Goal: Task Accomplishment & Management: Complete application form

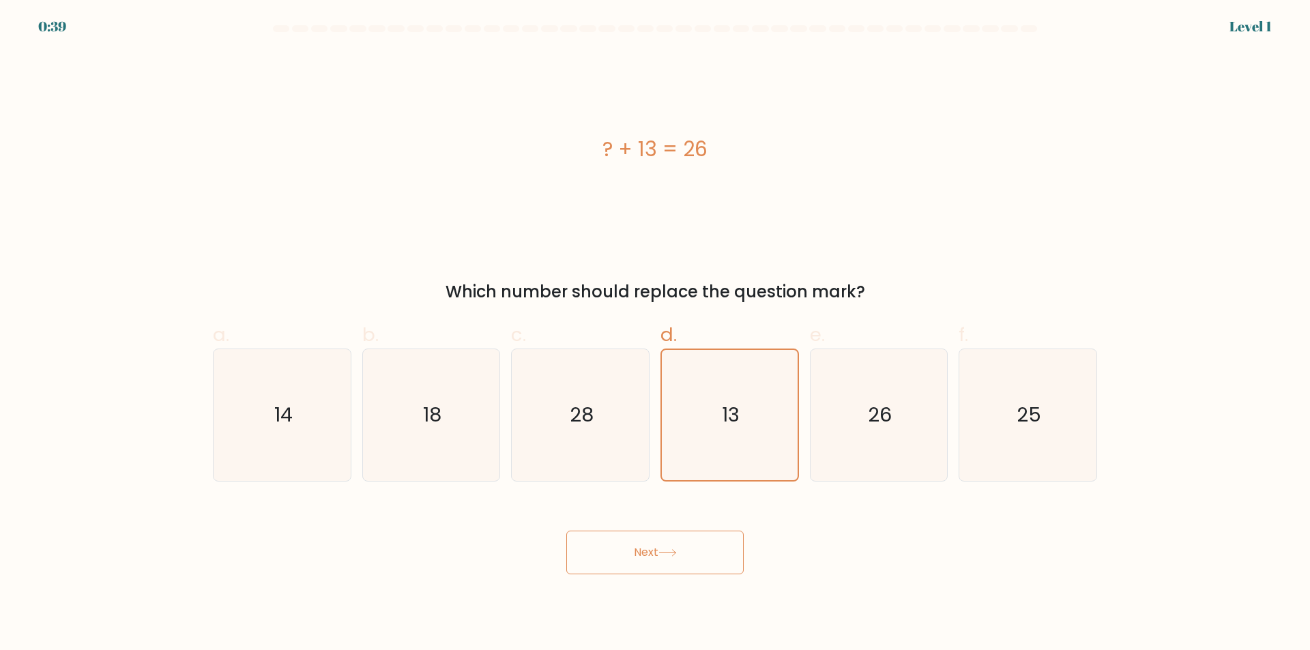
click at [702, 556] on button "Next" at bounding box center [654, 553] width 177 height 44
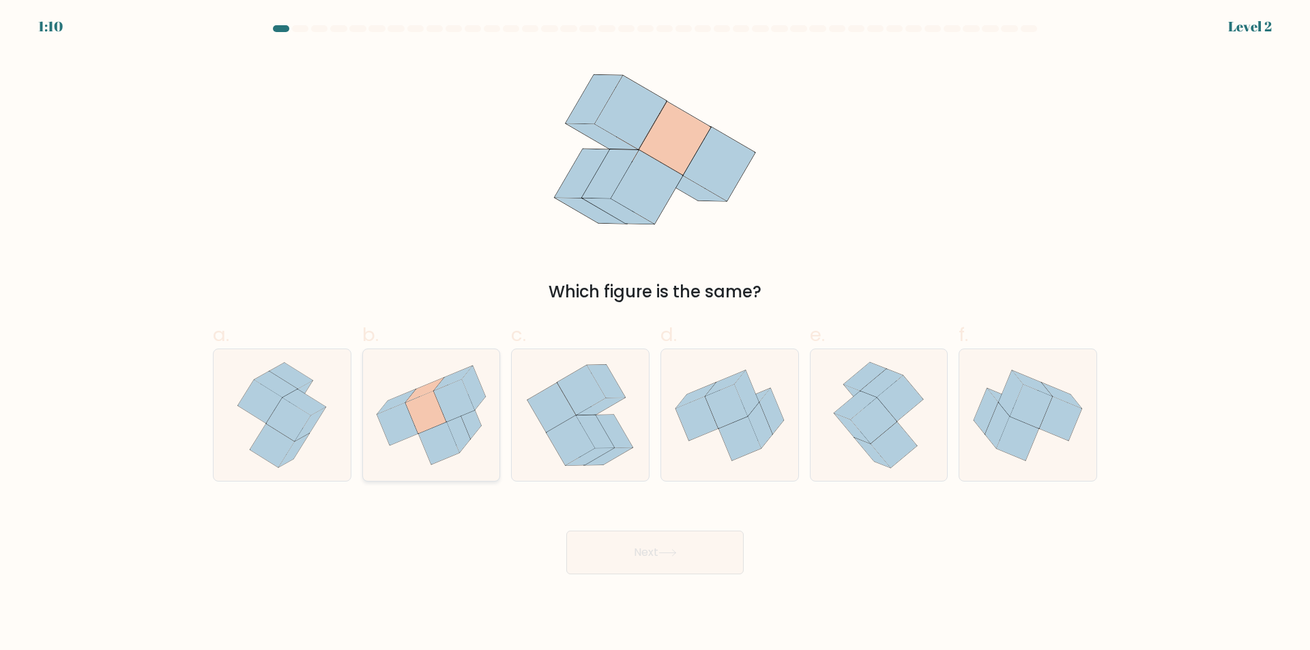
click at [461, 394] on icon at bounding box center [454, 400] width 41 height 42
click at [655, 334] on input "b." at bounding box center [655, 330] width 1 height 9
radio input "true"
click at [602, 556] on button "Next" at bounding box center [654, 553] width 177 height 44
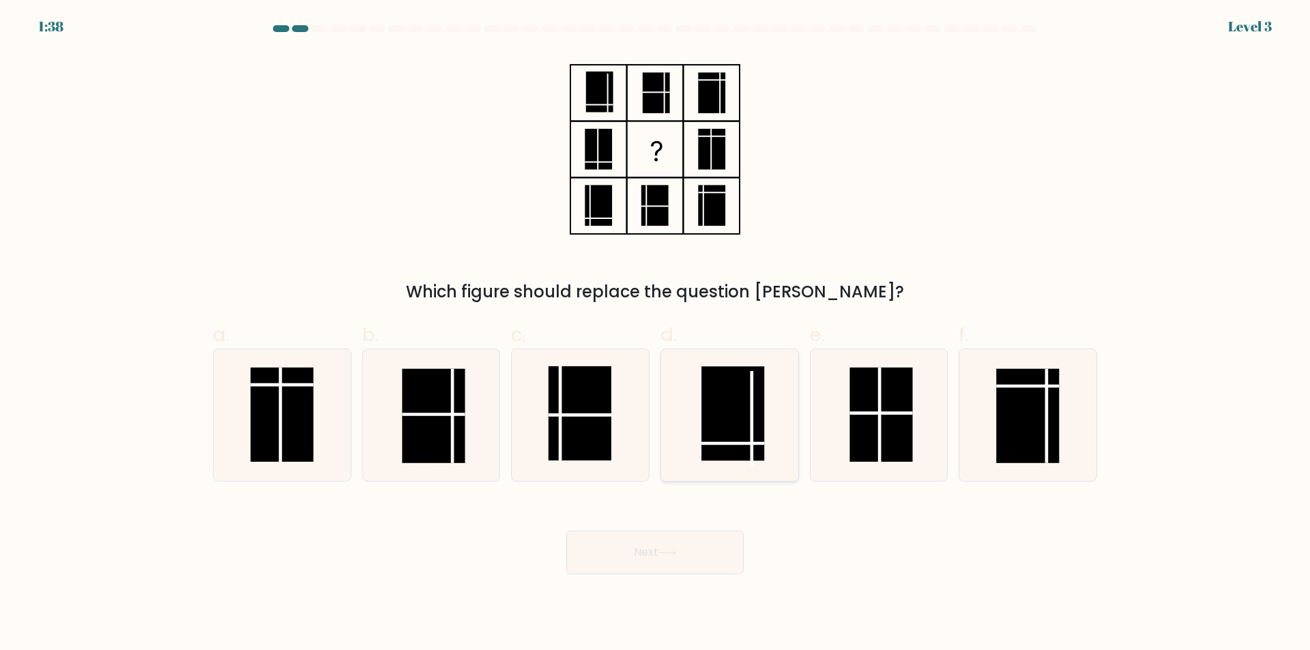
click at [779, 371] on icon at bounding box center [730, 415] width 132 height 132
click at [656, 334] on input "d." at bounding box center [655, 330] width 1 height 9
radio input "true"
click at [693, 542] on button "Next" at bounding box center [654, 553] width 177 height 44
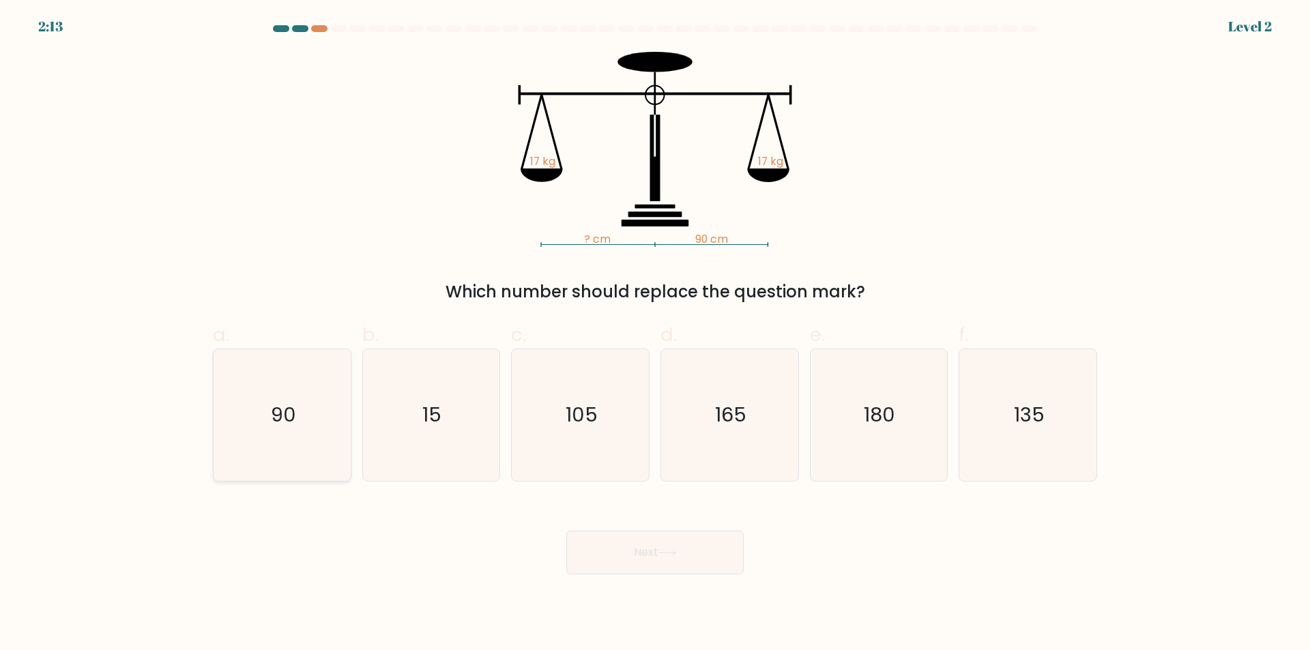
click at [320, 409] on icon "90" at bounding box center [282, 415] width 132 height 132
click at [655, 334] on input "a. 90" at bounding box center [655, 330] width 1 height 9
radio input "true"
click at [603, 552] on button "Next" at bounding box center [654, 553] width 177 height 44
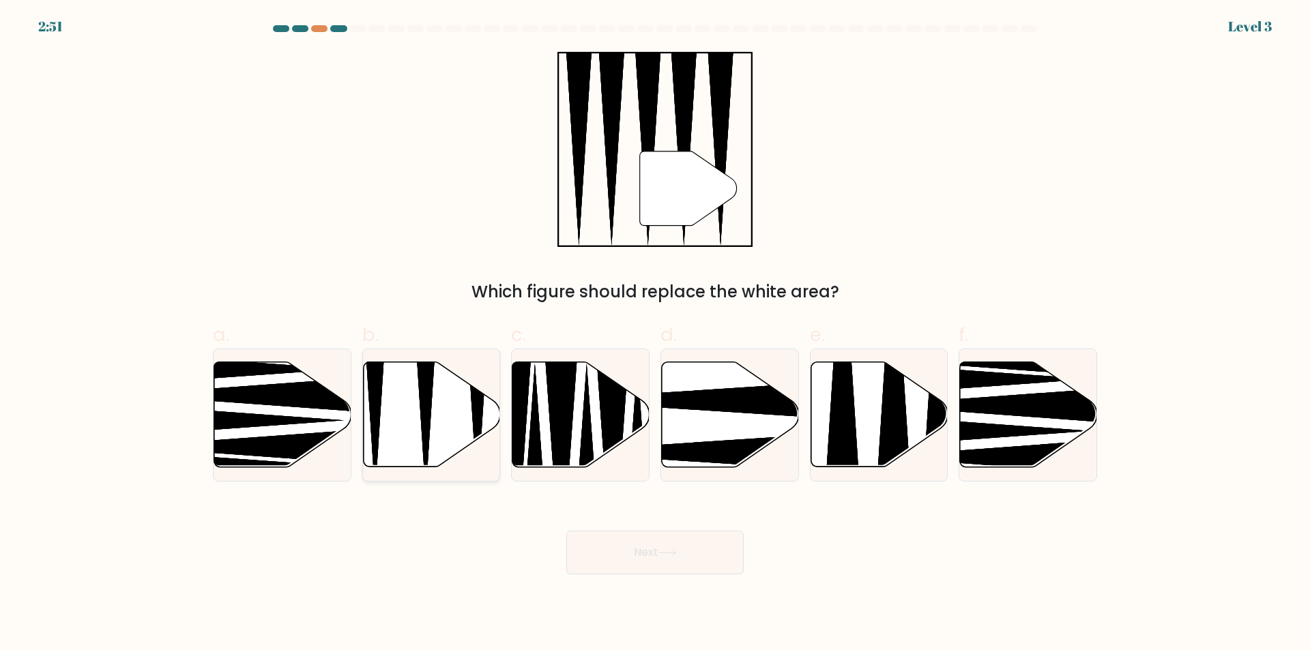
click at [446, 431] on icon at bounding box center [431, 414] width 137 height 105
click at [655, 334] on input "b." at bounding box center [655, 330] width 1 height 9
radio input "true"
click at [642, 571] on button "Next" at bounding box center [654, 553] width 177 height 44
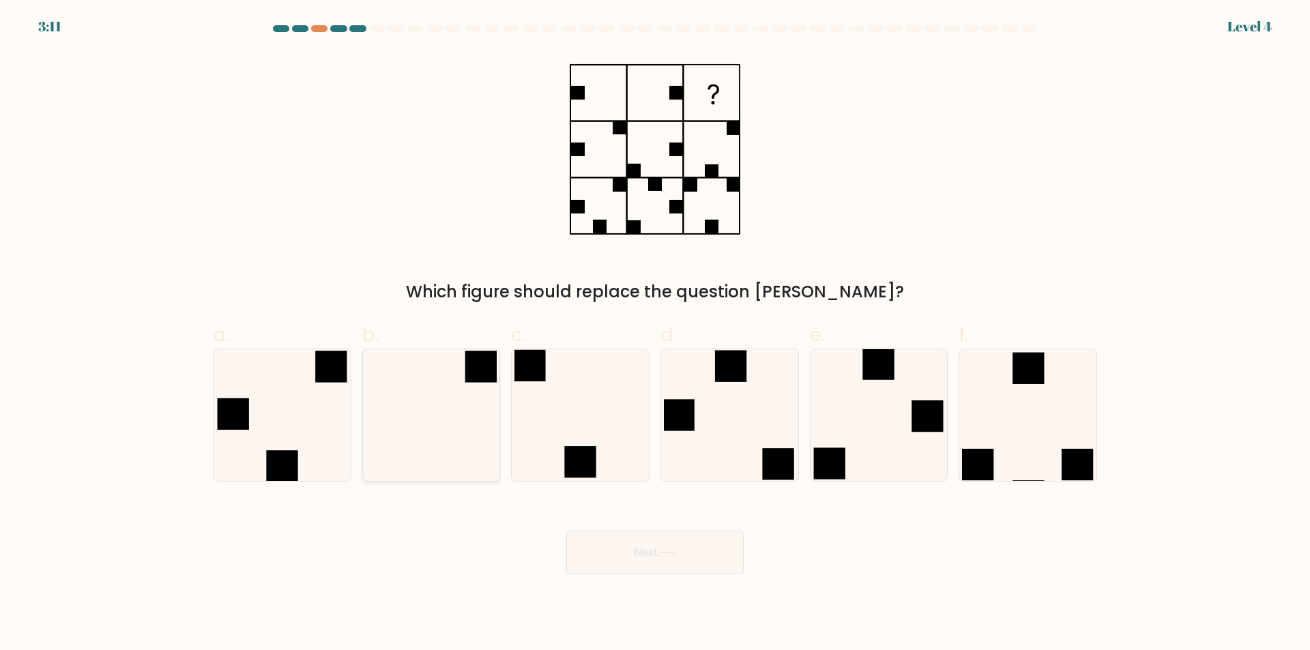
click at [477, 418] on icon at bounding box center [431, 415] width 132 height 132
click at [655, 334] on input "b." at bounding box center [655, 330] width 1 height 9
radio input "true"
click at [664, 564] on button "Next" at bounding box center [654, 553] width 177 height 44
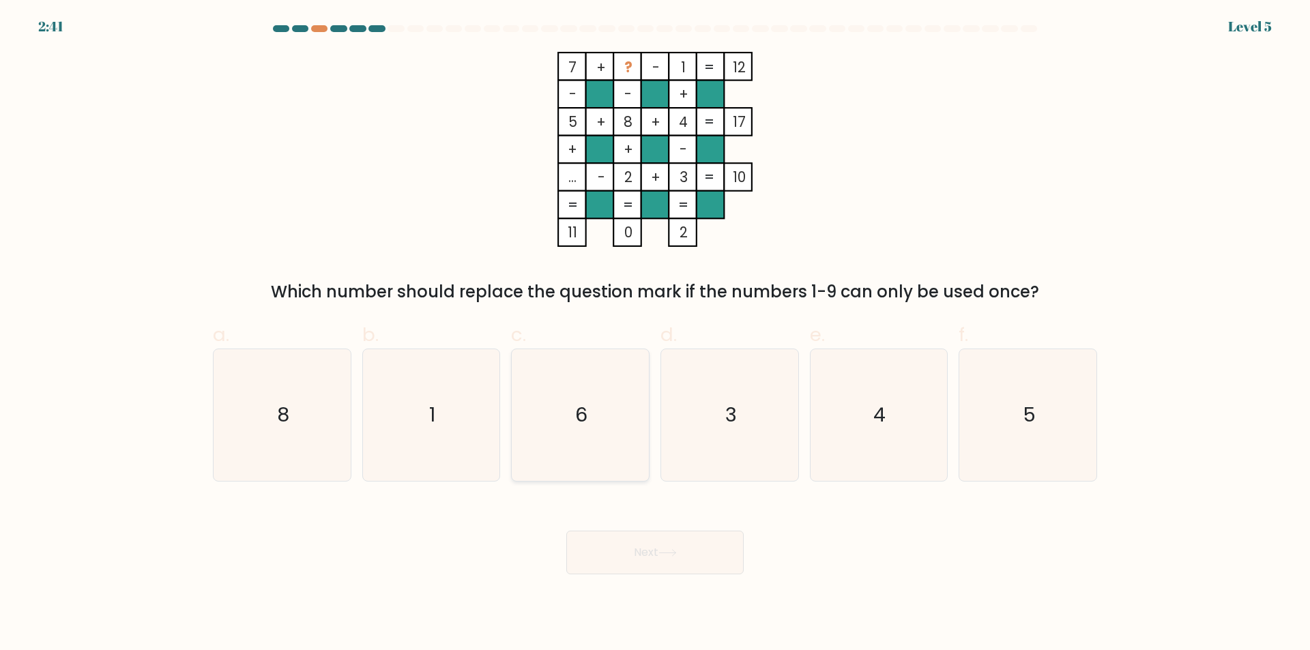
click at [628, 469] on icon "6" at bounding box center [581, 415] width 132 height 132
click at [655, 334] on input "c. 6" at bounding box center [655, 330] width 1 height 9
radio input "true"
click at [650, 570] on button "Next" at bounding box center [654, 553] width 177 height 44
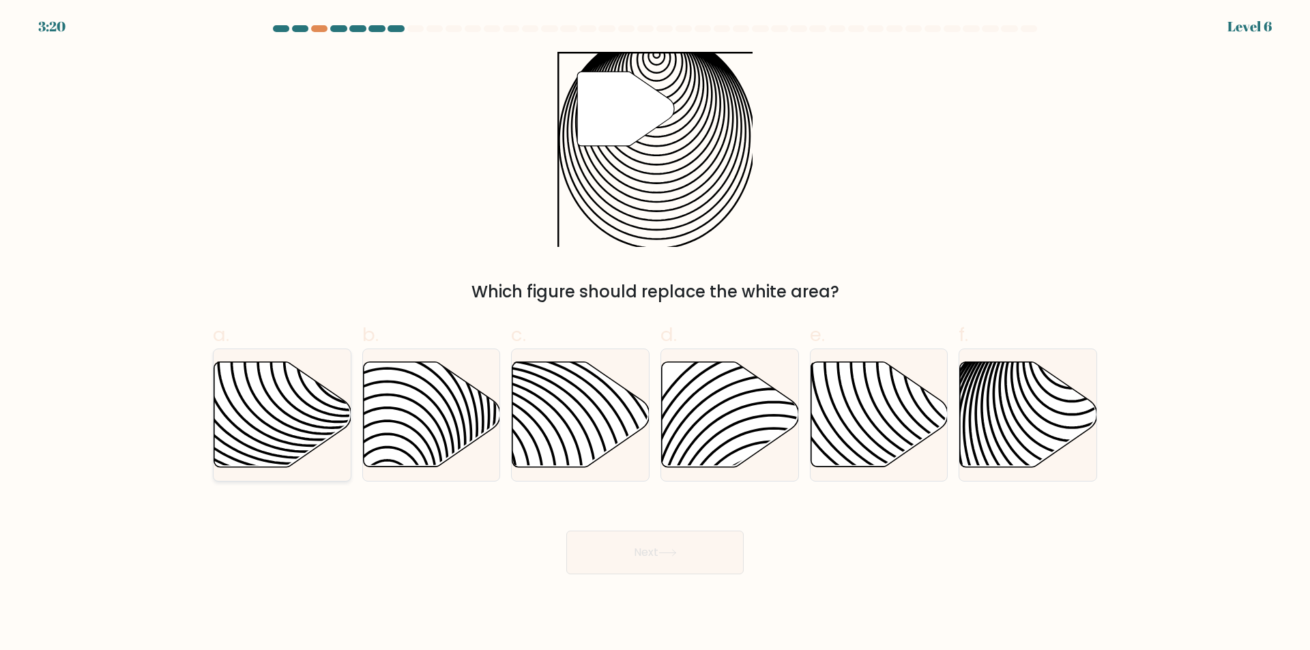
click at [305, 408] on icon at bounding box center [282, 414] width 137 height 105
click at [655, 334] on input "a." at bounding box center [655, 330] width 1 height 9
radio input "true"
click at [606, 569] on button "Next" at bounding box center [654, 553] width 177 height 44
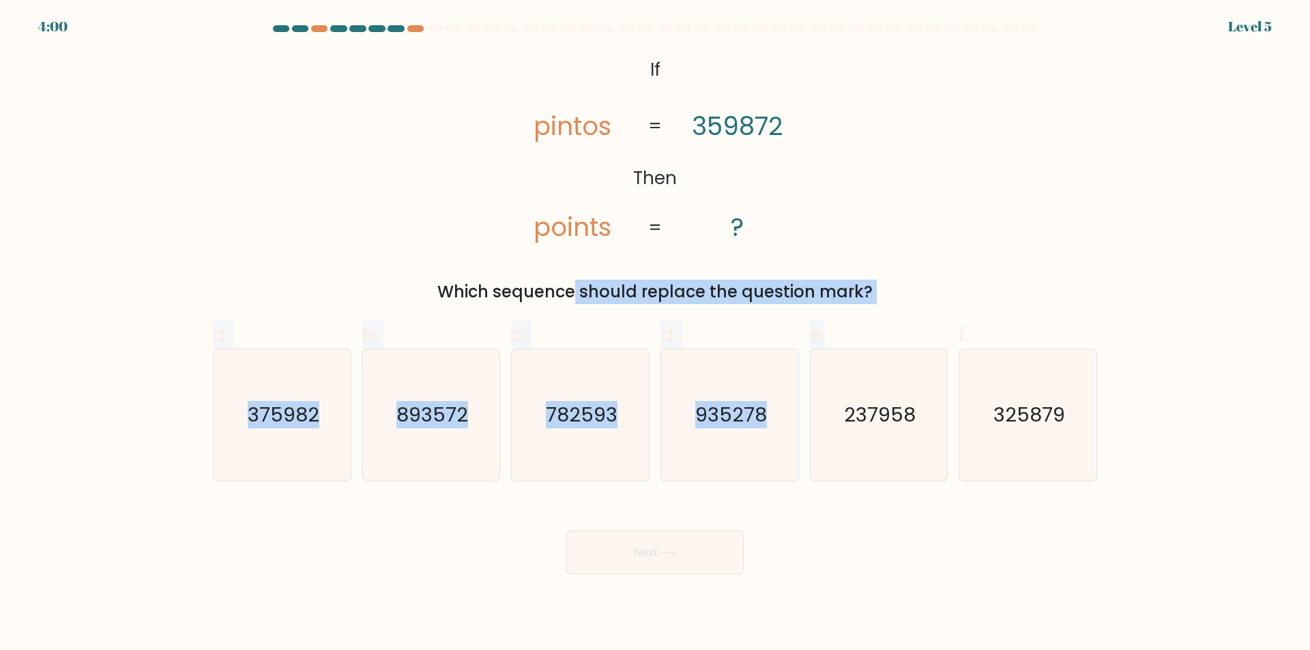
drag, startPoint x: 496, startPoint y: 289, endPoint x: 905, endPoint y: 309, distance: 410.0
click at [905, 309] on form "If ?" at bounding box center [655, 299] width 1310 height 549
click at [913, 260] on div "@import url('[URL][DOMAIN_NAME]); If Then pintos points 359872 ? = = Which sequ…" at bounding box center [655, 178] width 901 height 253
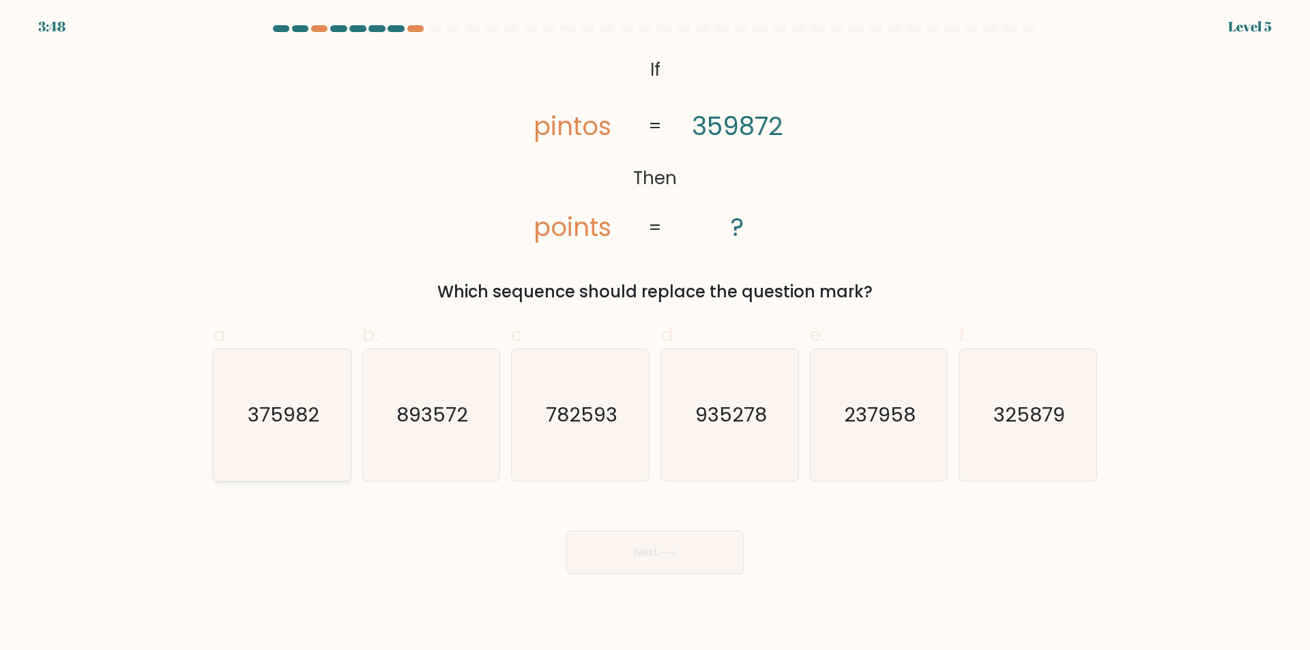
click at [339, 420] on icon "375982" at bounding box center [282, 415] width 132 height 132
click at [655, 334] on input "a. 375982" at bounding box center [655, 330] width 1 height 9
radio input "true"
click at [691, 566] on button "Next" at bounding box center [654, 553] width 177 height 44
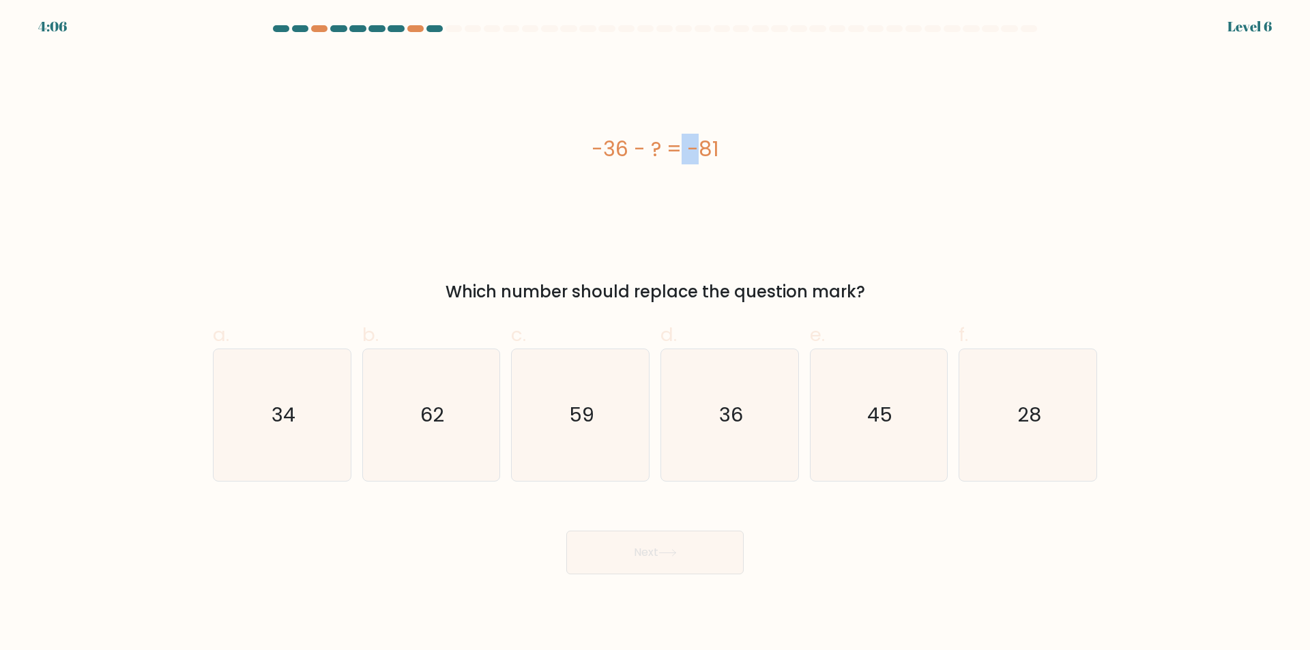
drag, startPoint x: 605, startPoint y: 156, endPoint x: 627, endPoint y: 153, distance: 22.1
click at [627, 153] on div "-36 - ? = -81" at bounding box center [655, 149] width 885 height 31
click at [872, 426] on text "45" at bounding box center [879, 415] width 25 height 27
click at [656, 334] on input "e. 45" at bounding box center [655, 330] width 1 height 9
radio input "true"
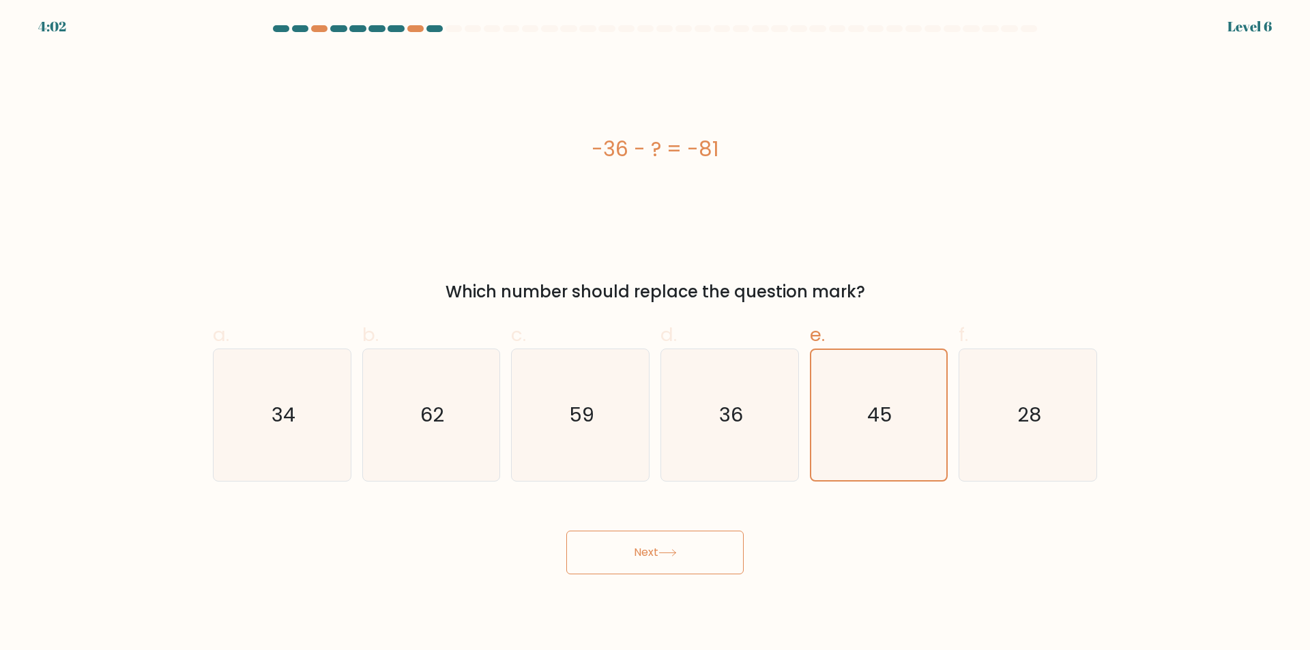
click at [659, 545] on button "Next" at bounding box center [654, 553] width 177 height 44
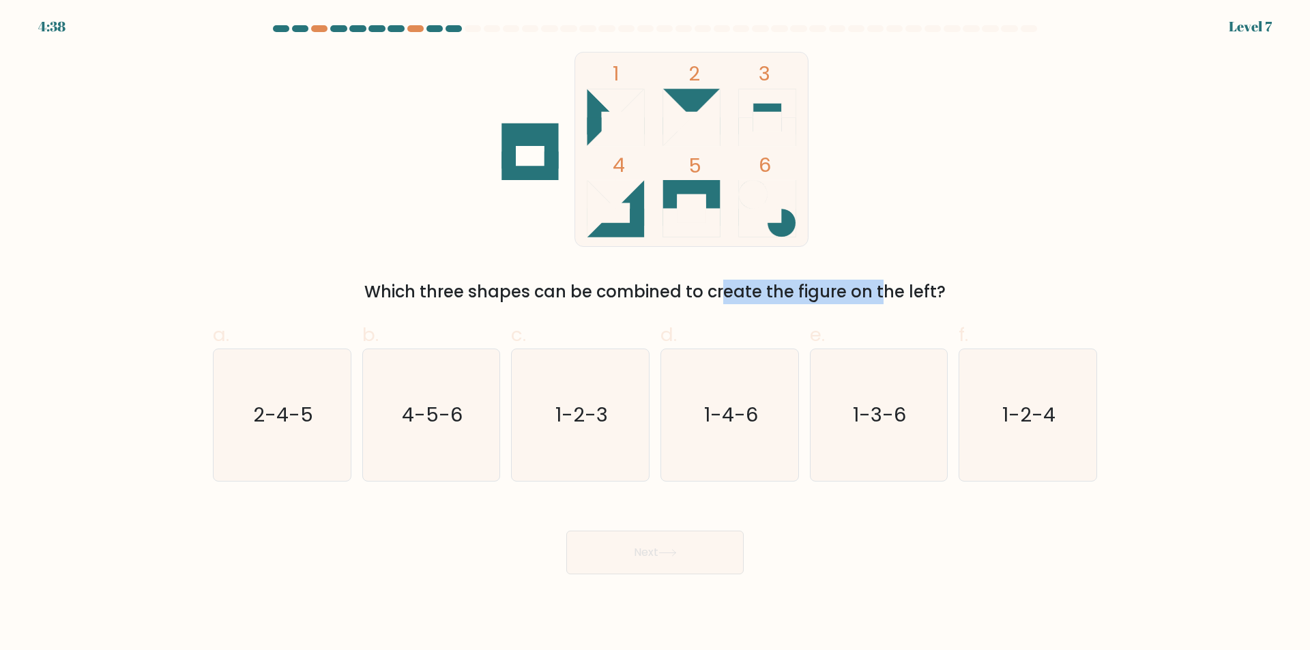
drag, startPoint x: 598, startPoint y: 296, endPoint x: 772, endPoint y: 295, distance: 174.0
click at [772, 295] on div "Which three shapes can be combined to create the figure on the left?" at bounding box center [655, 292] width 868 height 25
click at [745, 290] on div "Which three shapes can be combined to create the figure on the left?" at bounding box center [655, 292] width 868 height 25
click at [1049, 445] on icon "1-2-4" at bounding box center [1028, 415] width 132 height 132
click at [656, 334] on input "f. 1-2-4" at bounding box center [655, 330] width 1 height 9
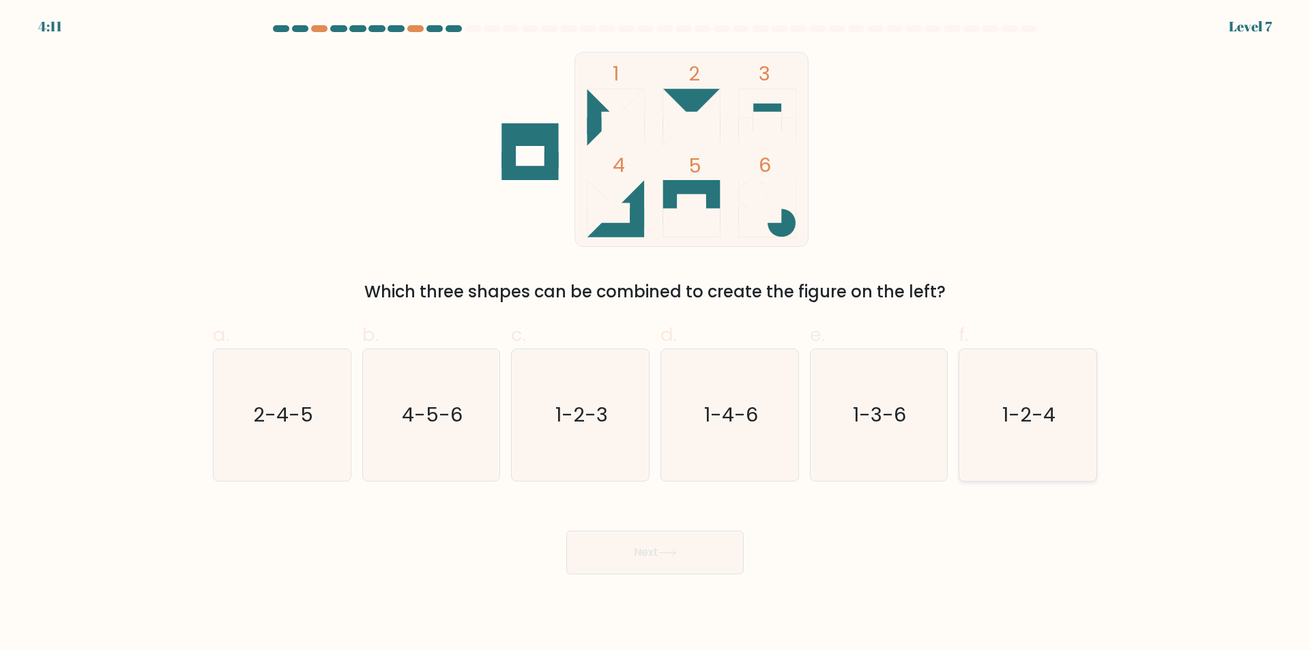
radio input "true"
click at [685, 547] on button "Next" at bounding box center [654, 553] width 177 height 44
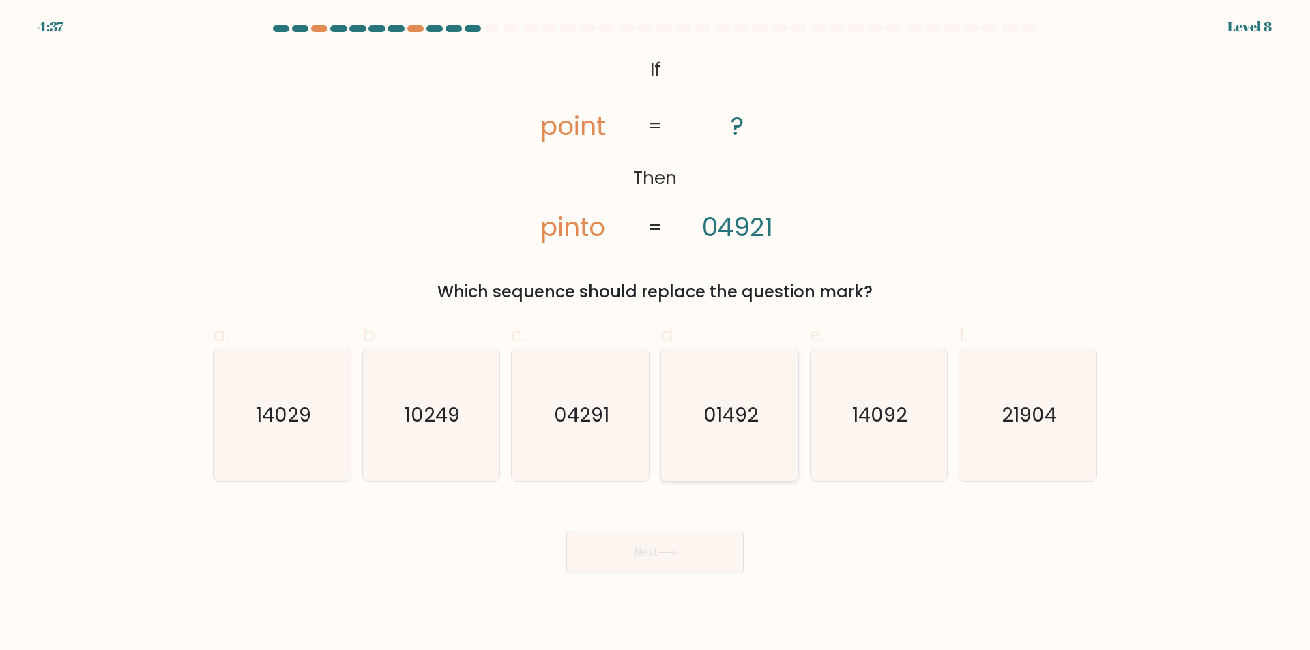
click at [758, 473] on icon "01492" at bounding box center [730, 415] width 132 height 132
click at [656, 334] on input "d. 01492" at bounding box center [655, 330] width 1 height 9
radio input "true"
click at [686, 540] on button "Next" at bounding box center [654, 553] width 177 height 44
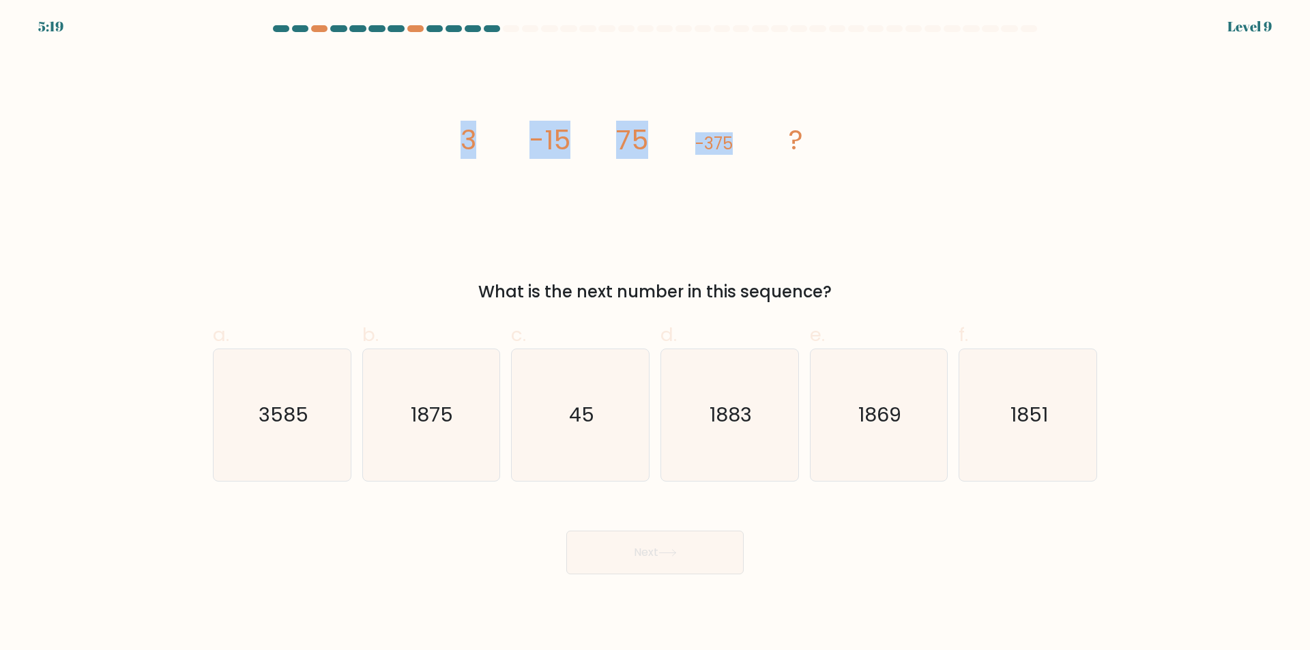
drag, startPoint x: 465, startPoint y: 150, endPoint x: 793, endPoint y: 165, distance: 328.6
click at [792, 165] on div "image/svg+xml 3 -15 75 -375 ? What is the next number in this sequence?" at bounding box center [655, 178] width 901 height 253
click at [1263, 32] on form at bounding box center [655, 299] width 1310 height 549
click at [1022, 439] on icon "1851" at bounding box center [1028, 415] width 132 height 132
click at [656, 334] on input "f. 1851" at bounding box center [655, 330] width 1 height 9
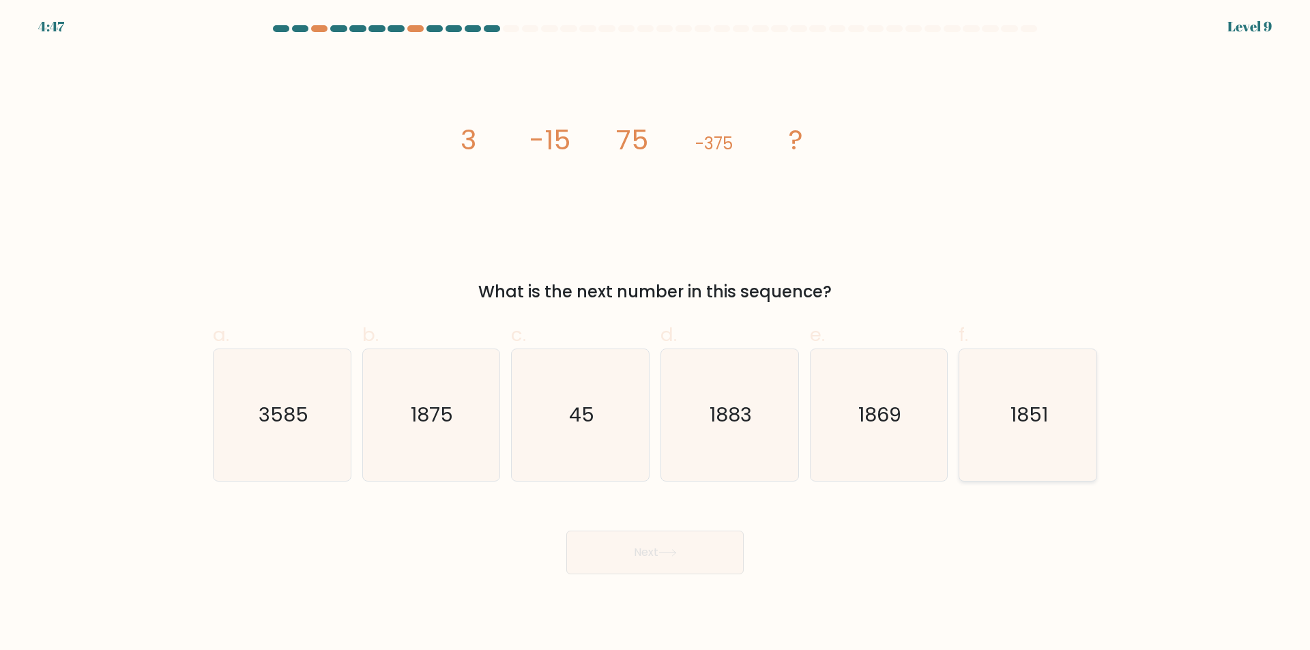
radio input "true"
click at [661, 556] on button "Next" at bounding box center [654, 553] width 177 height 44
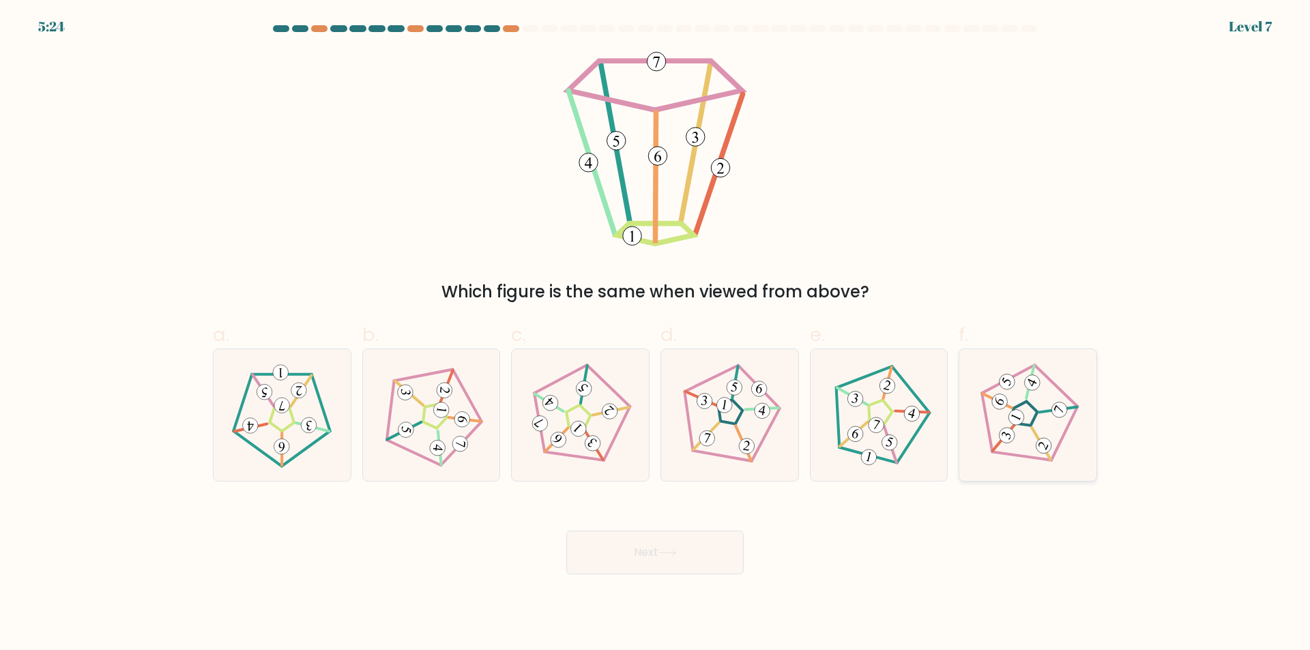
click at [1037, 461] on icon at bounding box center [1027, 415] width 105 height 105
click at [656, 334] on input "f." at bounding box center [655, 330] width 1 height 9
radio input "true"
click at [692, 551] on button "Next" at bounding box center [654, 553] width 177 height 44
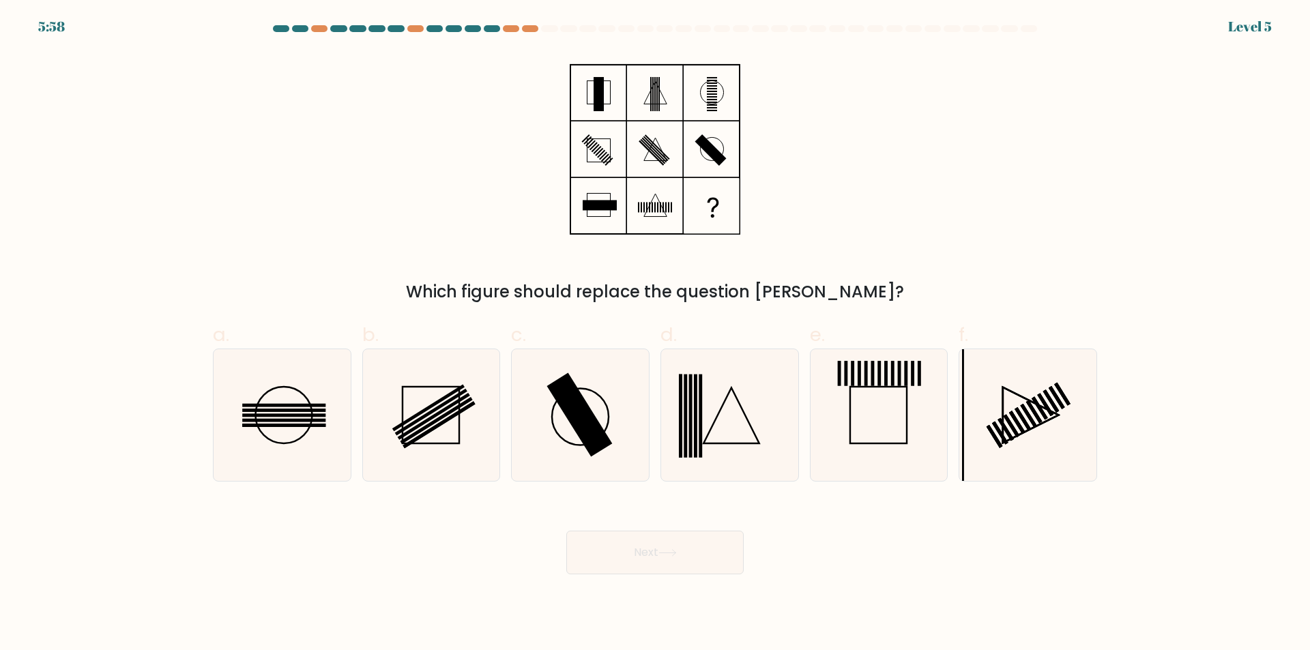
drag, startPoint x: 446, startPoint y: 287, endPoint x: 871, endPoint y: 293, distance: 425.3
click at [841, 304] on div "Which figure should replace the question [PERSON_NAME]?" at bounding box center [655, 292] width 868 height 25
click at [895, 258] on div "Which figure should replace the question [PERSON_NAME]?" at bounding box center [655, 178] width 901 height 253
click at [867, 425] on icon at bounding box center [879, 415] width 132 height 132
click at [656, 334] on input "e." at bounding box center [655, 330] width 1 height 9
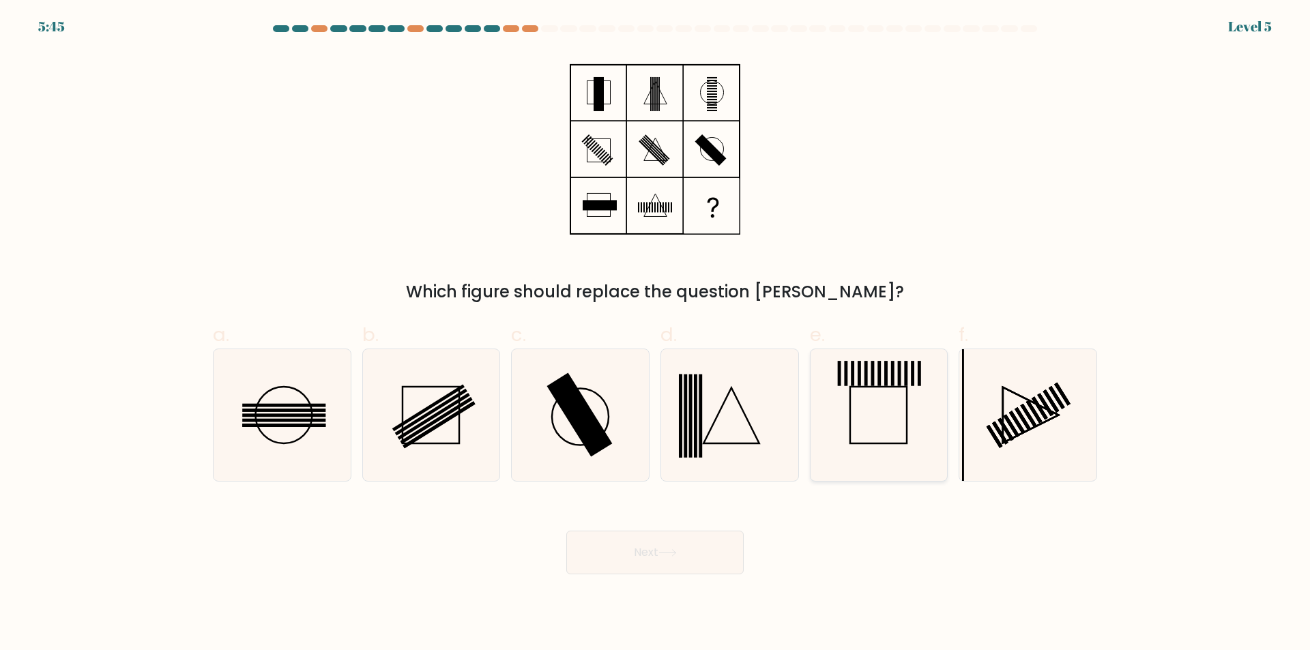
radio input "true"
click at [684, 562] on button "Next" at bounding box center [654, 553] width 177 height 44
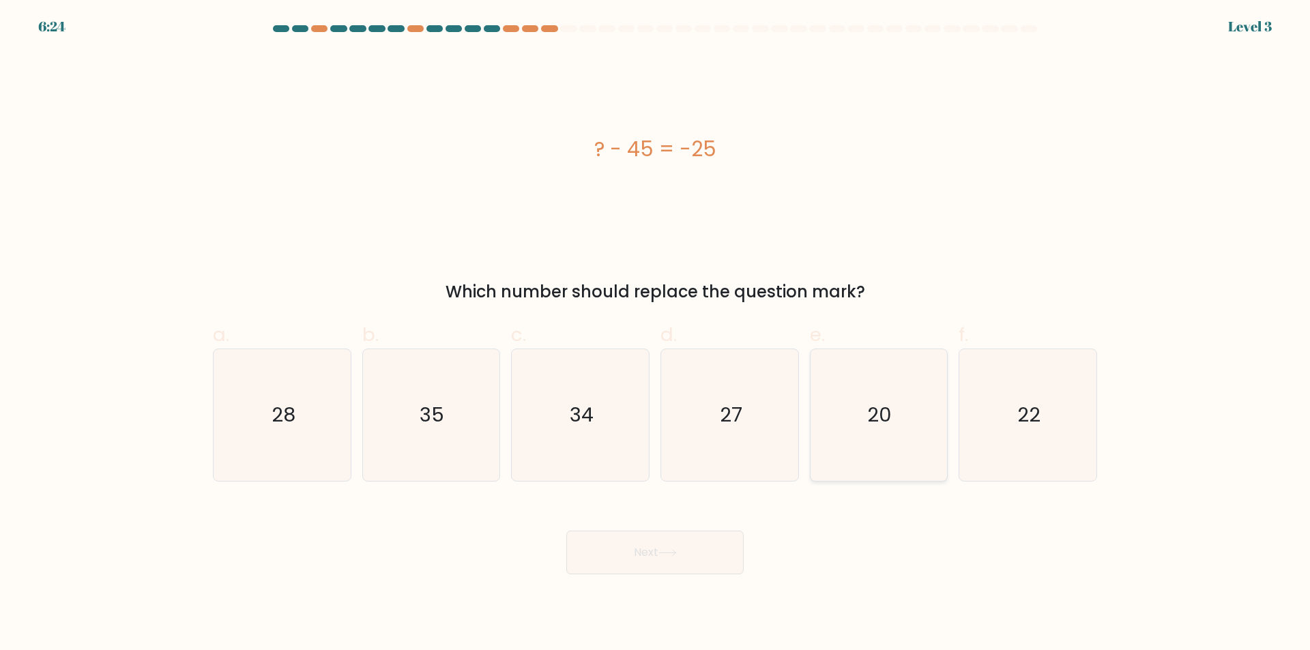
click at [898, 450] on icon "20" at bounding box center [879, 415] width 132 height 132
click at [656, 334] on input "e. 20" at bounding box center [655, 330] width 1 height 9
radio input "true"
click at [646, 545] on button "Next" at bounding box center [654, 553] width 177 height 44
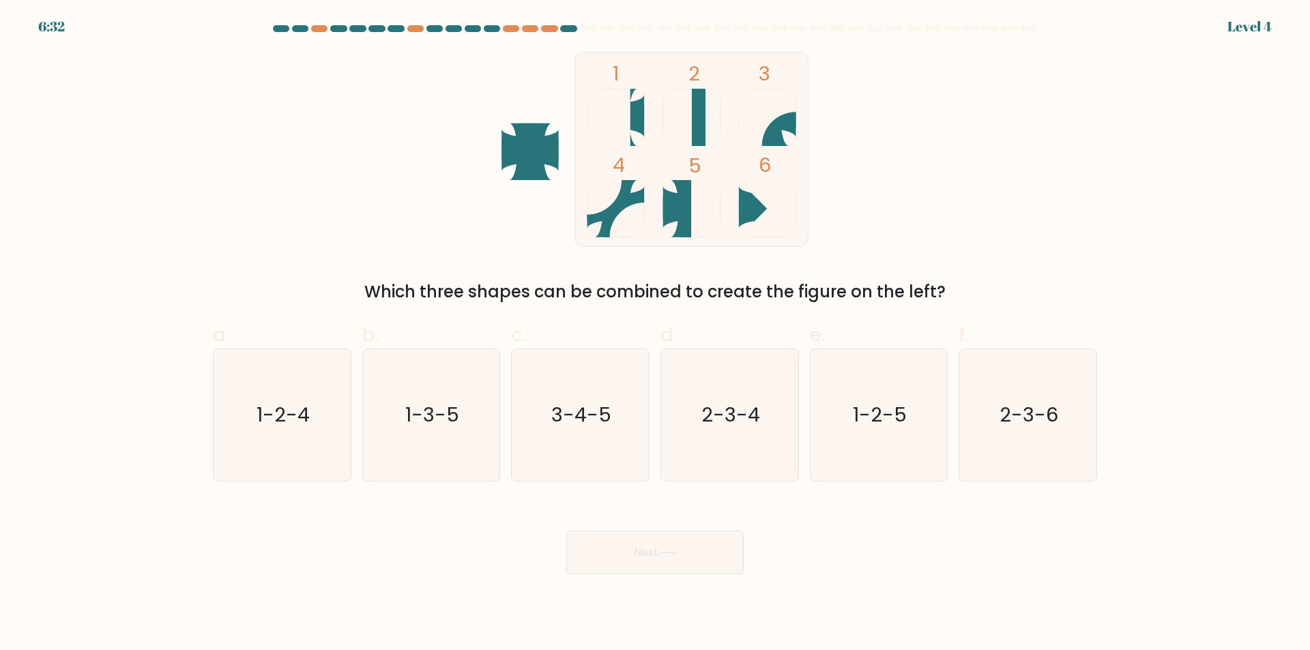
drag, startPoint x: 347, startPoint y: 280, endPoint x: 956, endPoint y: 301, distance: 609.9
click at [956, 301] on div "Which three shapes can be combined to create the figure on the left?" at bounding box center [655, 292] width 868 height 25
click at [949, 236] on div "1 2 3 4 5 6 Which three shapes can be combined to create the figure on the left?" at bounding box center [655, 178] width 901 height 253
click at [872, 427] on text "1-2-5" at bounding box center [880, 415] width 54 height 27
click at [656, 334] on input "e. 1-2-5" at bounding box center [655, 330] width 1 height 9
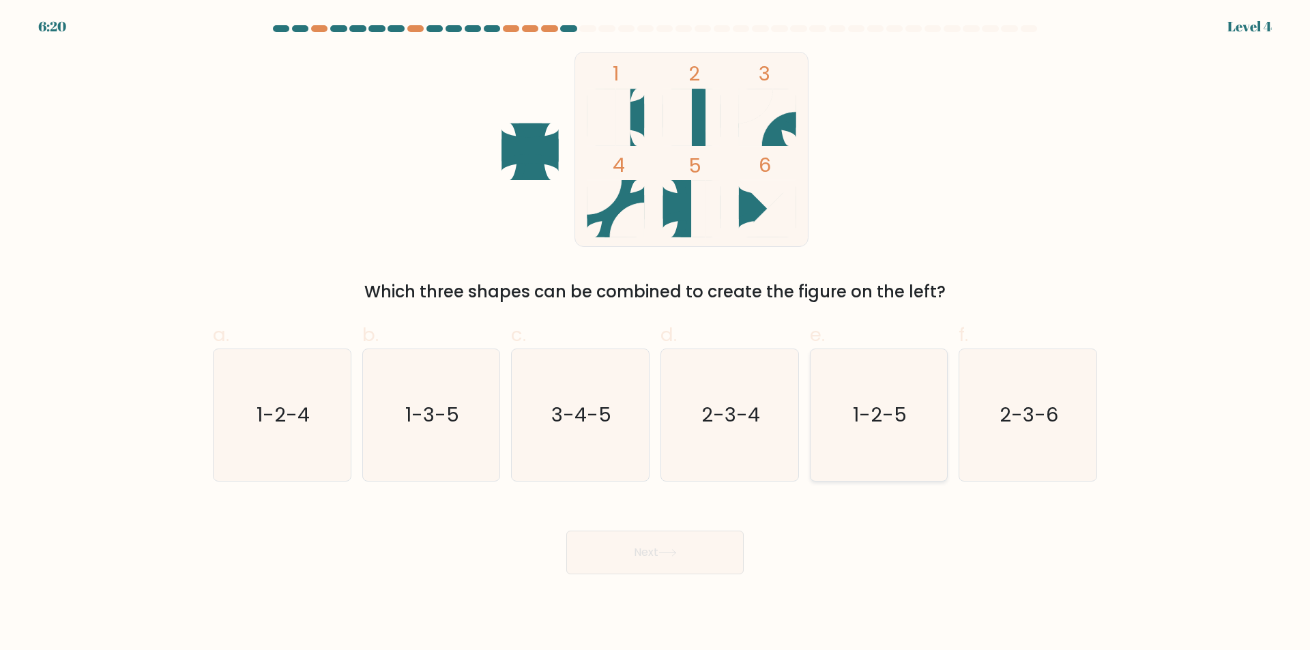
radio input "true"
click at [694, 541] on button "Next" at bounding box center [654, 553] width 177 height 44
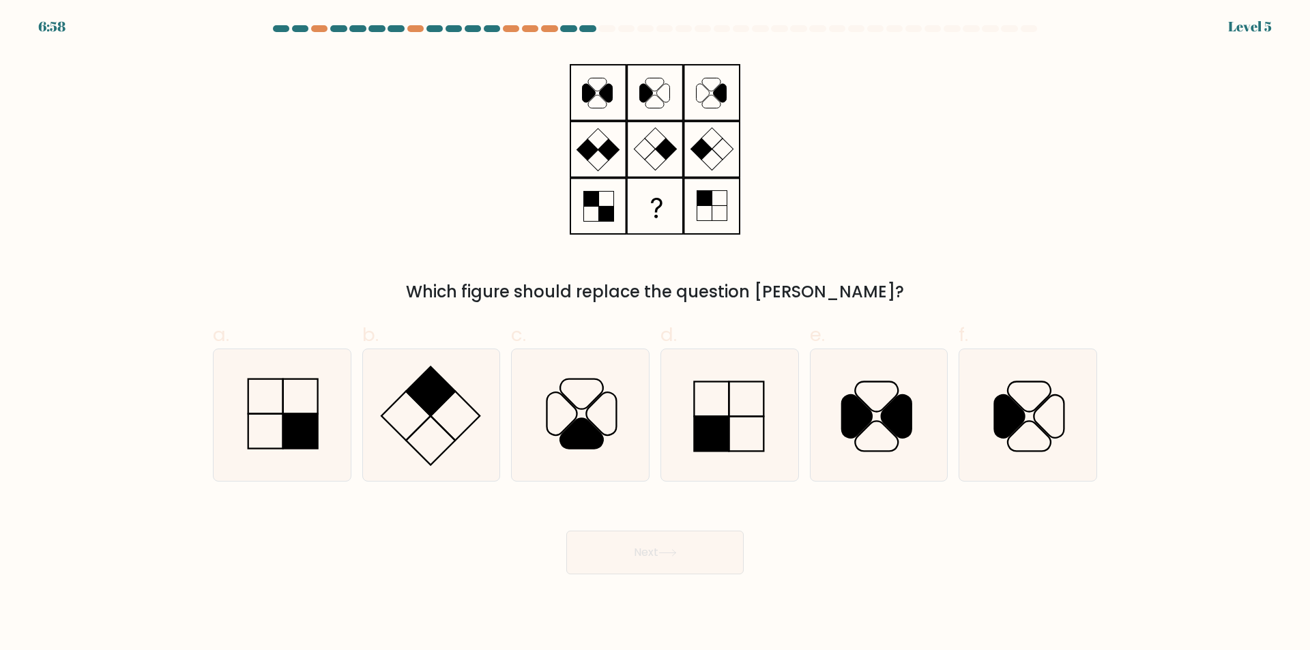
drag, startPoint x: 482, startPoint y: 282, endPoint x: 906, endPoint y: 266, distance: 424.8
click at [899, 293] on div "Which figure should replace the question [PERSON_NAME]?" at bounding box center [655, 292] width 868 height 25
click at [910, 233] on div "Which figure should replace the question [PERSON_NAME]?" at bounding box center [655, 178] width 901 height 253
click at [319, 444] on icon at bounding box center [282, 415] width 132 height 132
click at [655, 334] on input "a." at bounding box center [655, 330] width 1 height 9
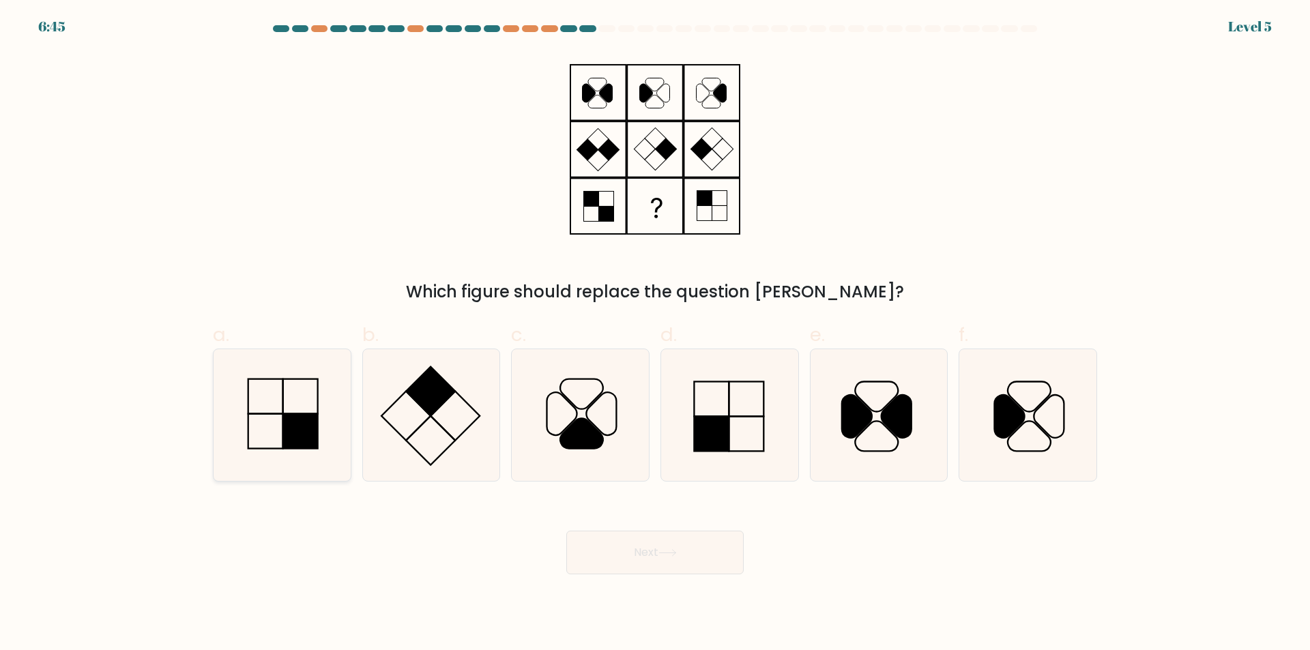
radio input "true"
click at [609, 585] on body "6:44 Level 5" at bounding box center [655, 325] width 1310 height 650
click at [617, 567] on button "Next" at bounding box center [654, 553] width 177 height 44
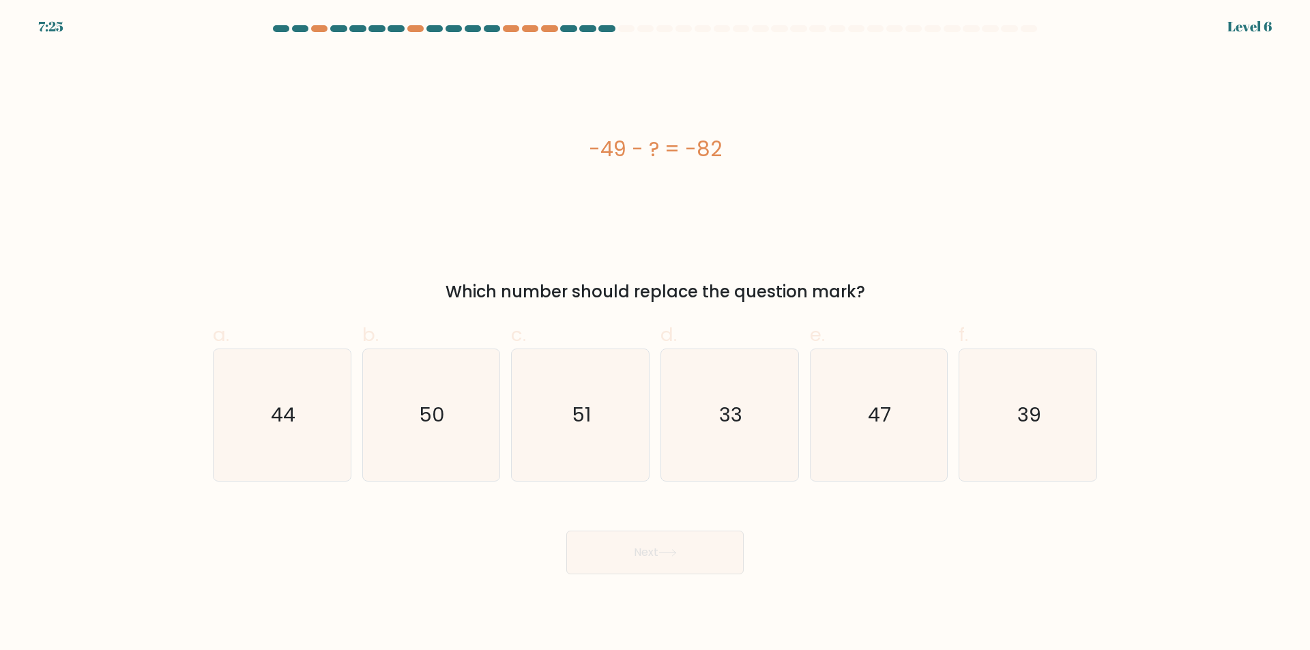
drag, startPoint x: 589, startPoint y: 154, endPoint x: 754, endPoint y: 163, distance: 165.4
click at [754, 163] on div "-49 - ? = -82" at bounding box center [655, 149] width 885 height 31
click at [762, 164] on div "-49 - ? = -82" at bounding box center [655, 149] width 885 height 31
click at [724, 432] on icon "33" at bounding box center [730, 415] width 132 height 132
click at [656, 334] on input "d. 33" at bounding box center [655, 330] width 1 height 9
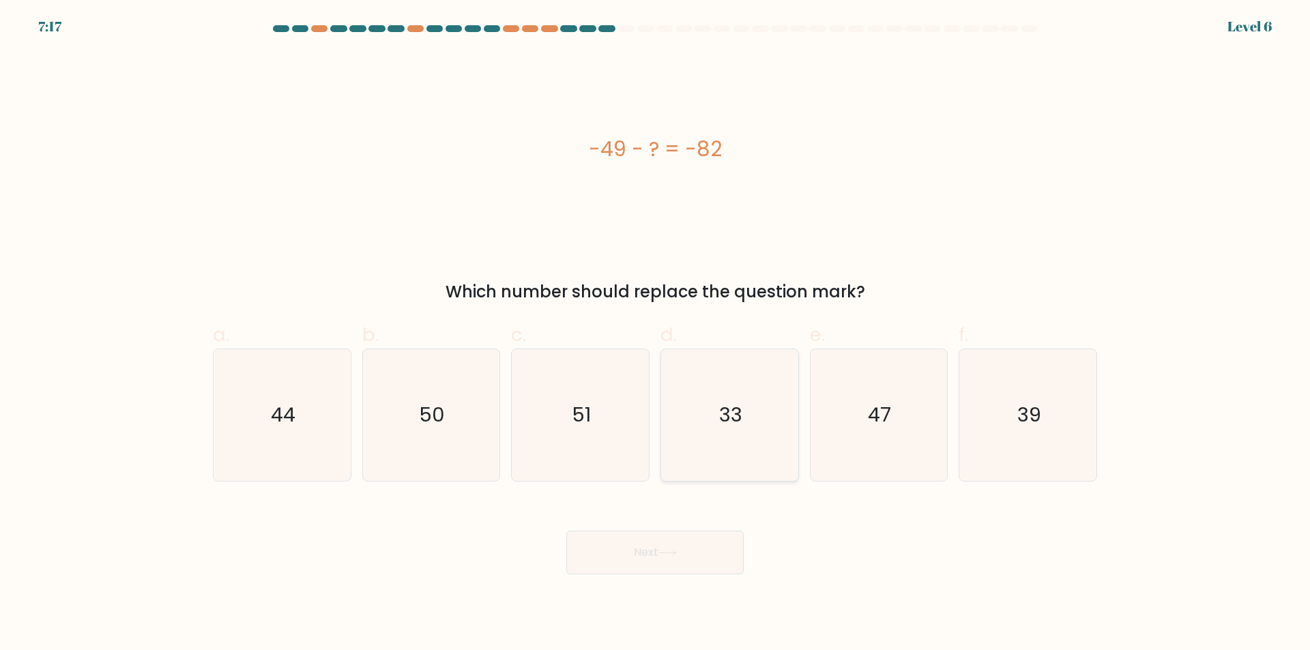
radio input "true"
click at [661, 566] on button "Next" at bounding box center [654, 553] width 177 height 44
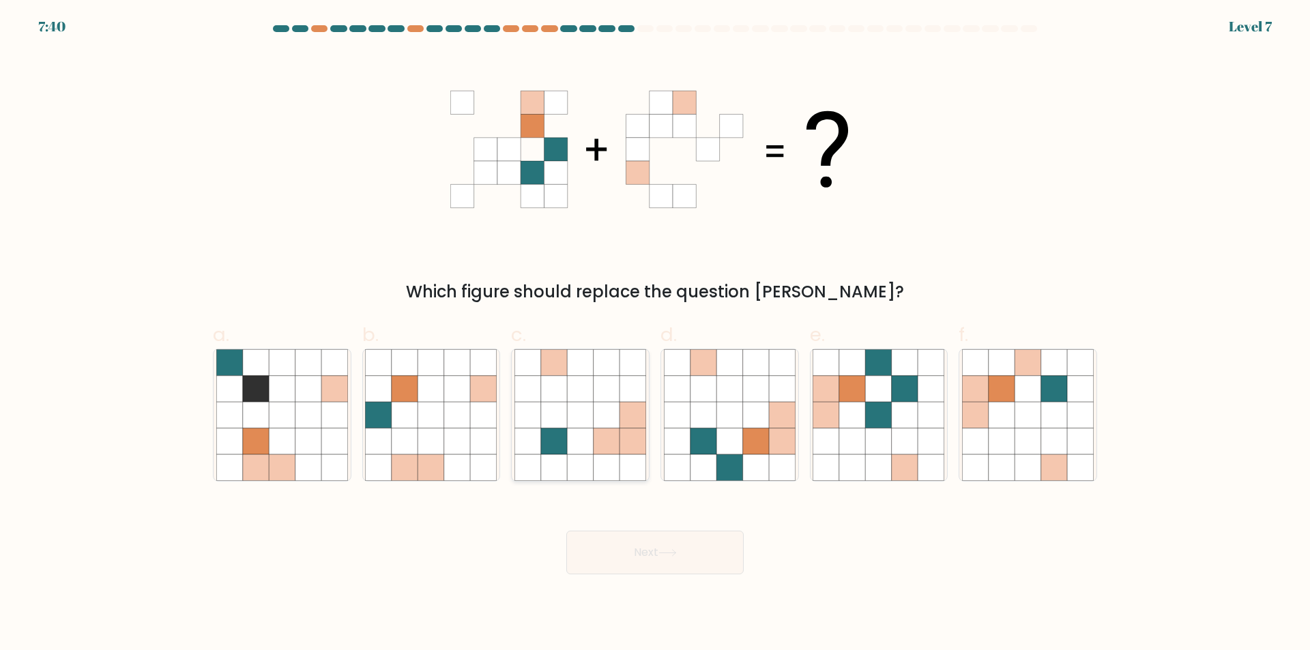
click at [556, 463] on icon at bounding box center [554, 468] width 26 height 26
click at [655, 334] on input "c." at bounding box center [655, 330] width 1 height 9
radio input "true"
click at [661, 567] on button "Next" at bounding box center [654, 553] width 177 height 44
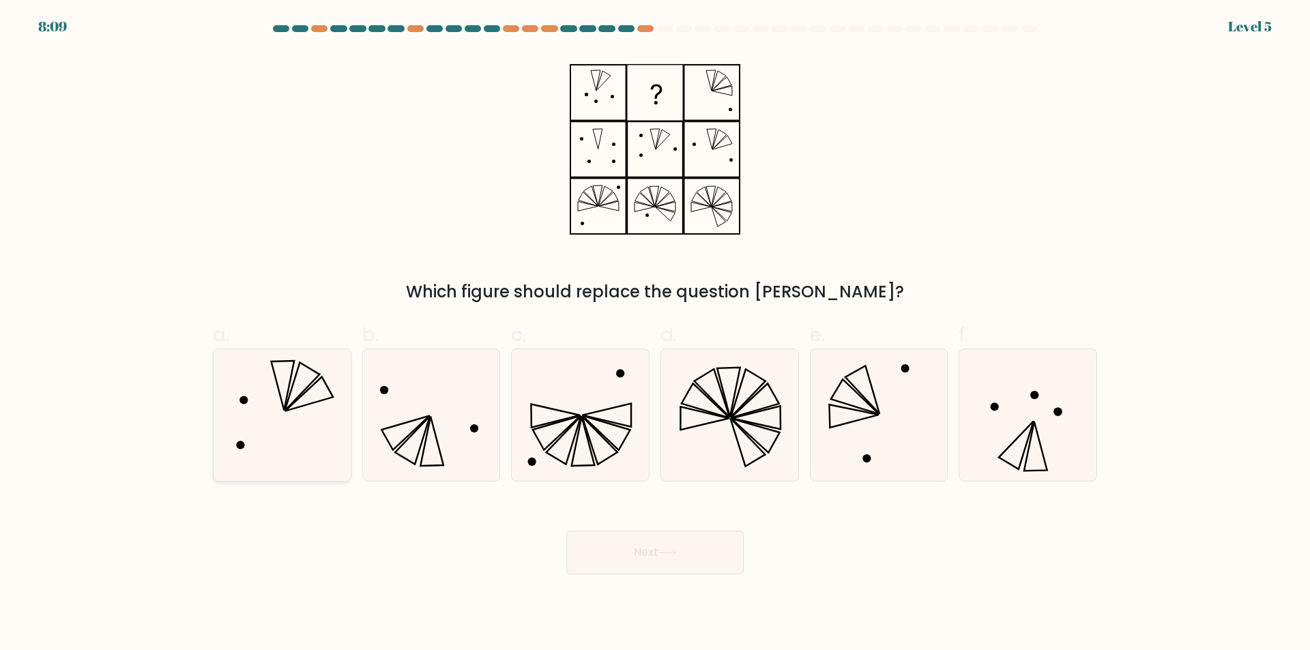
click at [314, 407] on icon at bounding box center [282, 415] width 132 height 132
click at [655, 334] on input "a." at bounding box center [655, 330] width 1 height 9
radio input "true"
click at [683, 566] on button "Next" at bounding box center [654, 553] width 177 height 44
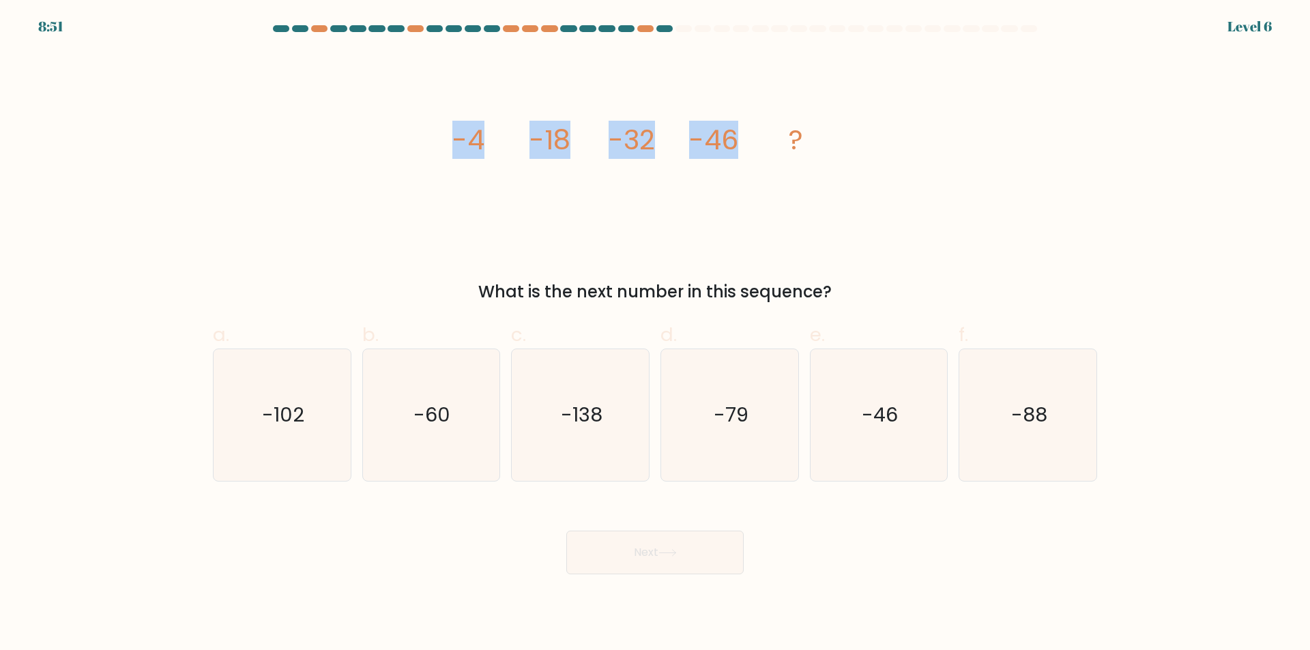
drag, startPoint x: 444, startPoint y: 140, endPoint x: 751, endPoint y: 149, distance: 306.6
click at [749, 149] on div "image/svg+xml -4 -18 -32 -46 ? What is the next number in this sequence?" at bounding box center [655, 178] width 901 height 253
click at [906, 154] on div "image/svg+xml -4 -18 -32 -46 ? What is the next number in this sequence?" at bounding box center [655, 178] width 901 height 253
drag, startPoint x: 473, startPoint y: 288, endPoint x: 831, endPoint y: 280, distance: 358.4
click at [830, 283] on div "What is the next number in this sequence?" at bounding box center [655, 292] width 868 height 25
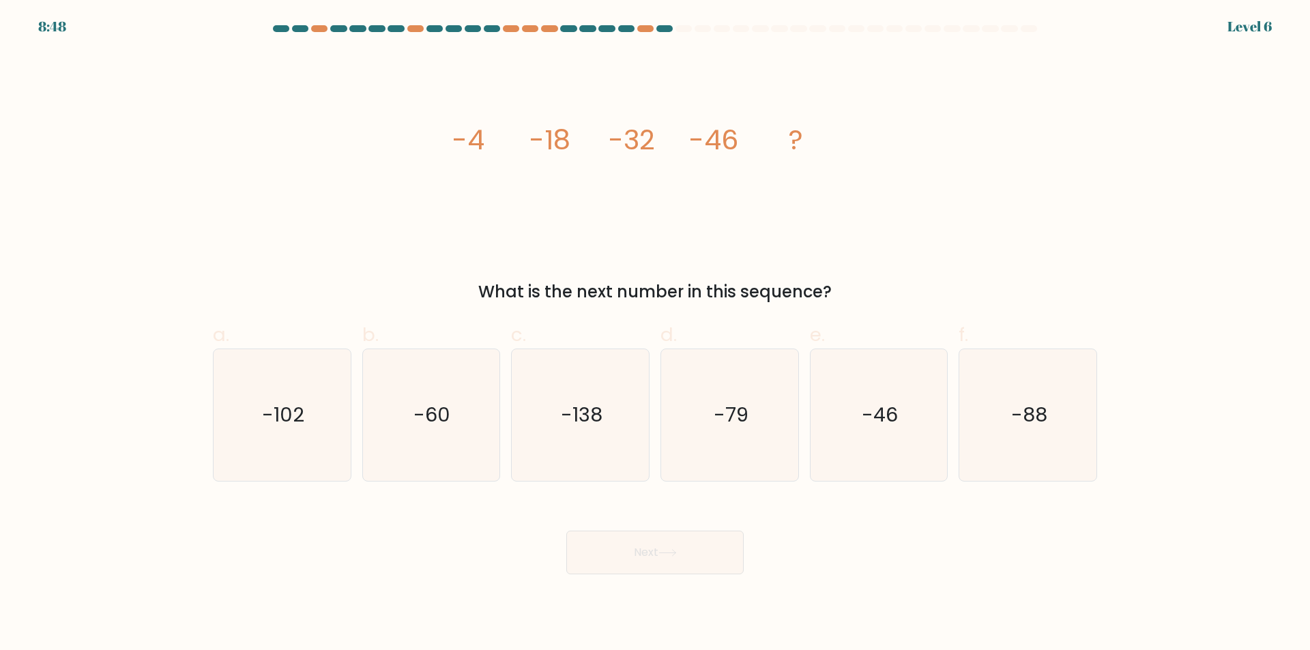
click at [892, 232] on div "image/svg+xml -4 -18 -32 -46 ? What is the next number in this sequence?" at bounding box center [655, 178] width 901 height 253
drag, startPoint x: 657, startPoint y: 145, endPoint x: 650, endPoint y: 149, distance: 7.6
click at [650, 149] on icon "image/svg+xml -4 -18 -32 -46 ?" at bounding box center [655, 149] width 410 height 195
drag, startPoint x: 699, startPoint y: 146, endPoint x: 759, endPoint y: 152, distance: 60.4
click at [759, 152] on icon "image/svg+xml -4 -18 -32 -46 ?" at bounding box center [655, 149] width 410 height 195
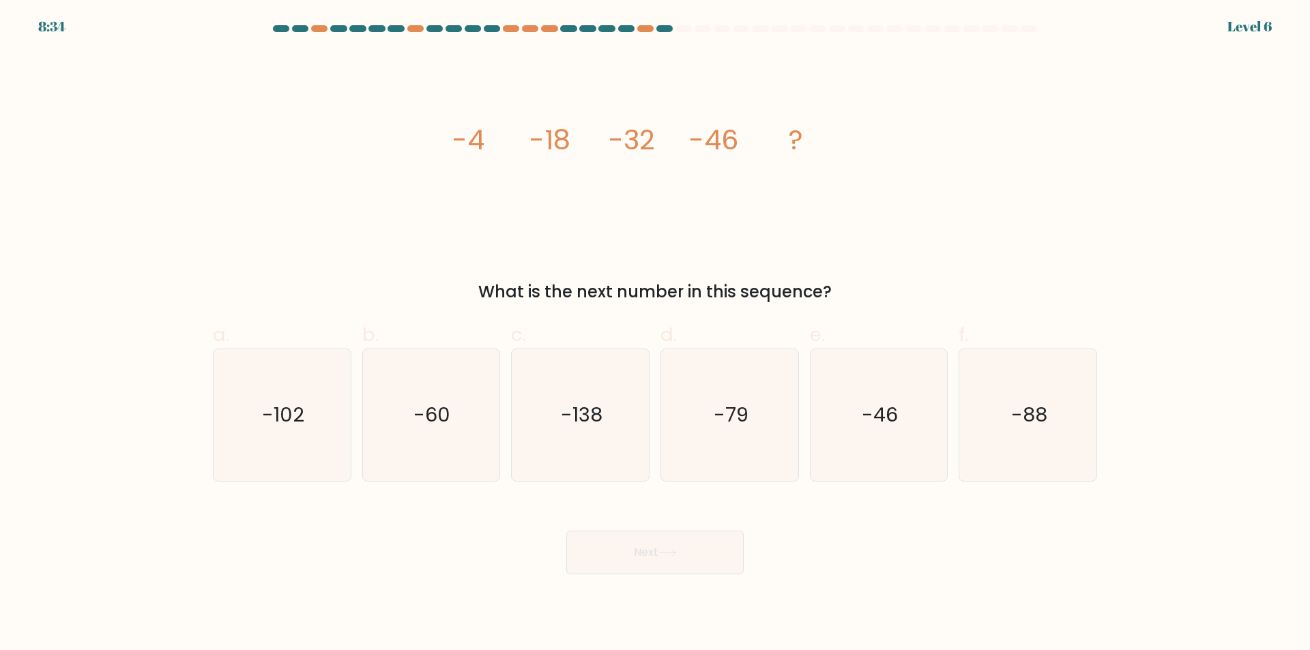
click at [910, 199] on div "image/svg+xml -4 -18 -32 -46 ? What is the next number in this sequence?" at bounding box center [655, 178] width 901 height 253
click at [289, 418] on text "-102" at bounding box center [283, 415] width 42 height 27
click at [655, 334] on input "a. -102" at bounding box center [655, 330] width 1 height 9
radio input "true"
click at [608, 554] on button "Next" at bounding box center [654, 553] width 177 height 44
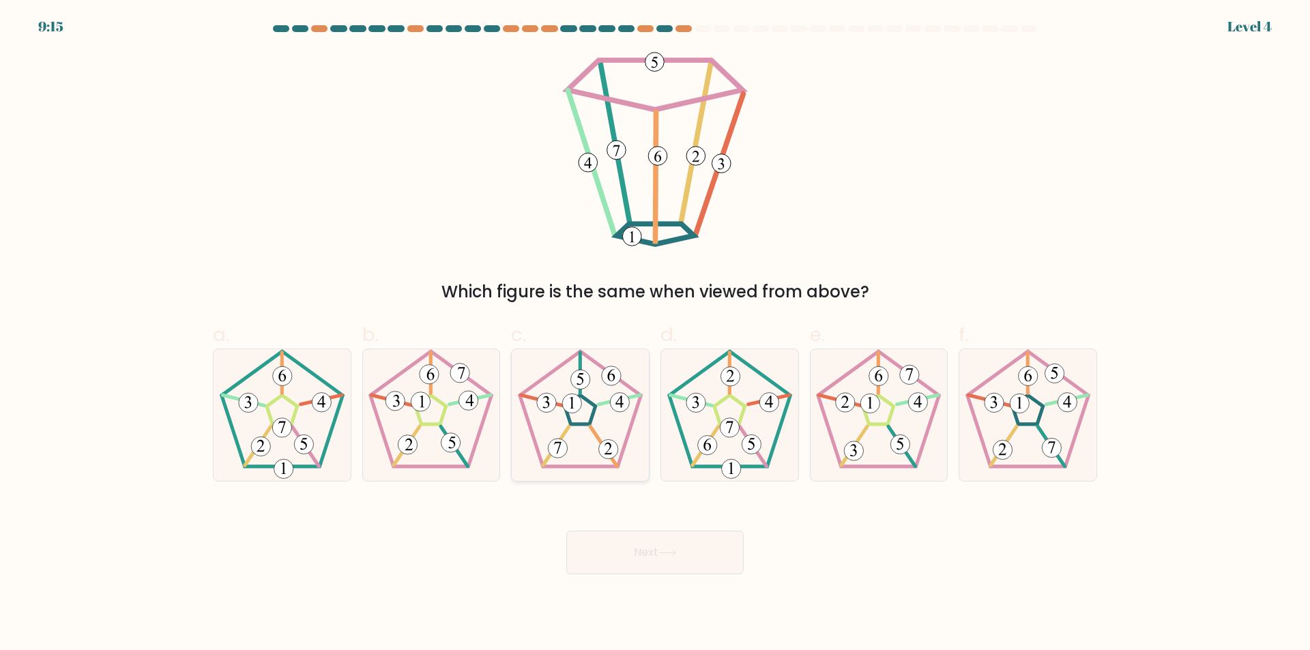
click at [607, 425] on icon at bounding box center [581, 415] width 132 height 132
click at [655, 334] on input "c." at bounding box center [655, 330] width 1 height 9
radio input "true"
click at [650, 549] on button "Next" at bounding box center [654, 553] width 177 height 44
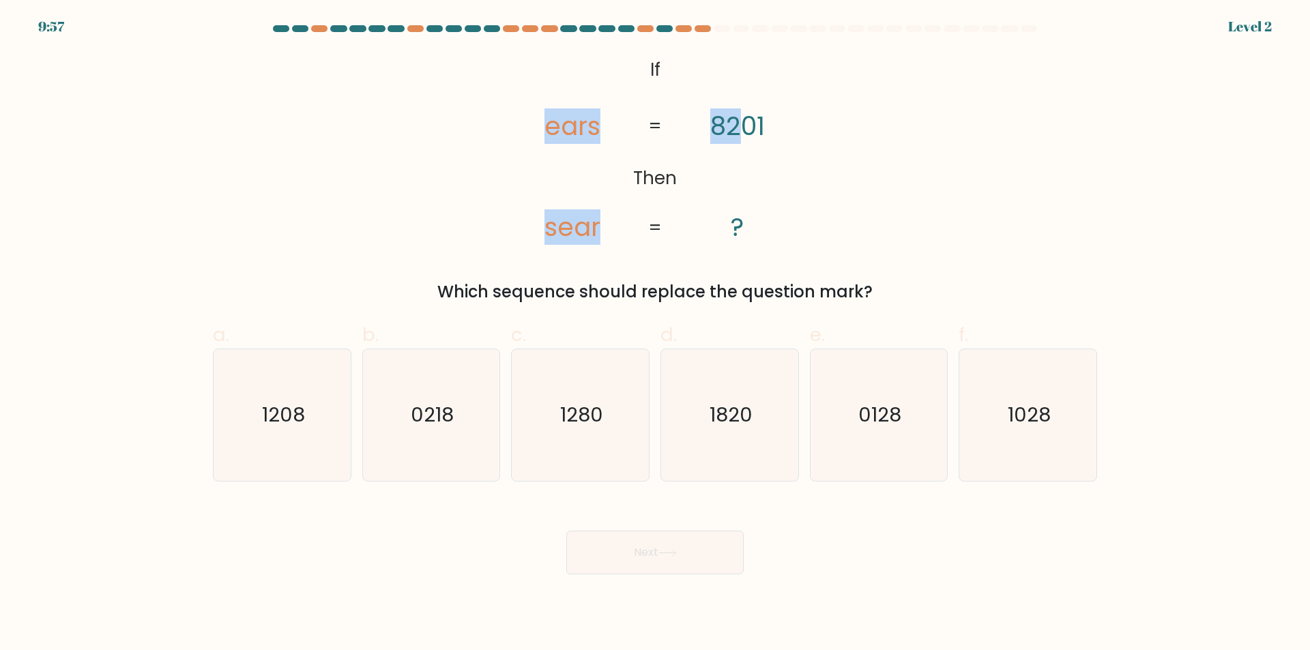
drag, startPoint x: 532, startPoint y: 134, endPoint x: 784, endPoint y: 139, distance: 252.6
click at [779, 139] on icon "@import url('[URL][DOMAIN_NAME]); If Then ears sear 8201 ? = =" at bounding box center [655, 149] width 317 height 195
click at [803, 143] on icon "@import url('[URL][DOMAIN_NAME]); If Then ears sear 8201 ? = =" at bounding box center [655, 149] width 317 height 195
click at [276, 419] on text "1208" at bounding box center [283, 415] width 43 height 27
click at [655, 334] on input "a. 1208" at bounding box center [655, 330] width 1 height 9
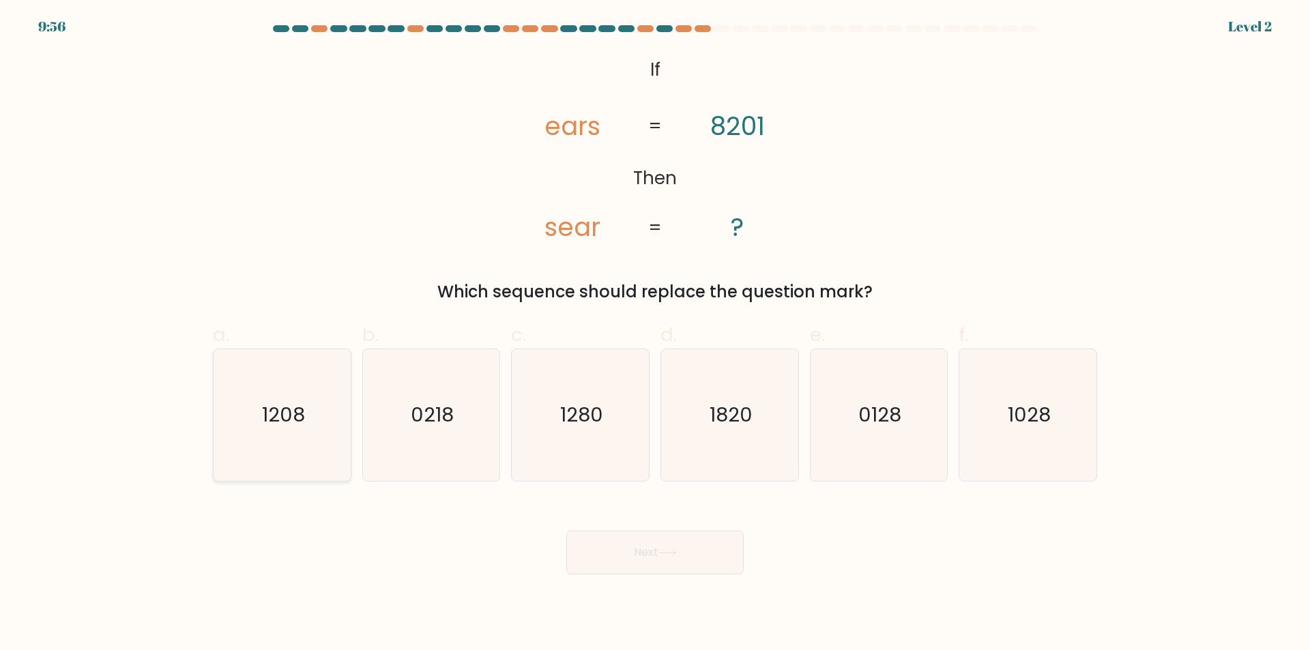
radio input "true"
click at [609, 566] on button "Next" at bounding box center [654, 553] width 177 height 44
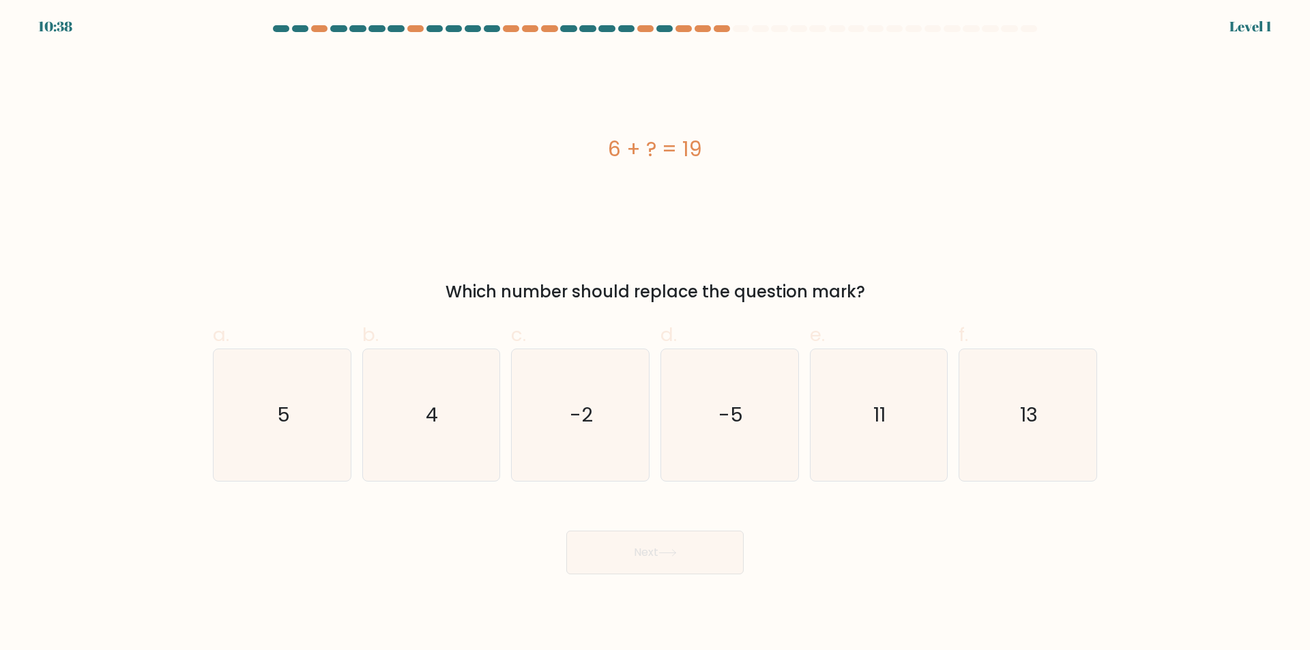
drag, startPoint x: 703, startPoint y: 149, endPoint x: 777, endPoint y: 149, distance: 74.4
click at [751, 149] on div "6 + ? = 19" at bounding box center [655, 149] width 885 height 31
click at [786, 149] on div "6 + ? = 19" at bounding box center [655, 149] width 885 height 31
drag, startPoint x: 595, startPoint y: 135, endPoint x: 803, endPoint y: 154, distance: 209.0
click at [741, 154] on div "6 + ? = 19" at bounding box center [655, 149] width 885 height 31
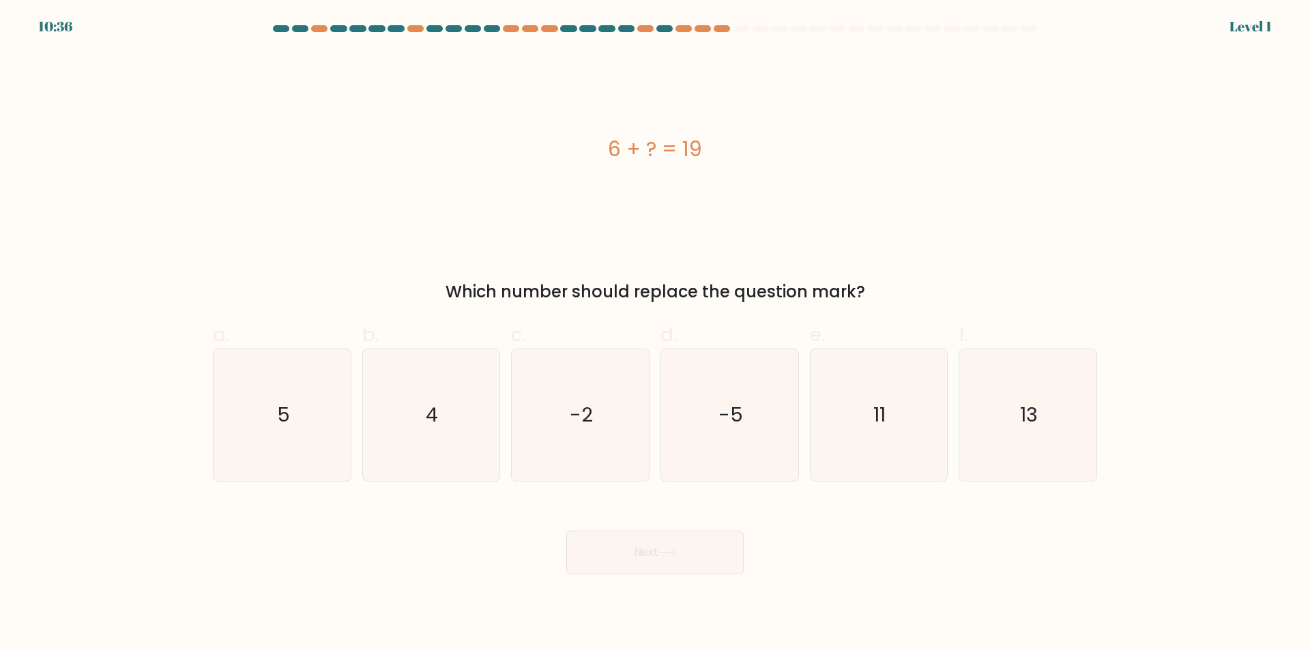
click at [813, 155] on div "6 + ? = 19" at bounding box center [655, 149] width 885 height 31
click at [799, 184] on div "6 + ? = 19" at bounding box center [655, 149] width 885 height 195
click at [1009, 423] on icon "13" at bounding box center [1028, 415] width 132 height 132
click at [656, 334] on input "f. 13" at bounding box center [655, 330] width 1 height 9
radio input "true"
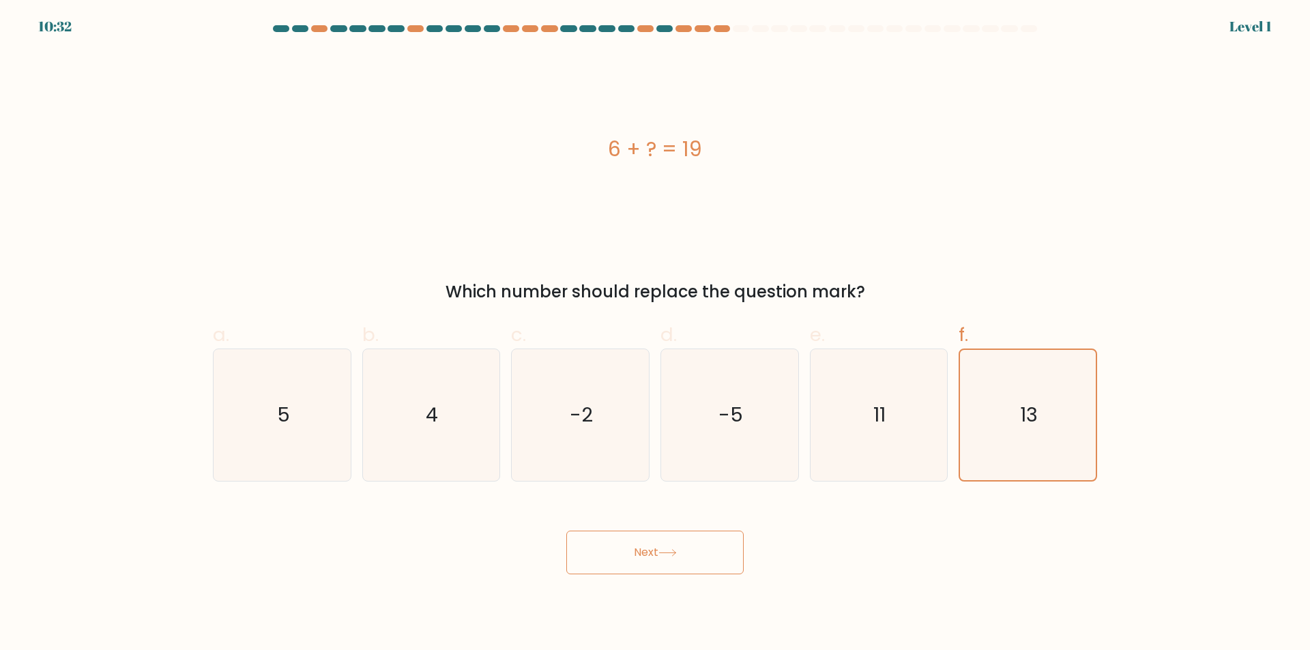
click at [671, 530] on div "Next" at bounding box center [655, 536] width 901 height 76
click at [670, 545] on button "Next" at bounding box center [654, 553] width 177 height 44
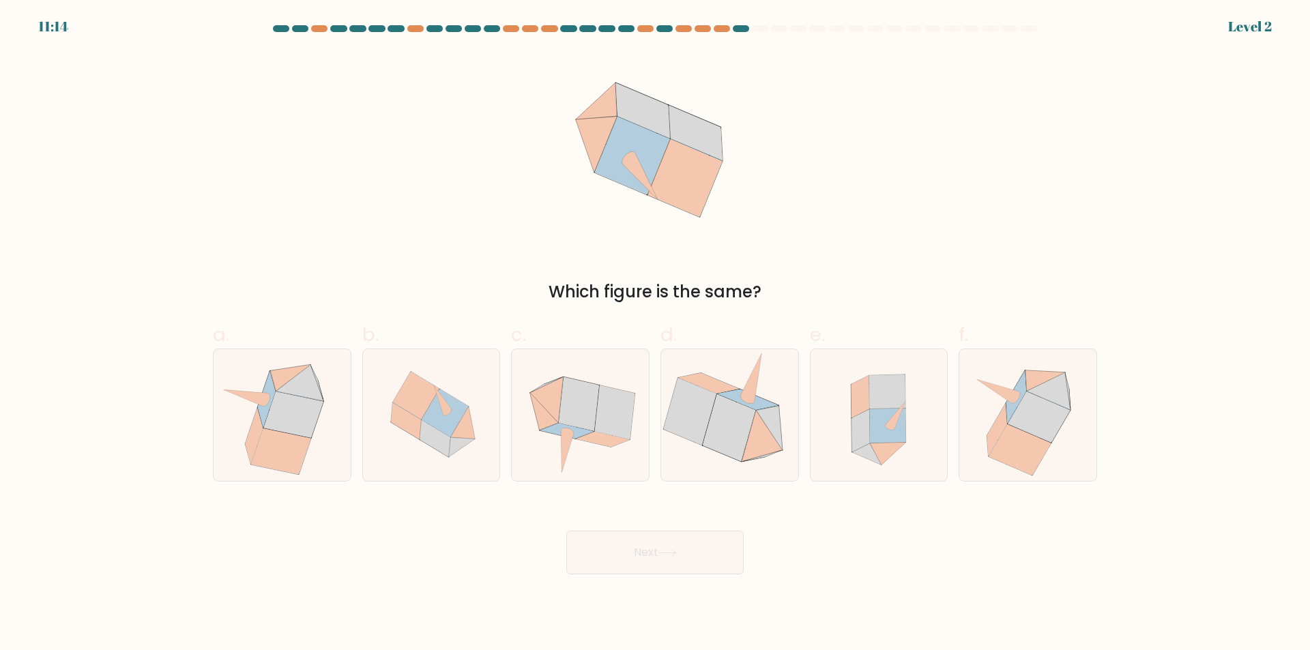
drag, startPoint x: 528, startPoint y: 294, endPoint x: 777, endPoint y: 285, distance: 249.3
click at [754, 298] on div "Which figure is the same?" at bounding box center [655, 292] width 868 height 25
click at [812, 271] on div "Which figure is the same?" at bounding box center [655, 178] width 901 height 253
click at [586, 446] on icon at bounding box center [580, 415] width 134 height 132
click at [655, 334] on input "c." at bounding box center [655, 330] width 1 height 9
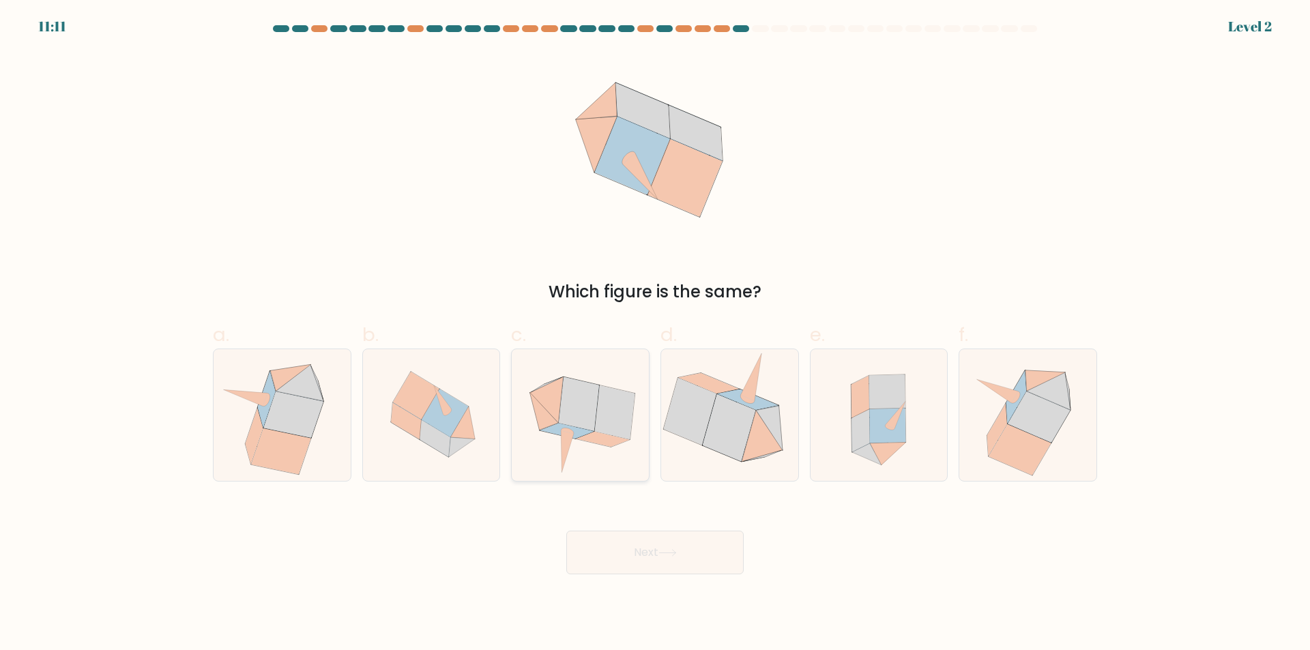
radio input "true"
click at [629, 551] on button "Next" at bounding box center [654, 553] width 177 height 44
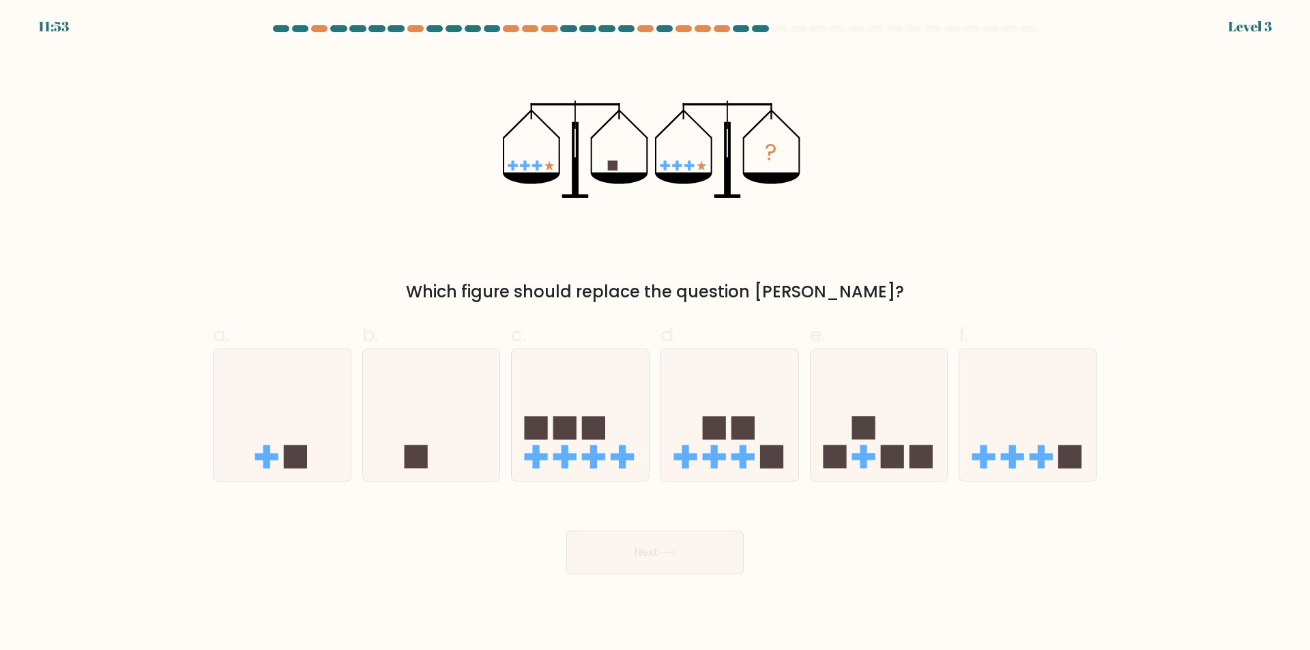
drag, startPoint x: 600, startPoint y: 283, endPoint x: 902, endPoint y: 296, distance: 302.7
click at [902, 296] on div "Which figure should replace the question [PERSON_NAME]?" at bounding box center [655, 292] width 868 height 25
click at [904, 247] on div "? Which figure should replace the question mark?" at bounding box center [655, 178] width 901 height 253
click at [896, 208] on div "? Which figure should replace the question mark?" at bounding box center [655, 178] width 901 height 253
click at [372, 434] on icon at bounding box center [431, 415] width 137 height 113
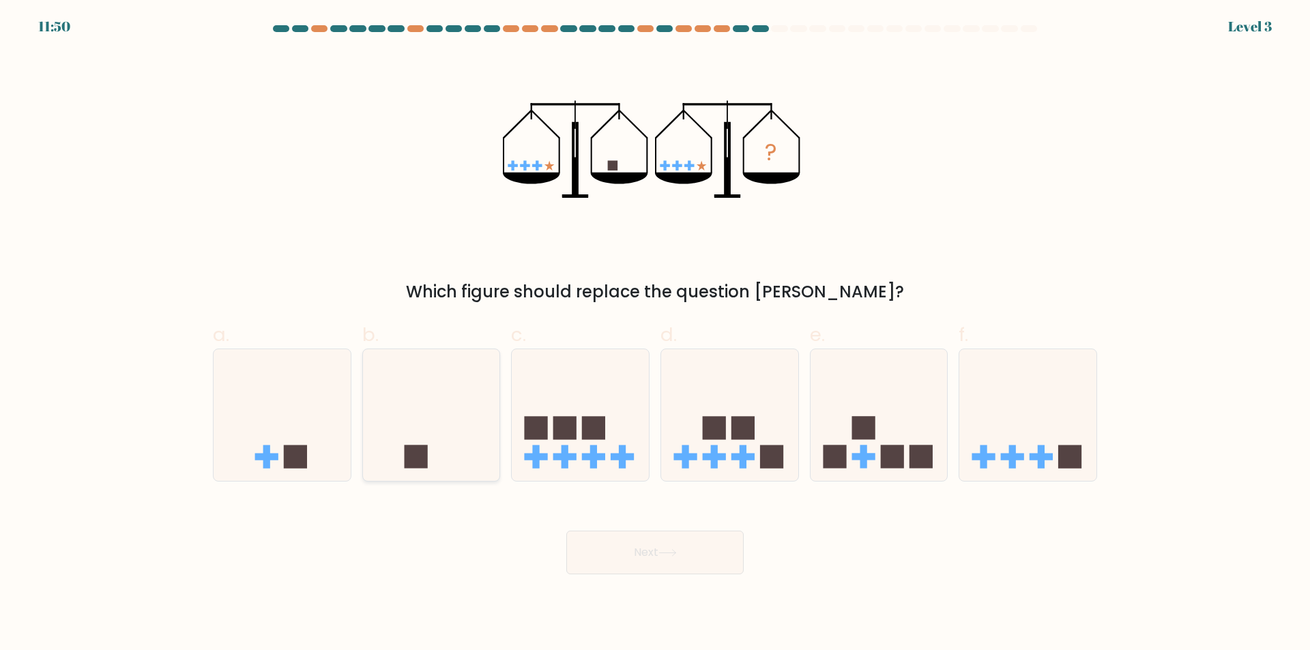
click at [655, 334] on input "b." at bounding box center [655, 330] width 1 height 9
radio input "true"
click at [640, 569] on button "Next" at bounding box center [654, 553] width 177 height 44
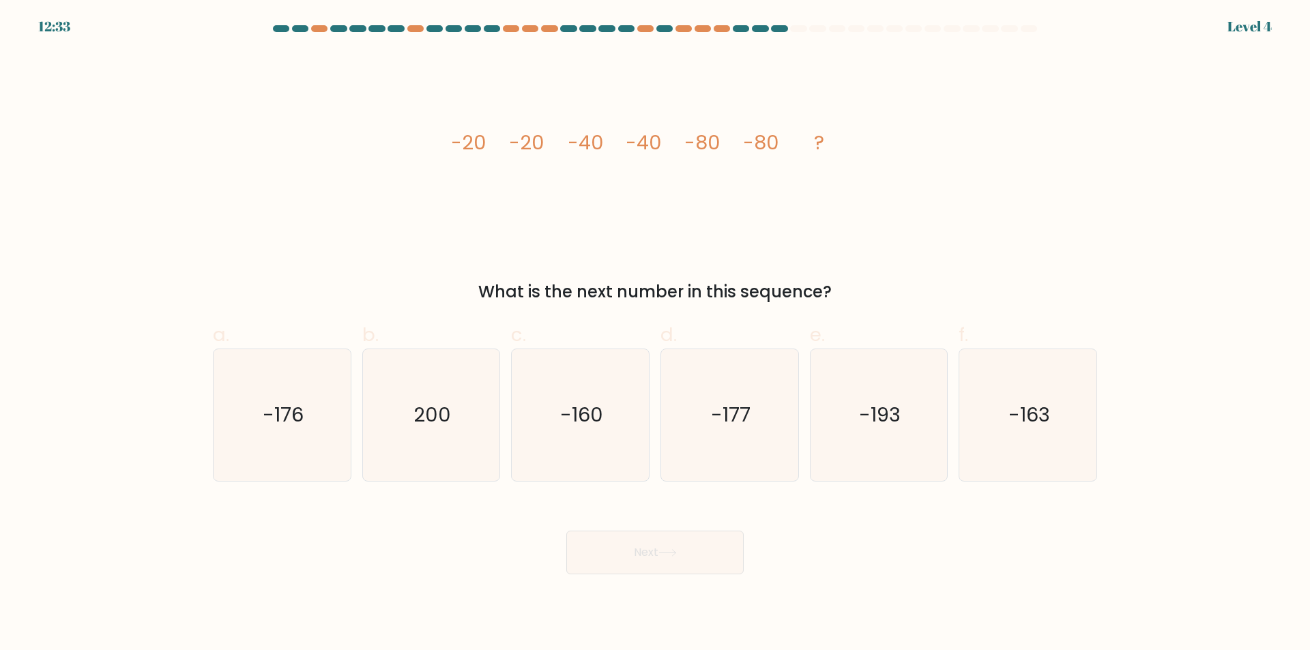
drag, startPoint x: 388, startPoint y: 120, endPoint x: 907, endPoint y: 142, distance: 519.9
click at [886, 142] on div "image/svg+xml -20 -20 -40 -40 -80 -80 ? What is the next number in this sequenc…" at bounding box center [655, 178] width 901 height 253
click at [923, 142] on div "image/svg+xml -20 -20 -40 -40 -80 -80 ? What is the next number in this sequenc…" at bounding box center [655, 178] width 901 height 253
drag, startPoint x: 362, startPoint y: 136, endPoint x: 862, endPoint y: 169, distance: 501.4
click at [723, 145] on div "image/svg+xml -20 -20 -40 -40 -80 -80 ? What is the next number in this sequenc…" at bounding box center [655, 178] width 901 height 253
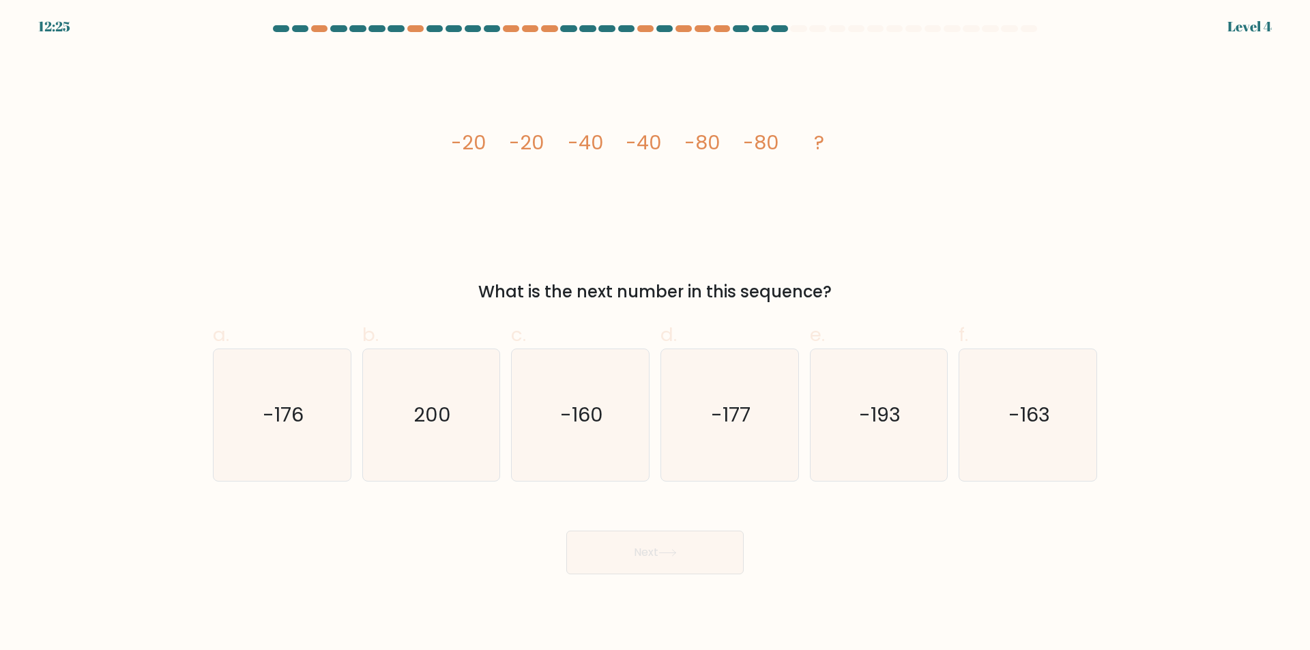
click at [975, 193] on div "image/svg+xml -20 -20 -40 -40 -80 -80 ? What is the next number in this sequenc…" at bounding box center [655, 178] width 901 height 253
click at [393, 445] on icon "200" at bounding box center [431, 415] width 132 height 132
click at [655, 334] on input "b. 200" at bounding box center [655, 330] width 1 height 9
radio input "true"
click at [617, 546] on button "Next" at bounding box center [654, 553] width 177 height 44
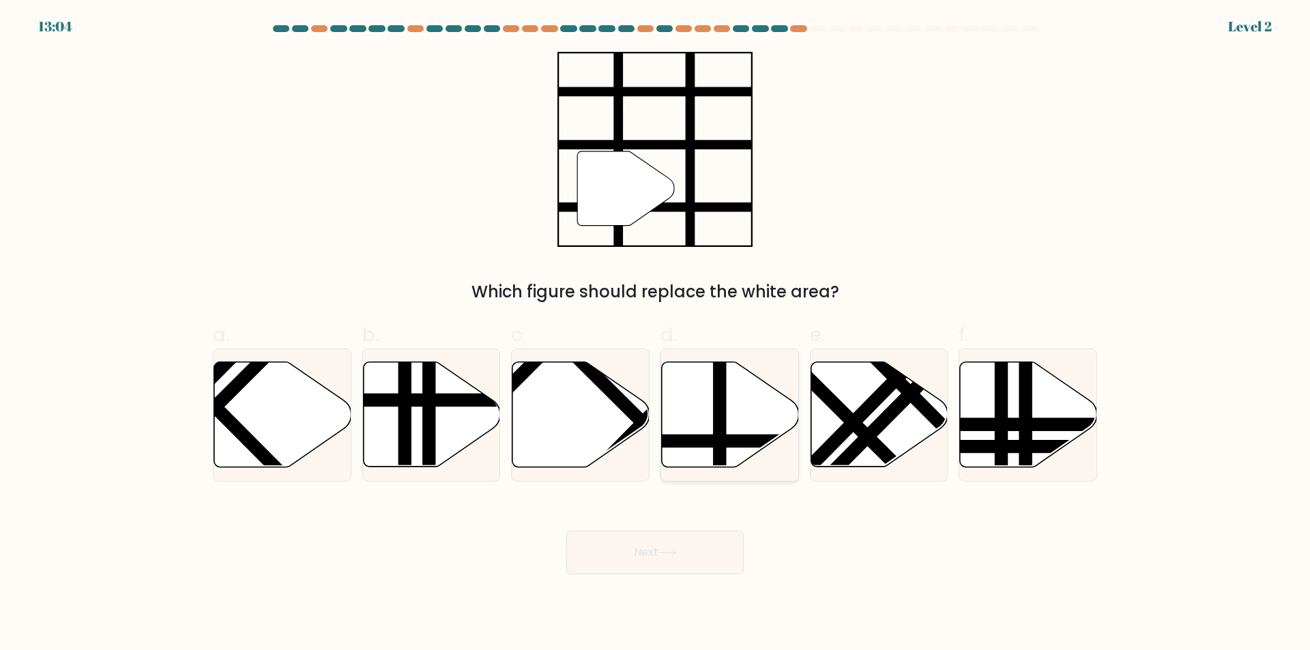
click at [708, 429] on icon at bounding box center [730, 414] width 137 height 105
click at [656, 334] on input "d." at bounding box center [655, 330] width 1 height 9
radio input "true"
click at [670, 562] on button "Next" at bounding box center [654, 553] width 177 height 44
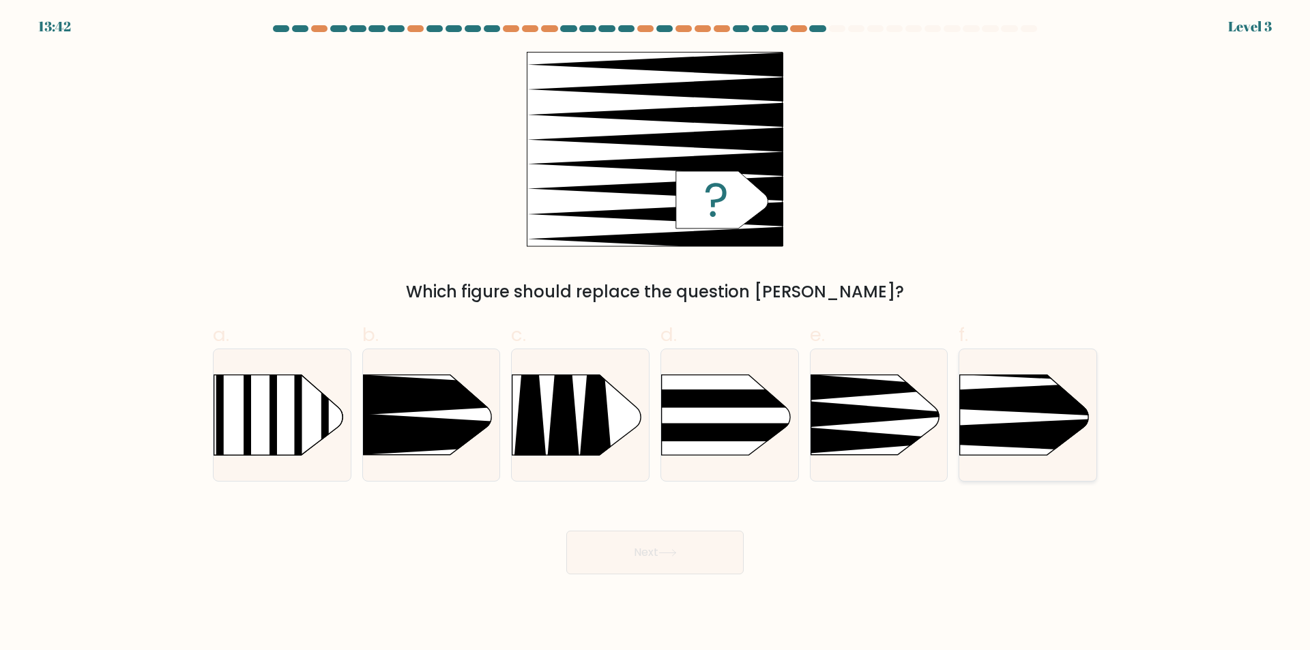
click at [1016, 422] on rect at bounding box center [930, 344] width 356 height 271
click at [656, 334] on input "f." at bounding box center [655, 330] width 1 height 9
radio input "true"
click at [626, 558] on button "Next" at bounding box center [654, 553] width 177 height 44
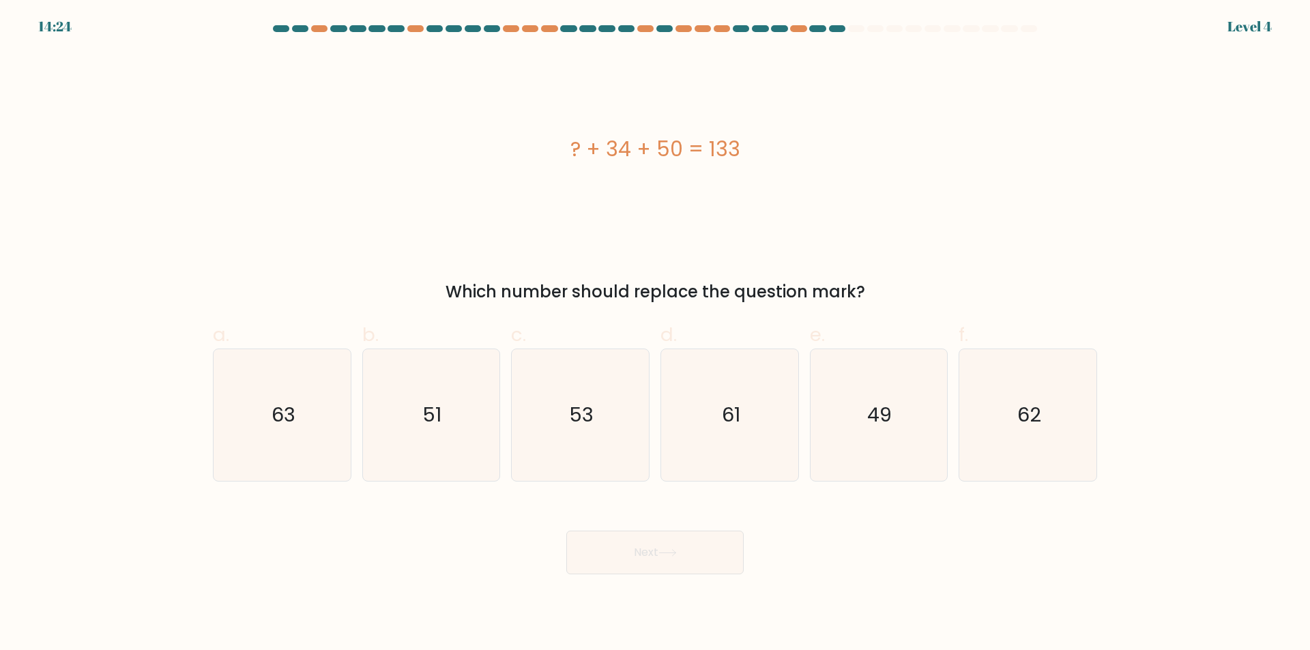
drag, startPoint x: 820, startPoint y: 145, endPoint x: 876, endPoint y: 144, distance: 55.3
click at [870, 143] on div "? + 34 + 50 = 133" at bounding box center [655, 149] width 885 height 31
click at [905, 152] on div "? + 34 + 50 = 133" at bounding box center [655, 149] width 885 height 31
drag, startPoint x: 683, startPoint y: 161, endPoint x: 657, endPoint y: 160, distance: 26.6
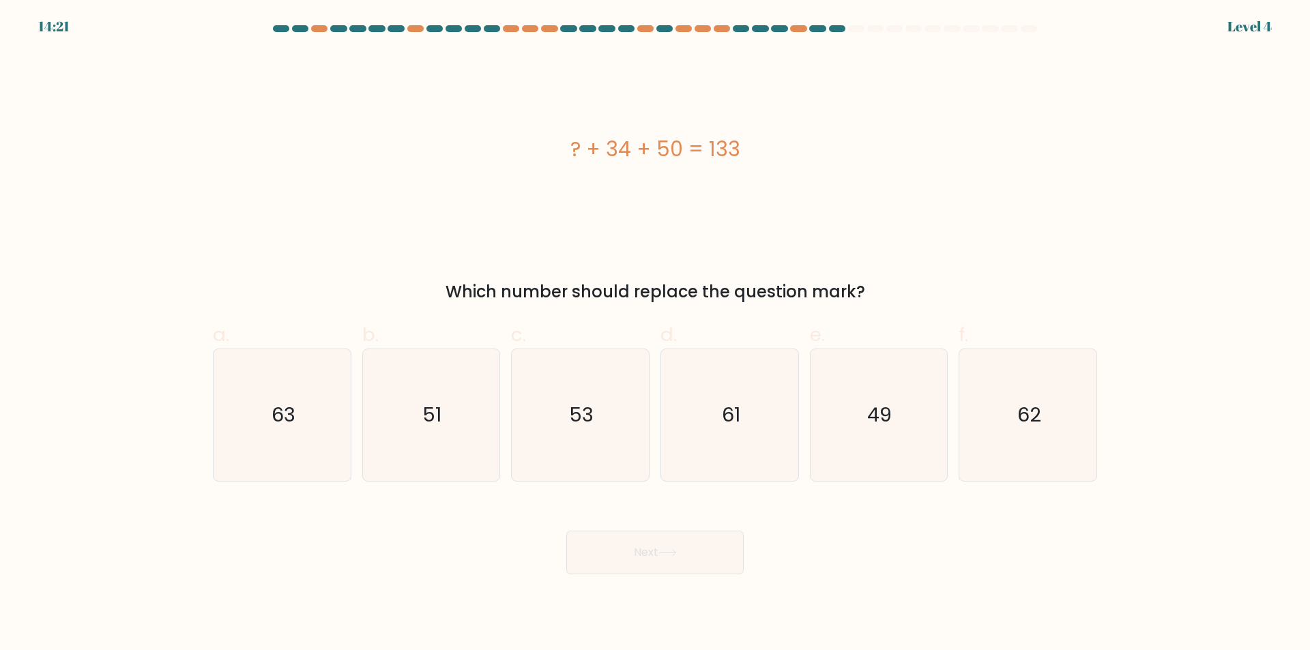
click at [657, 160] on div "? + 34 + 50 = 133" at bounding box center [655, 149] width 885 height 31
click at [881, 180] on div "? + 34 + 50 = 133" at bounding box center [655, 149] width 885 height 195
drag, startPoint x: 676, startPoint y: 156, endPoint x: 612, endPoint y: 163, distance: 65.3
click at [612, 163] on div "? + 34 + 50 = 133" at bounding box center [655, 149] width 885 height 31
click at [1061, 449] on icon "62" at bounding box center [1028, 415] width 132 height 132
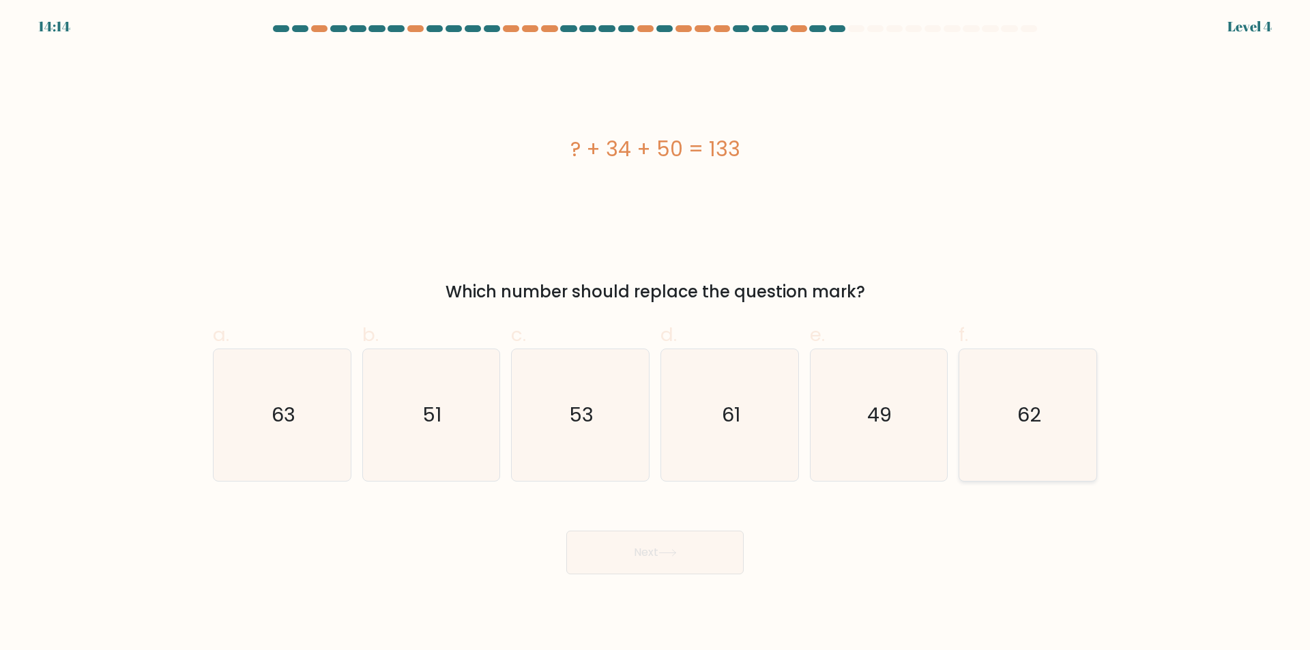
click at [656, 334] on input "f. 62" at bounding box center [655, 330] width 1 height 9
radio input "true"
click at [688, 550] on button "Next" at bounding box center [654, 553] width 177 height 44
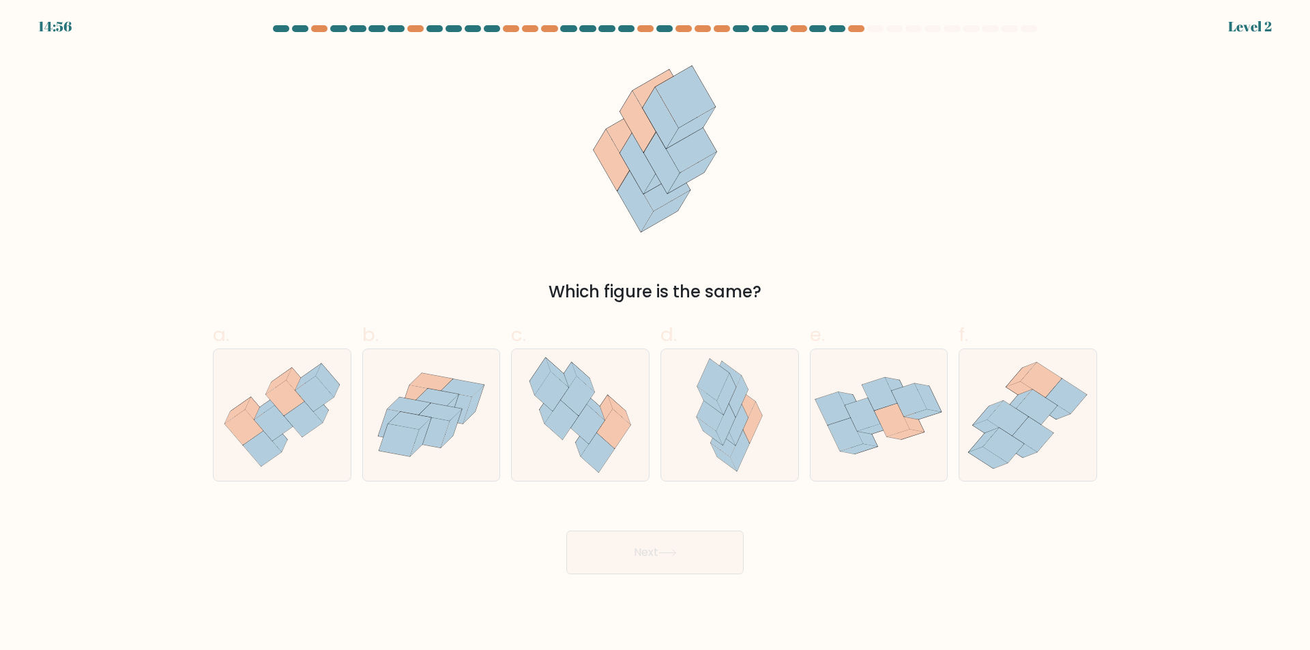
drag, startPoint x: 541, startPoint y: 292, endPoint x: 762, endPoint y: 299, distance: 221.2
click at [762, 299] on div "Which figure is the same?" at bounding box center [655, 292] width 868 height 25
click at [900, 257] on div "Which figure is the same?" at bounding box center [655, 178] width 901 height 253
click at [297, 422] on icon at bounding box center [303, 419] width 38 height 35
click at [655, 334] on input "a." at bounding box center [655, 330] width 1 height 9
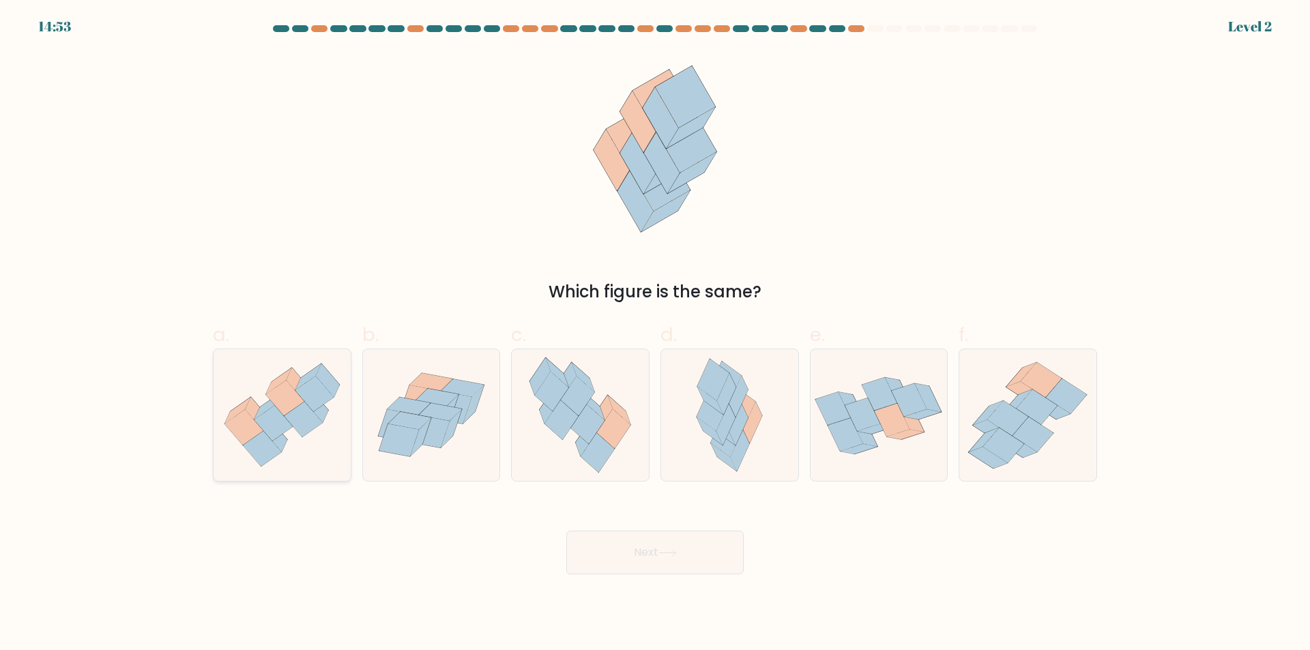
radio input "true"
click at [625, 569] on button "Next" at bounding box center [654, 553] width 177 height 44
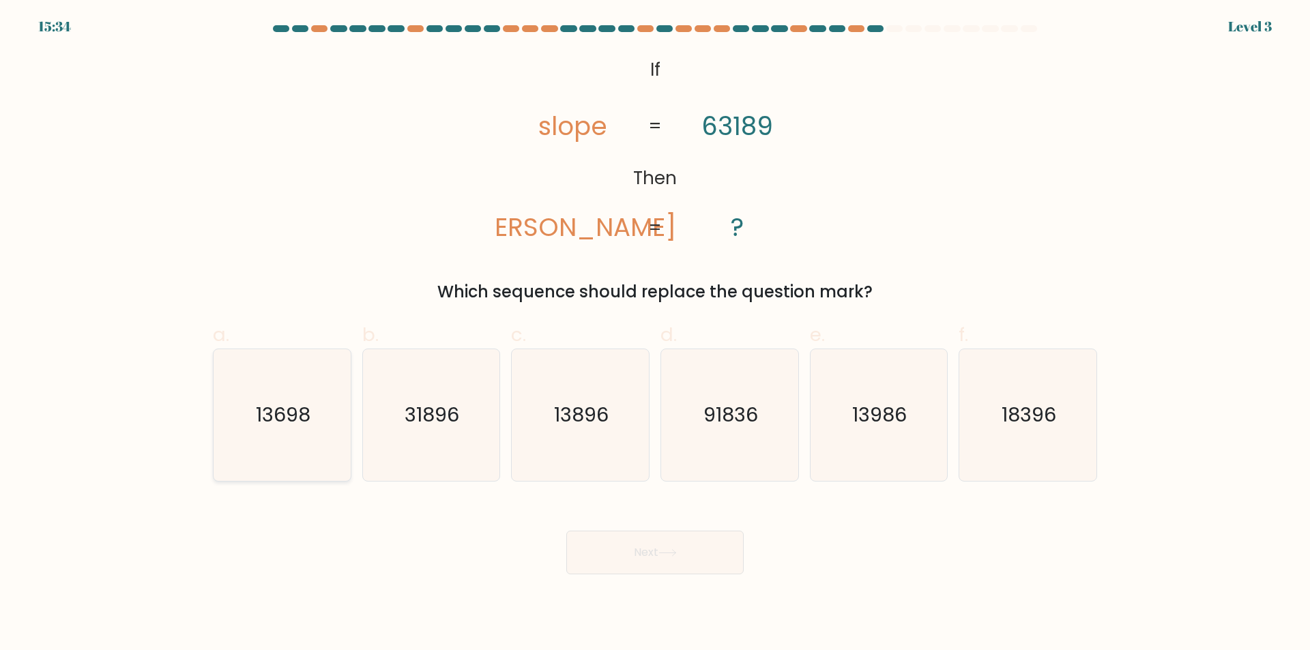
click at [298, 429] on icon "13698" at bounding box center [282, 415] width 132 height 132
click at [655, 334] on input "a. 13698" at bounding box center [655, 330] width 1 height 9
radio input "true"
click at [649, 549] on button "Next" at bounding box center [654, 553] width 177 height 44
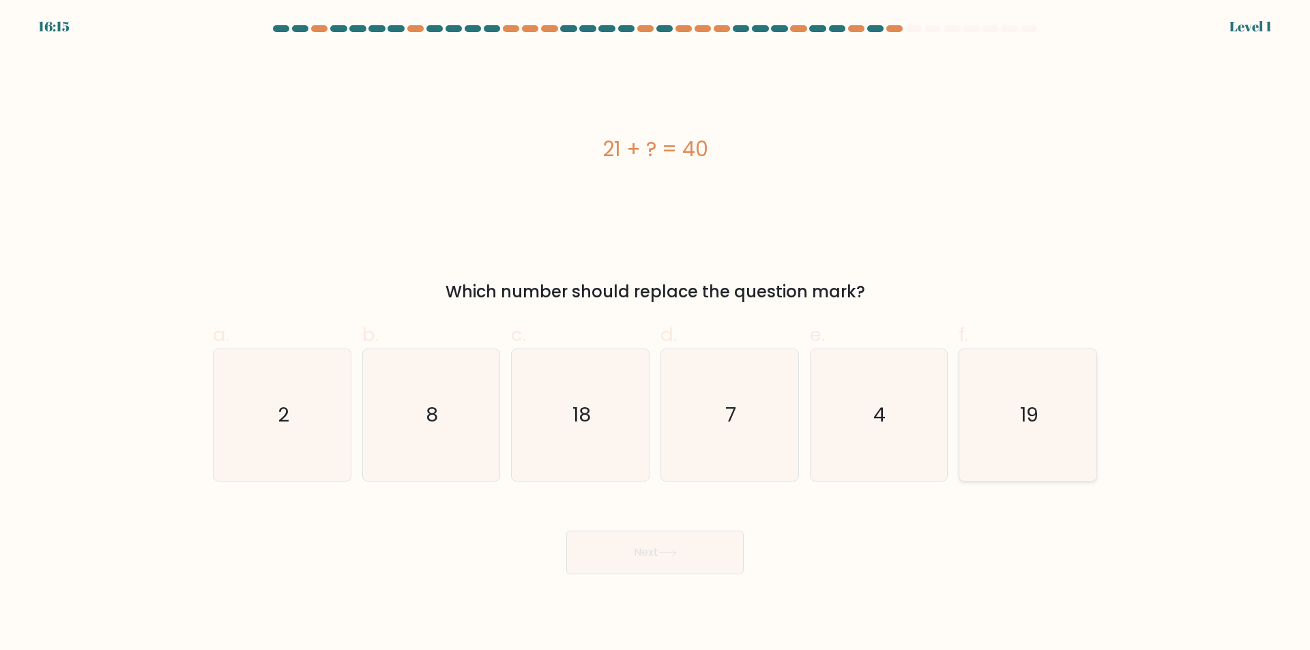
click at [1048, 399] on icon "19" at bounding box center [1028, 415] width 132 height 132
click at [656, 334] on input "f. 19" at bounding box center [655, 330] width 1 height 9
radio input "true"
click at [708, 548] on button "Next" at bounding box center [654, 553] width 177 height 44
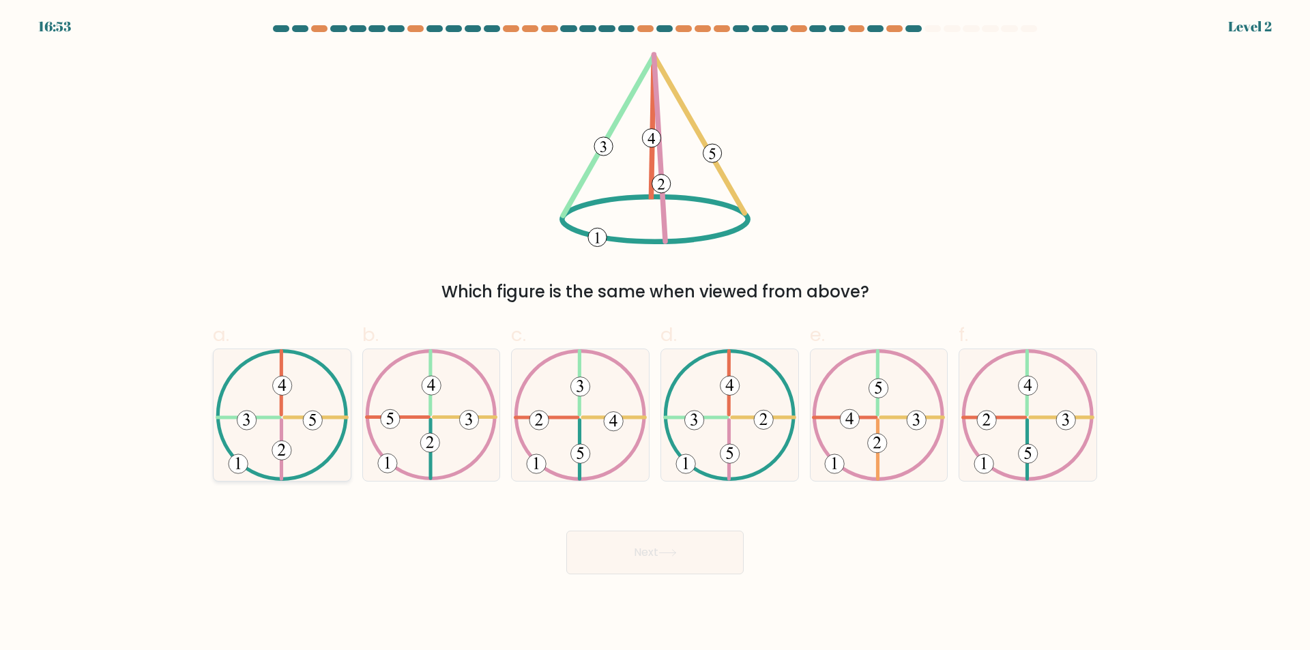
click at [321, 431] on icon at bounding box center [282, 415] width 133 height 132
click at [655, 334] on input "a." at bounding box center [655, 330] width 1 height 9
radio input "true"
click at [651, 573] on button "Next" at bounding box center [654, 553] width 177 height 44
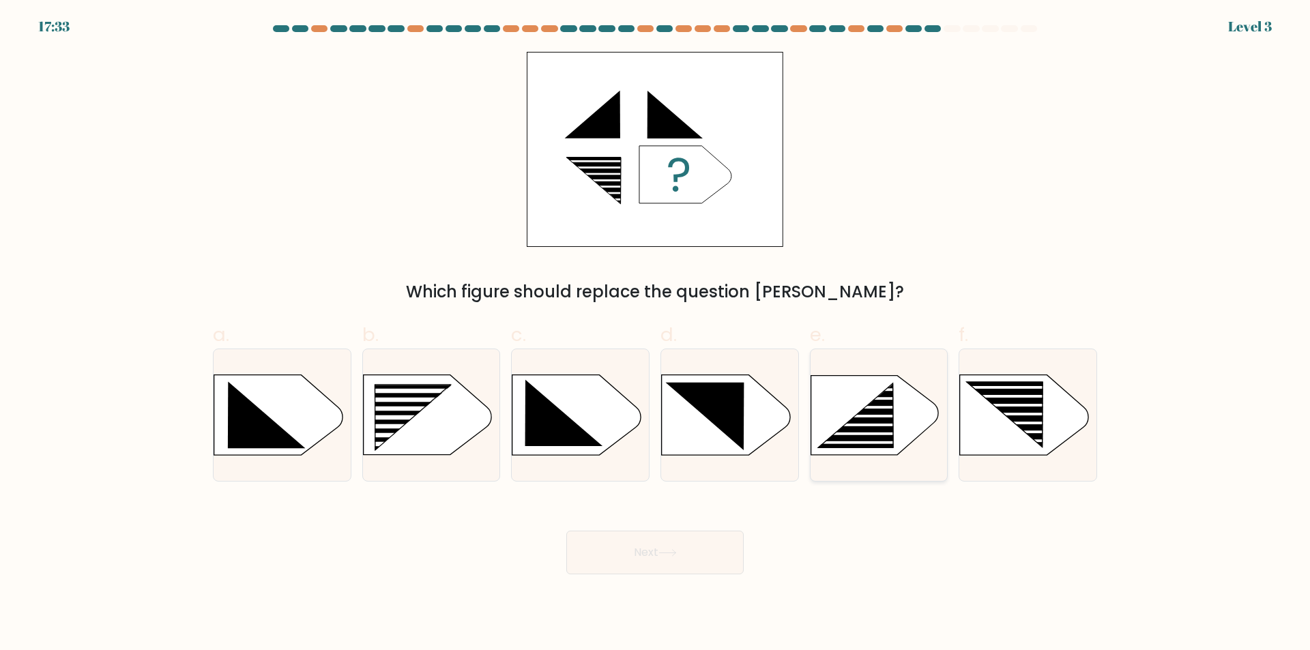
click at [893, 439] on icon at bounding box center [855, 416] width 75 height 65
click at [656, 334] on input "e." at bounding box center [655, 330] width 1 height 9
radio input "true"
click at [652, 557] on button "Next" at bounding box center [654, 553] width 177 height 44
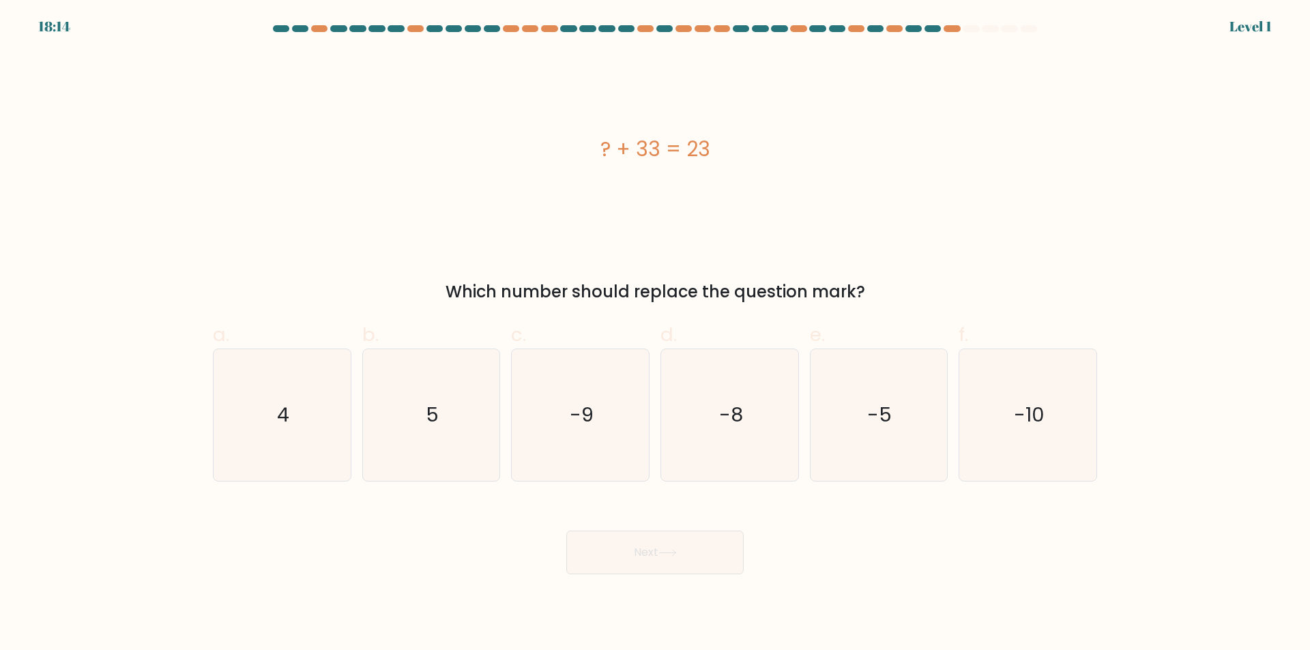
drag, startPoint x: 570, startPoint y: 154, endPoint x: 774, endPoint y: 141, distance: 204.5
click at [774, 141] on div "? + 33 = 23" at bounding box center [655, 149] width 885 height 31
click at [800, 143] on div "? + 33 = 23" at bounding box center [655, 149] width 885 height 31
click at [1033, 426] on text "-10" at bounding box center [1029, 415] width 31 height 27
click at [656, 334] on input "f. -10" at bounding box center [655, 330] width 1 height 9
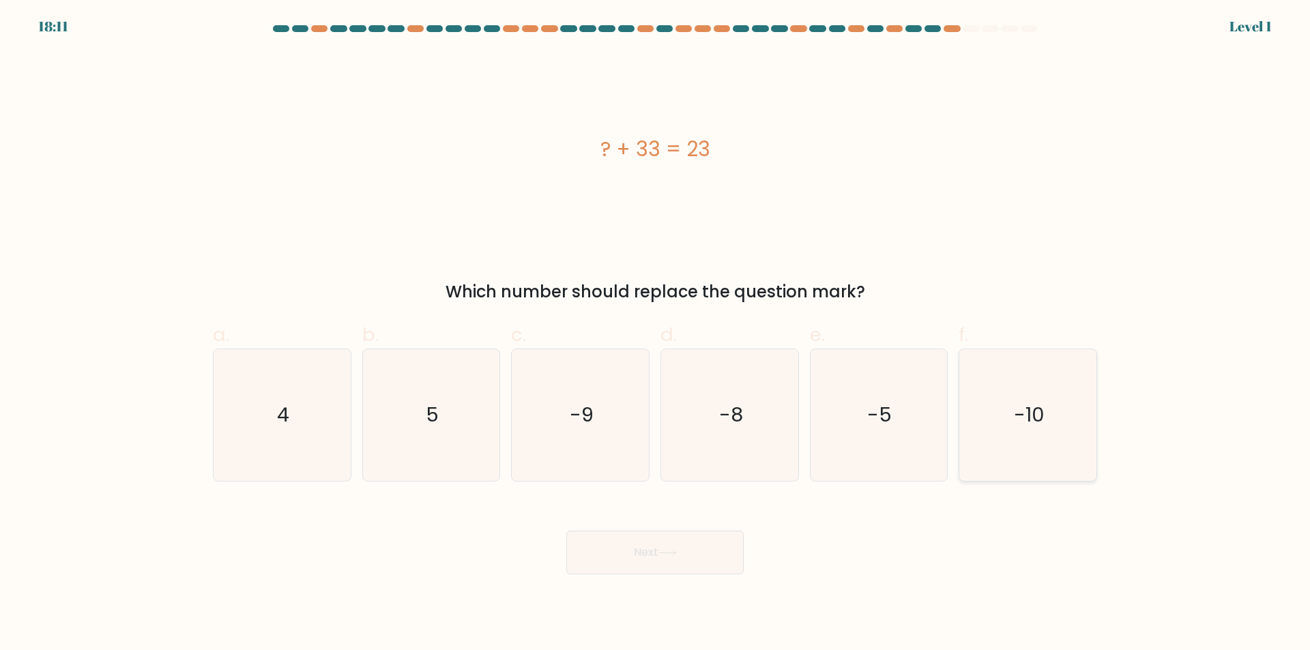
radio input "true"
click at [704, 558] on button "Next" at bounding box center [654, 553] width 177 height 44
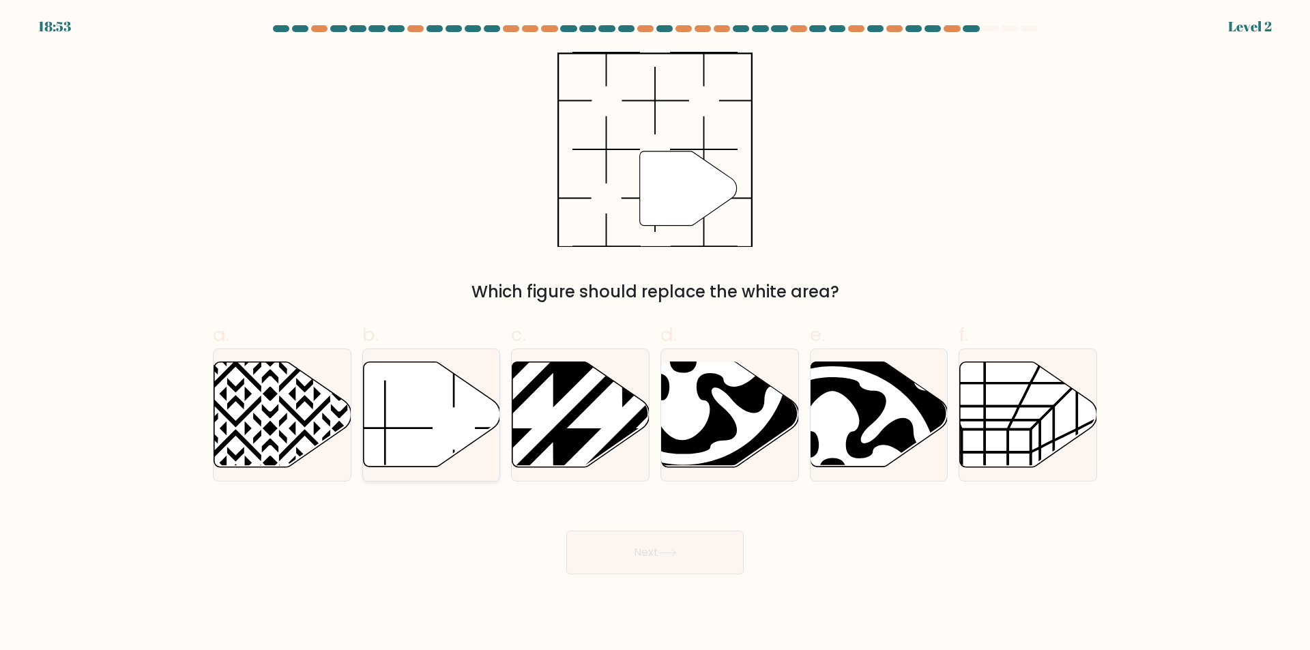
click at [455, 433] on icon at bounding box center [431, 414] width 137 height 105
click at [655, 334] on input "b." at bounding box center [655, 330] width 1 height 9
radio input "true"
click at [640, 557] on button "Next" at bounding box center [654, 553] width 177 height 44
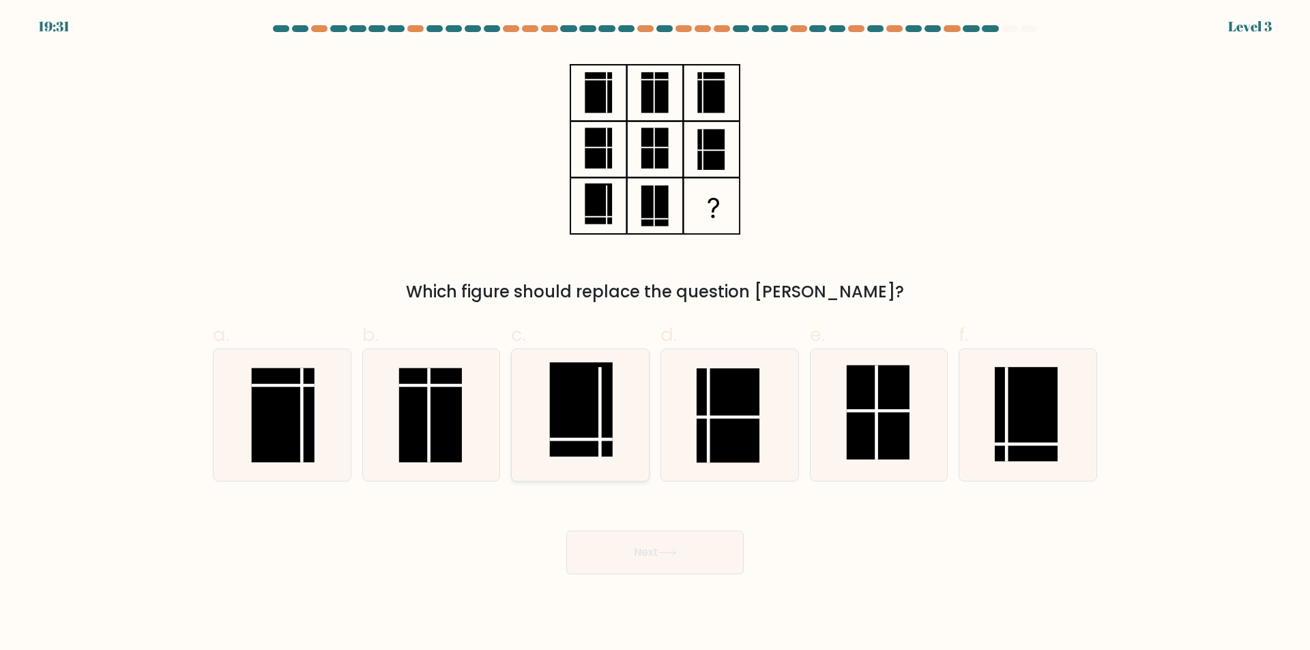
click at [569, 403] on rect at bounding box center [581, 409] width 63 height 94
click at [655, 334] on input "c." at bounding box center [655, 330] width 1 height 9
radio input "true"
click at [665, 571] on button "Next" at bounding box center [654, 553] width 177 height 44
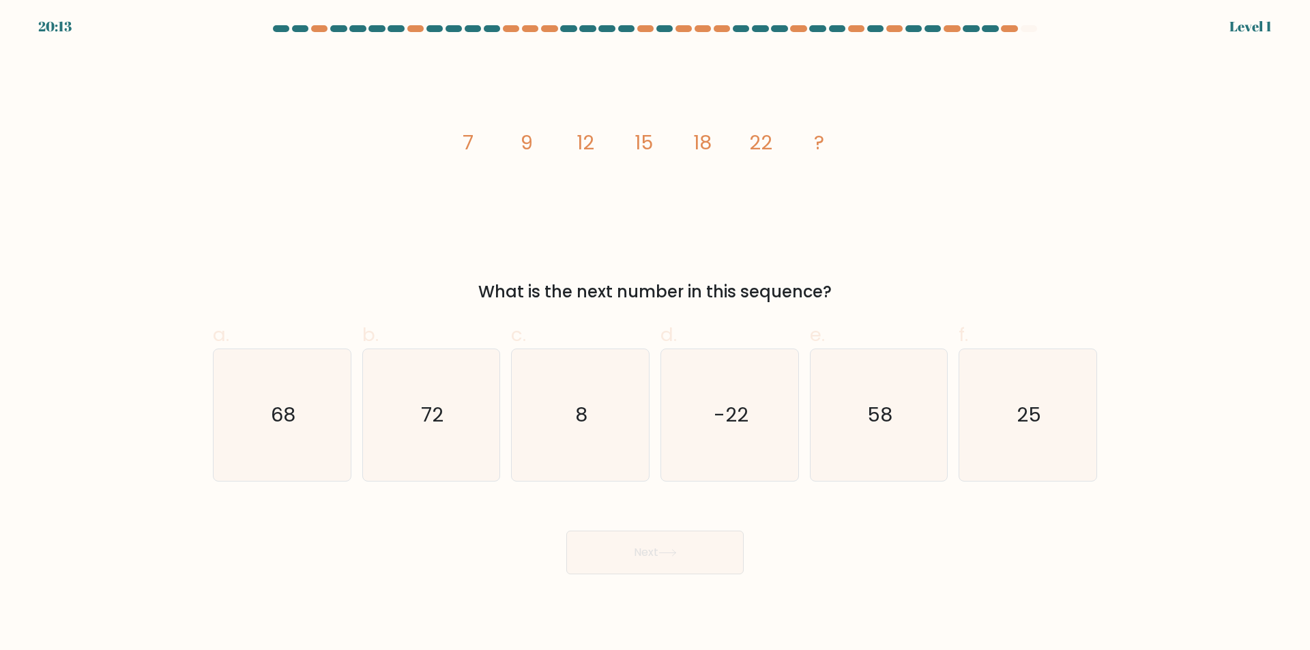
drag, startPoint x: 448, startPoint y: 128, endPoint x: 553, endPoint y: 137, distance: 105.5
click at [553, 137] on div "image/svg+xml 7 9 12 15 18 22 ? What is the next number in this sequence?" at bounding box center [655, 178] width 901 height 253
click at [650, 44] on form at bounding box center [655, 299] width 1310 height 549
drag, startPoint x: 448, startPoint y: 131, endPoint x: 562, endPoint y: 135, distance: 114.1
click at [562, 135] on div "image/svg+xml 7 9 12 15 18 22 ? What is the next number in this sequence?" at bounding box center [655, 178] width 901 height 253
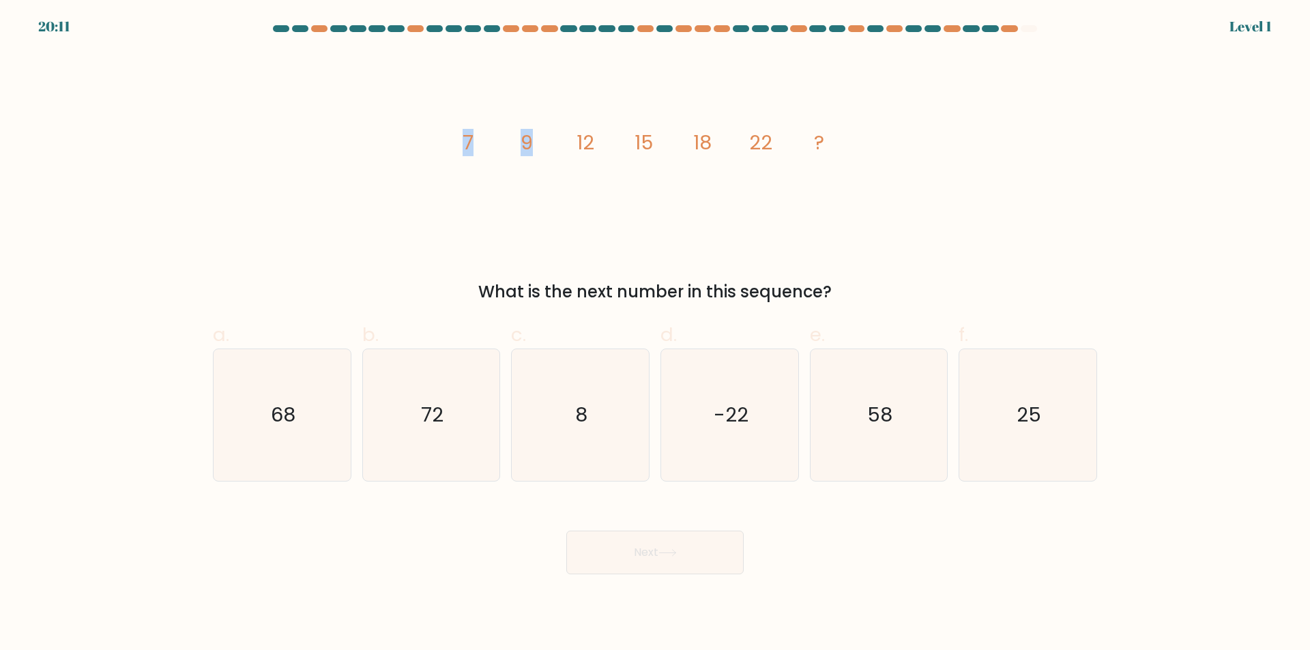
click at [578, 105] on icon "image/svg+xml 7 9 12 15 18 22 ?" at bounding box center [655, 149] width 410 height 195
drag, startPoint x: 569, startPoint y: 137, endPoint x: 595, endPoint y: 138, distance: 25.9
click at [595, 138] on icon "image/svg+xml 7 9 12 15 18 22 ?" at bounding box center [655, 149] width 410 height 195
click at [673, 94] on icon "image/svg+xml 7 9 12 15 18 22 ?" at bounding box center [655, 149] width 410 height 195
drag, startPoint x: 631, startPoint y: 141, endPoint x: 648, endPoint y: 139, distance: 17.9
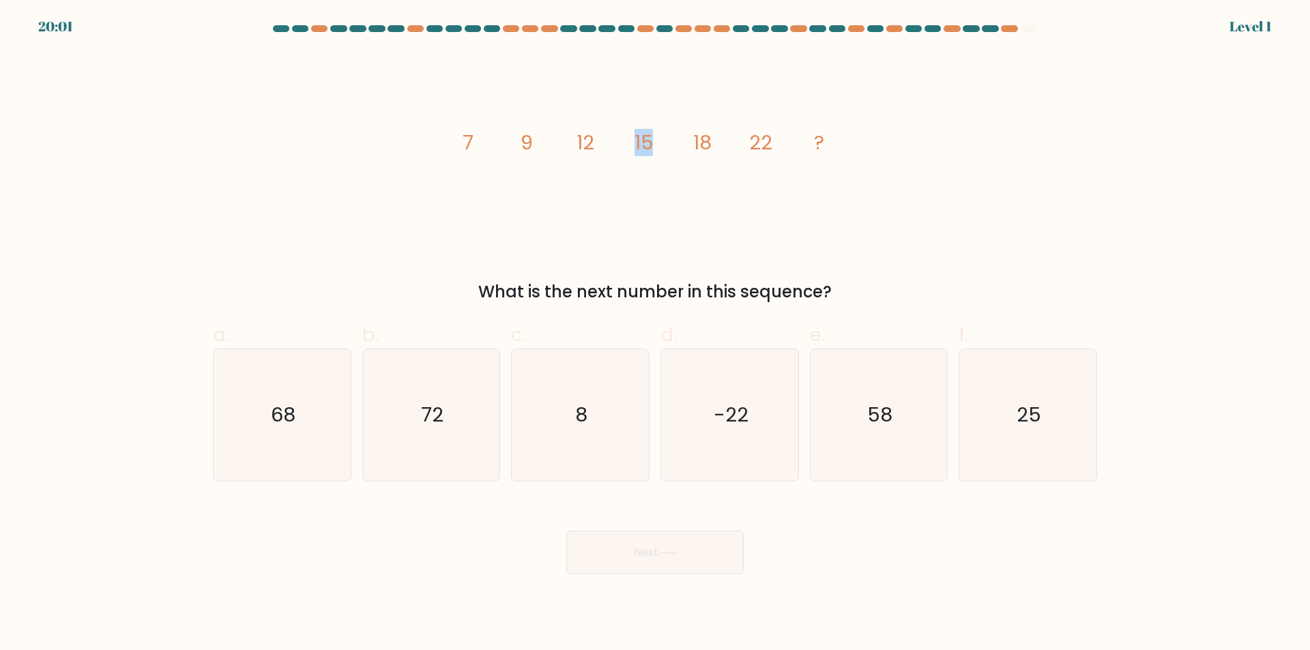
click at [648, 139] on icon "image/svg+xml 7 9 12 15 18 22 ?" at bounding box center [655, 149] width 410 height 195
click at [650, 93] on icon "image/svg+xml 7 9 12 15 18 22 ?" at bounding box center [655, 149] width 410 height 195
click at [633, 143] on icon "image/svg+xml 7 9 12 15 18 22 ?" at bounding box center [655, 149] width 410 height 195
drag, startPoint x: 689, startPoint y: 139, endPoint x: 711, endPoint y: 141, distance: 22.6
click at [711, 141] on icon "image/svg+xml 7 9 12 15 18 22 ?" at bounding box center [655, 149] width 410 height 195
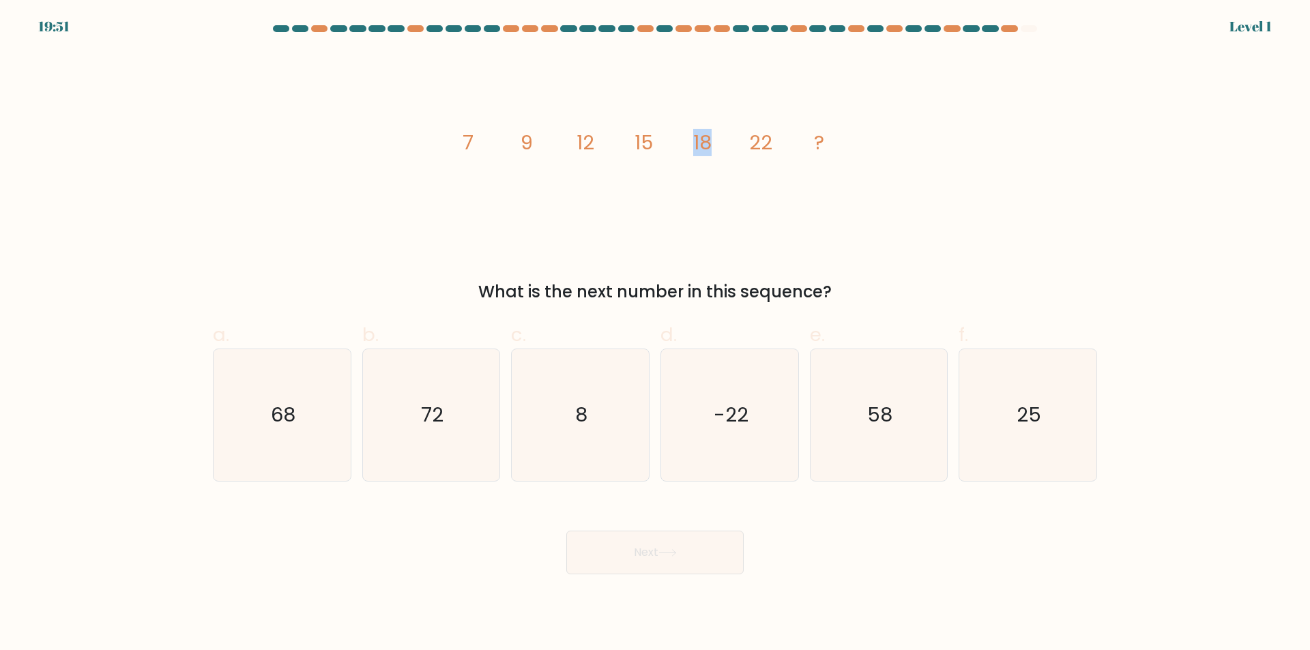
click at [730, 95] on icon "image/svg+xml 7 9 12 15 18 22 ?" at bounding box center [655, 149] width 410 height 195
click at [711, 106] on icon "image/svg+xml 7 9 12 15 18 22 ?" at bounding box center [655, 149] width 410 height 195
drag, startPoint x: 746, startPoint y: 139, endPoint x: 784, endPoint y: 144, distance: 38.5
click at [784, 144] on icon "image/svg+xml 7 9 12 15 18 22 ?" at bounding box center [655, 149] width 410 height 195
click at [461, 402] on icon "72" at bounding box center [431, 415] width 132 height 132
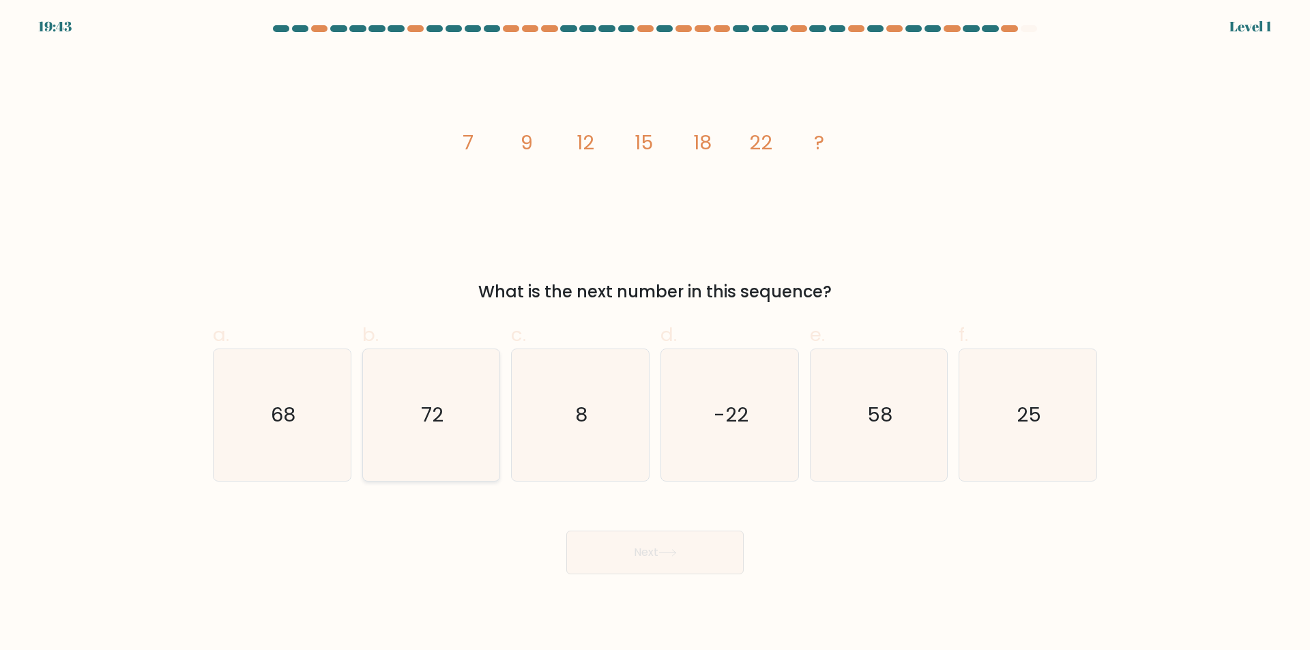
click at [655, 334] on input "b. 72" at bounding box center [655, 330] width 1 height 9
radio input "true"
click at [672, 558] on button "Next" at bounding box center [654, 553] width 177 height 44
click at [672, 559] on button "Next" at bounding box center [654, 553] width 177 height 44
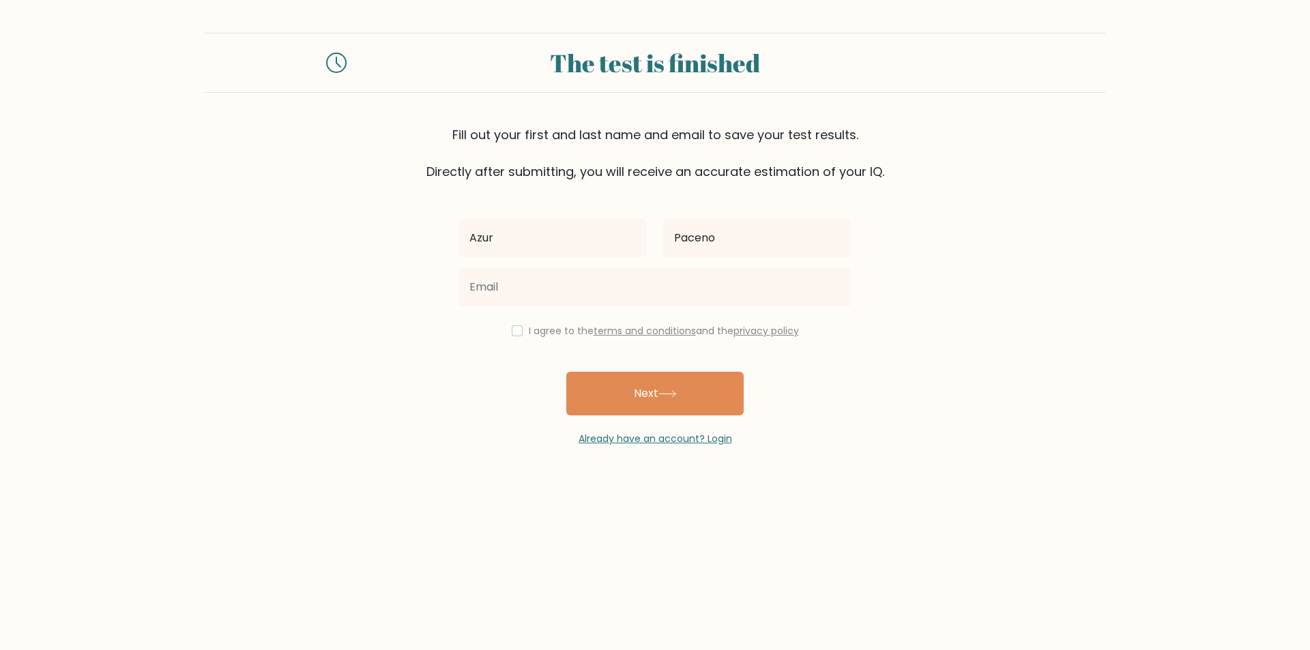
type input "Paceno"
click at [518, 332] on input "checkbox" at bounding box center [517, 331] width 11 height 11
checkbox input "true"
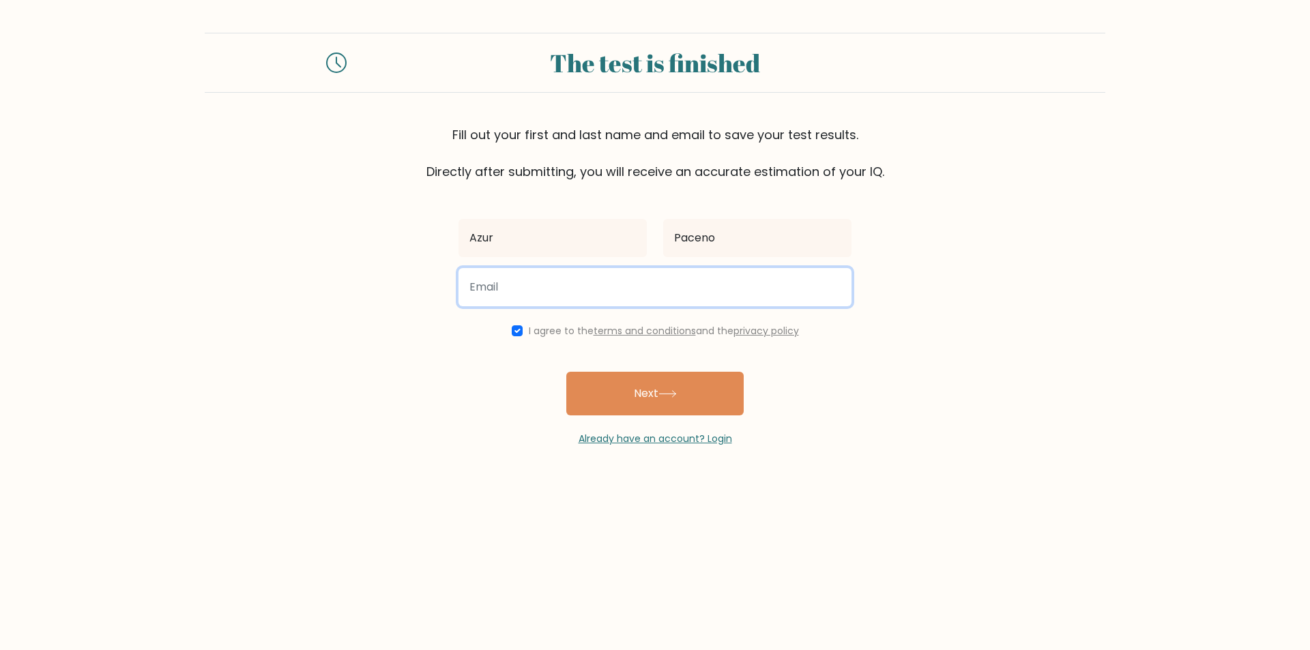
click at [542, 291] on input "email" at bounding box center [655, 287] width 393 height 38
type input "azurimmanuel@gmail.com"
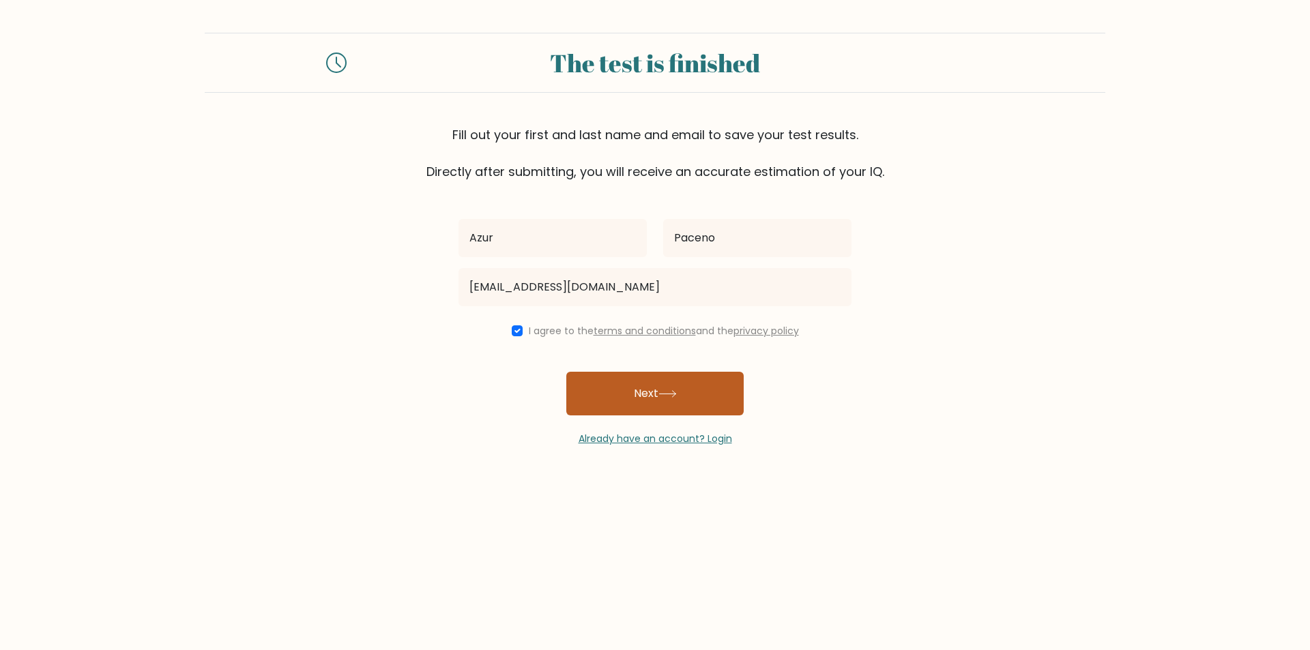
click at [628, 394] on button "Next" at bounding box center [654, 394] width 177 height 44
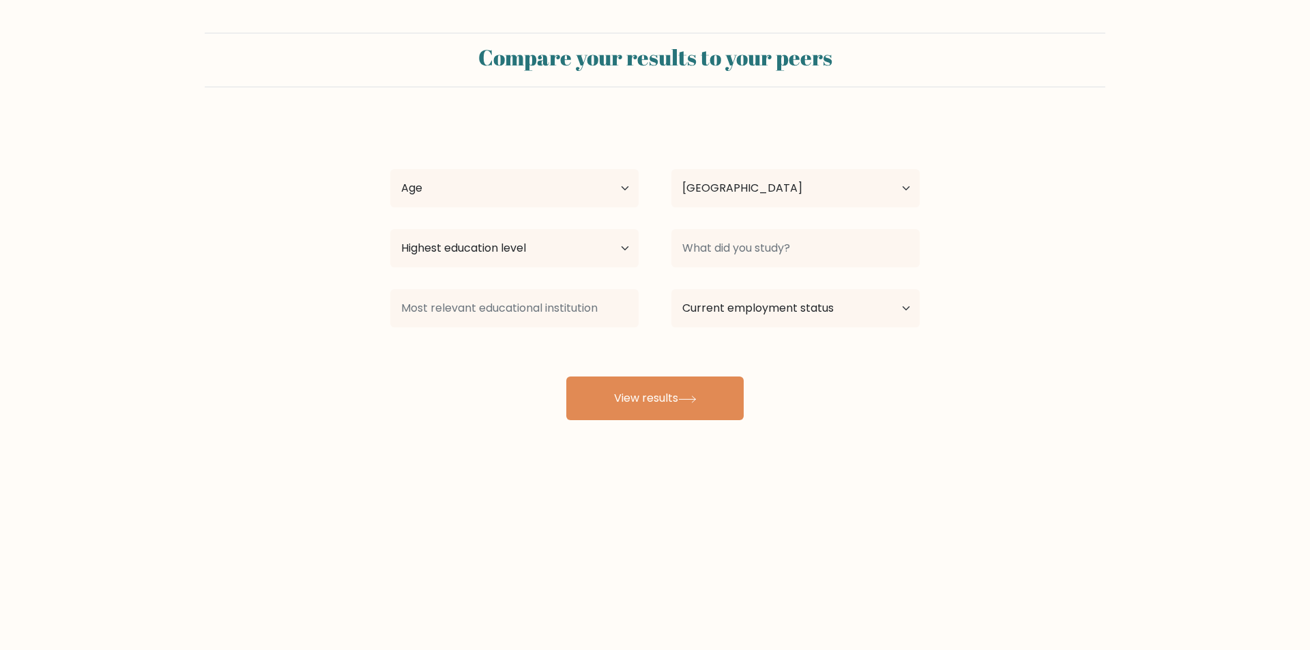
select select "PH"
click at [531, 202] on select "Age Under [DEMOGRAPHIC_DATA] [DEMOGRAPHIC_DATA] [DEMOGRAPHIC_DATA] [DEMOGRAPHIC…" at bounding box center [514, 188] width 248 height 38
select select "25_34"
click at [390, 169] on select "Age Under [DEMOGRAPHIC_DATA] [DEMOGRAPHIC_DATA] [DEMOGRAPHIC_DATA] [DEMOGRAPHIC…" at bounding box center [514, 188] width 248 height 38
click at [546, 263] on select "Highest education level No schooling Primary Lower Secondary Upper Secondary Oc…" at bounding box center [514, 248] width 248 height 38
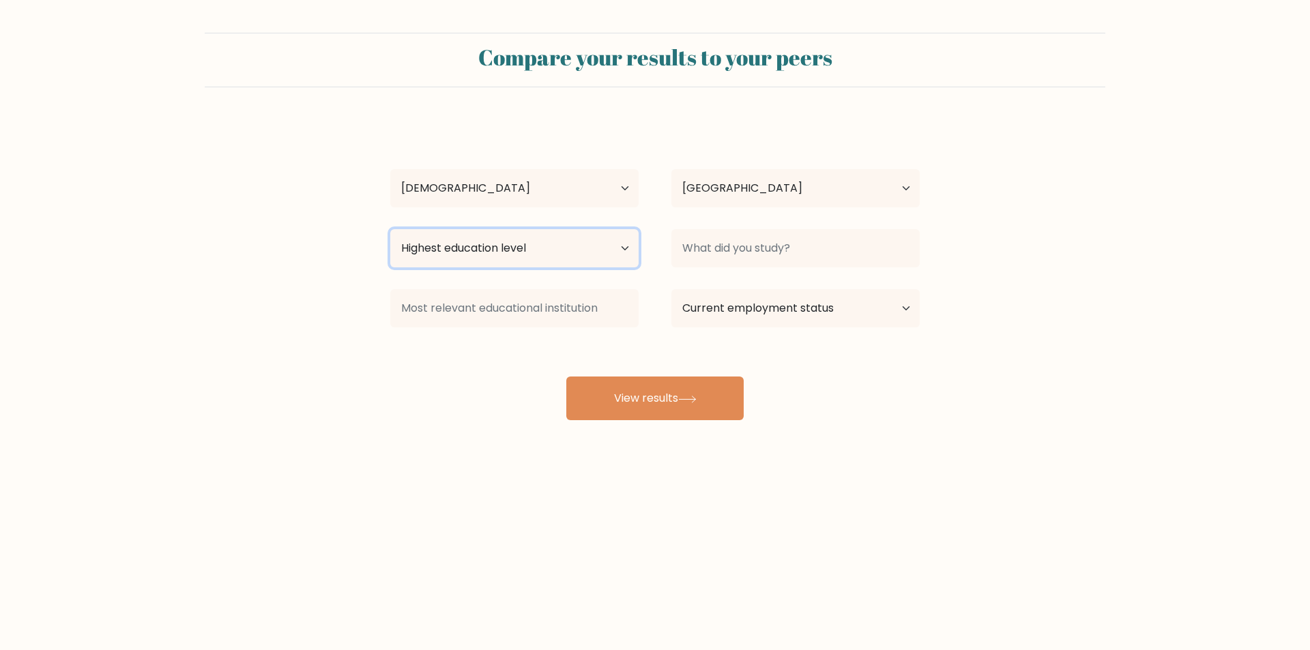
select select "bachelors_degree"
click at [390, 229] on select "Highest education level No schooling Primary Lower Secondary Upper Secondary Oc…" at bounding box center [514, 248] width 248 height 38
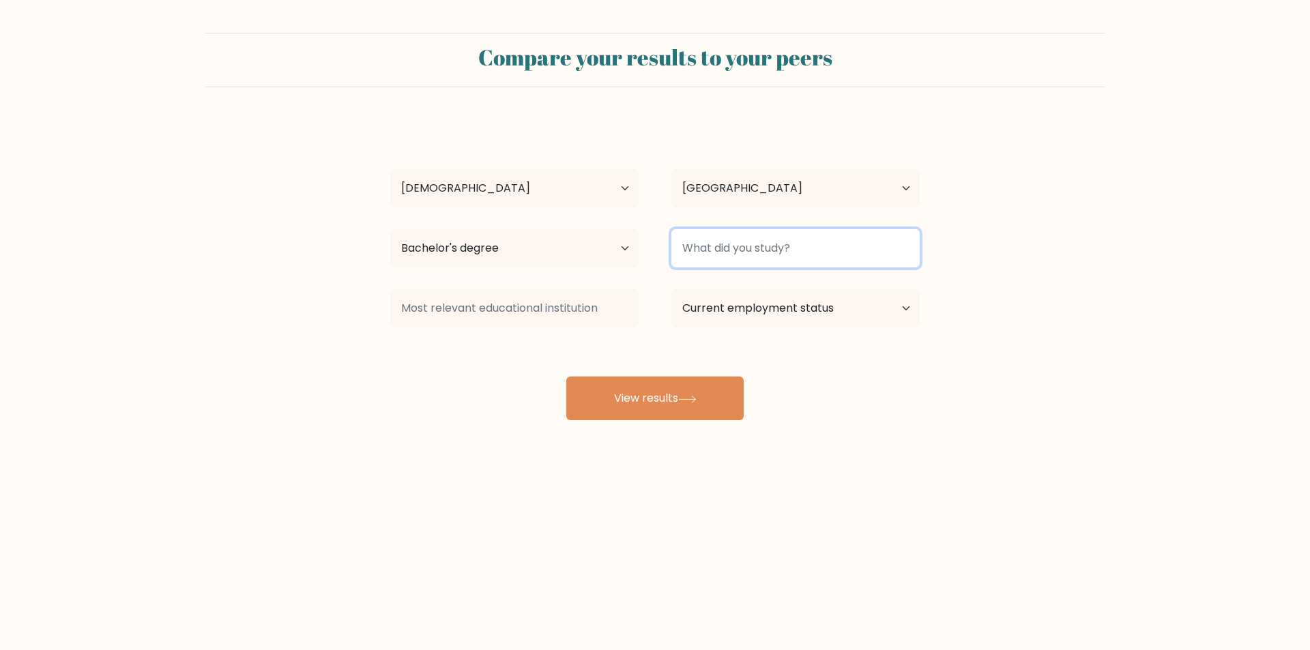
click at [723, 244] on input at bounding box center [796, 248] width 248 height 38
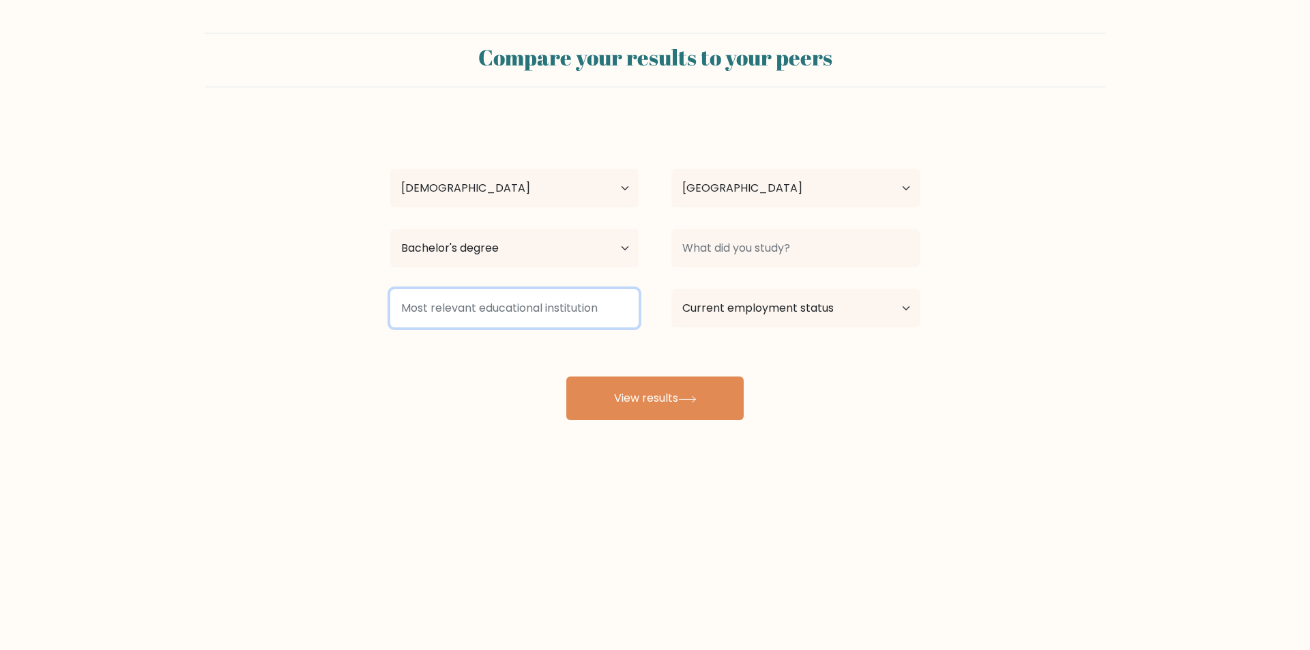
click at [515, 323] on input at bounding box center [514, 308] width 248 height 38
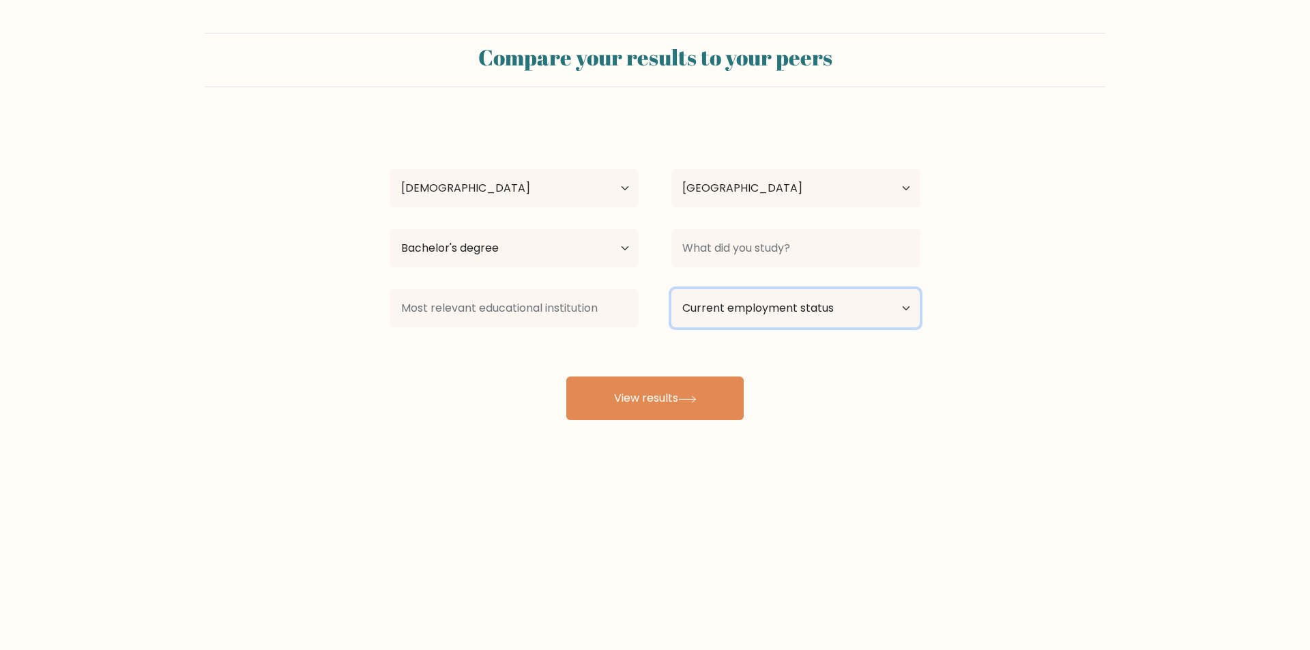
click at [712, 310] on select "Current employment status Employed Student Retired Other / prefer not to answer" at bounding box center [796, 308] width 248 height 38
select select "employed"
click at [672, 289] on select "Current employment status Employed Student Retired Other / prefer not to answer" at bounding box center [796, 308] width 248 height 38
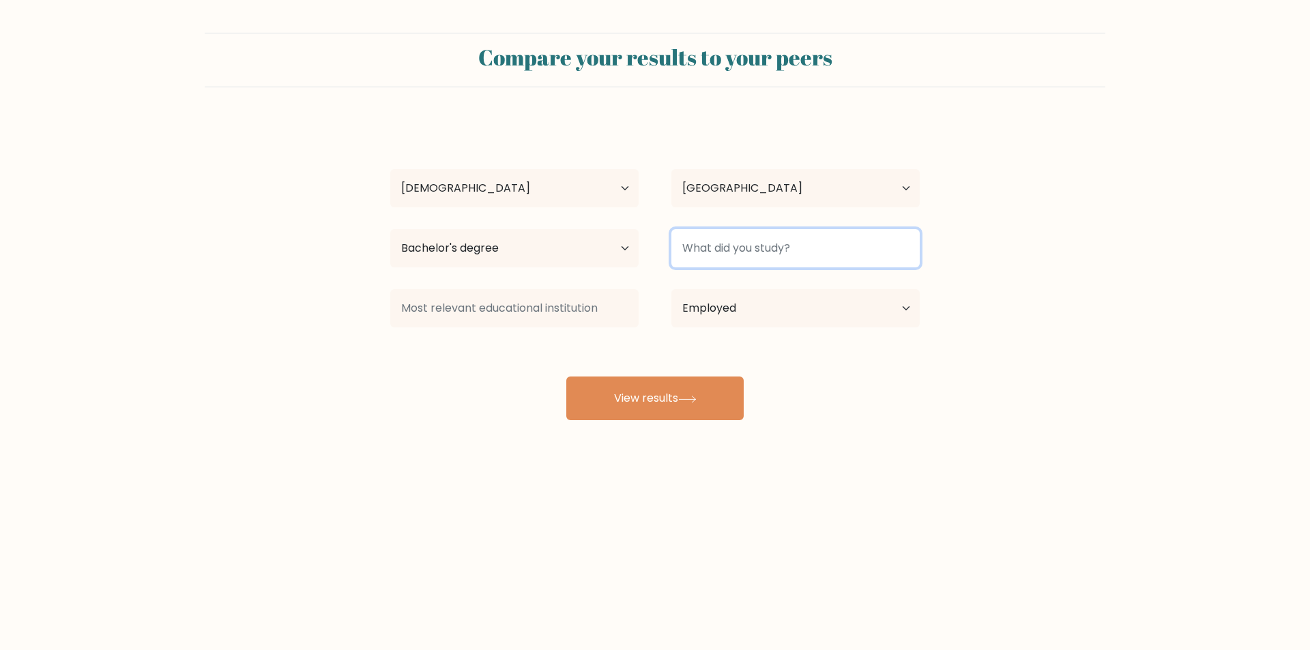
click at [740, 245] on input at bounding box center [796, 248] width 248 height 38
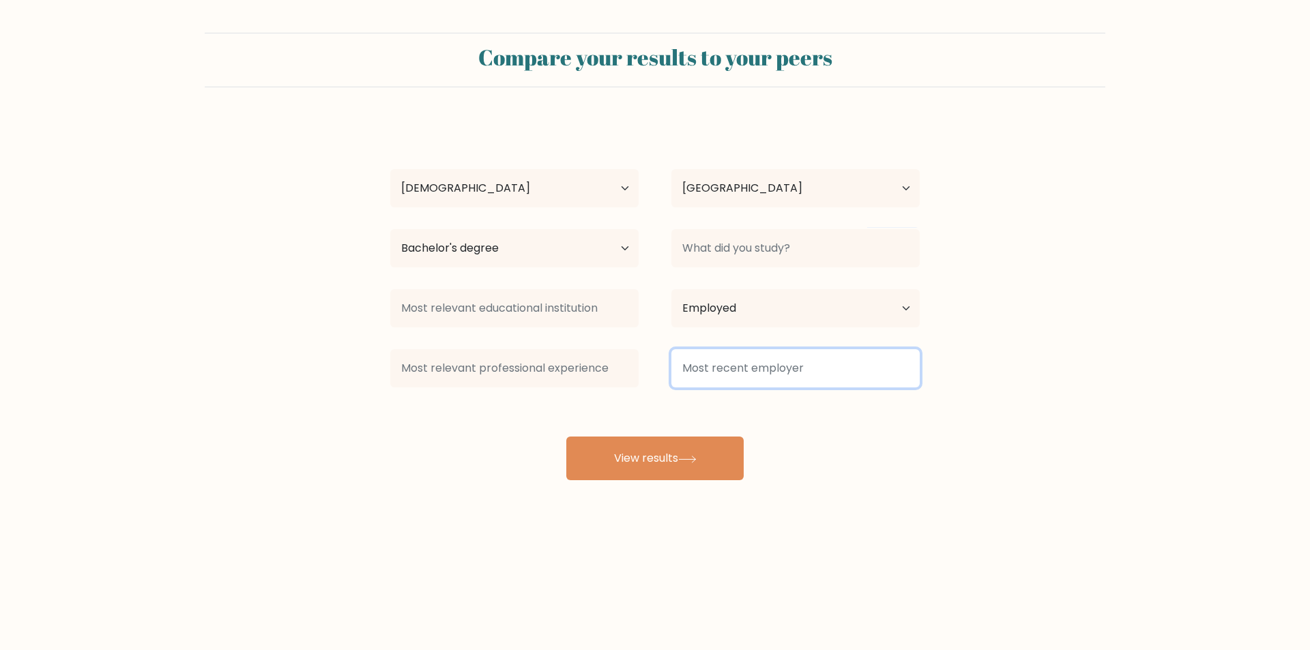
click at [744, 377] on input at bounding box center [796, 368] width 248 height 38
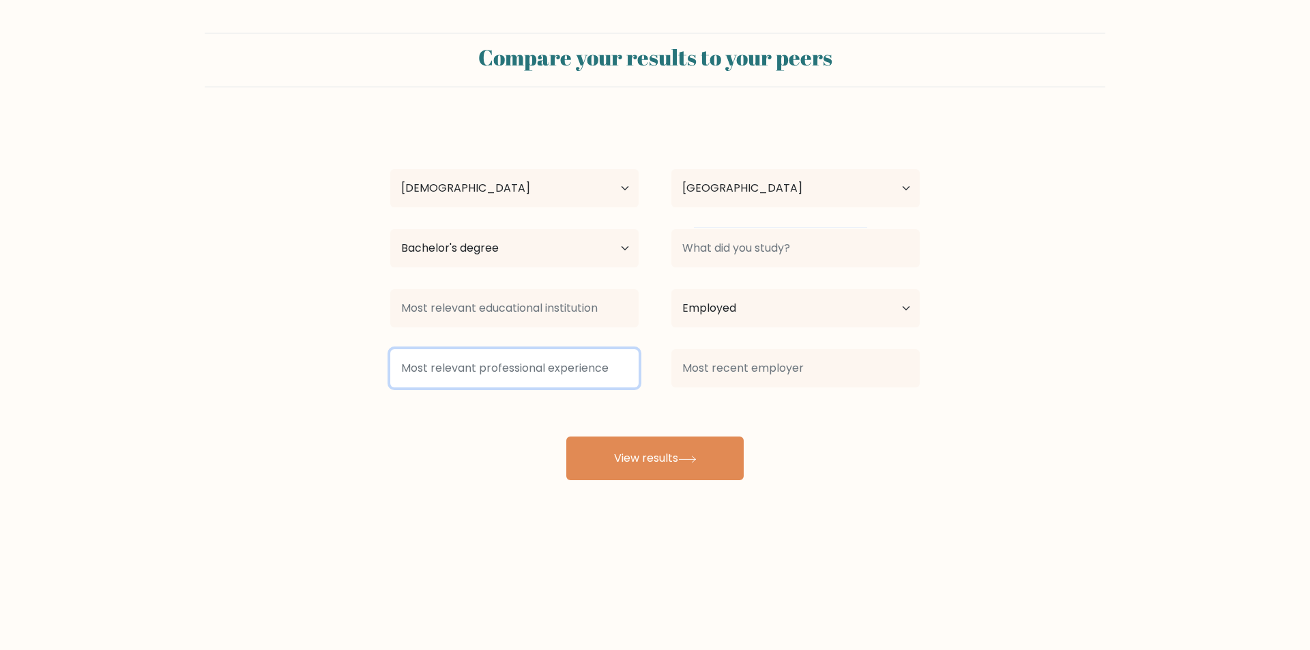
click at [558, 384] on input at bounding box center [514, 368] width 248 height 38
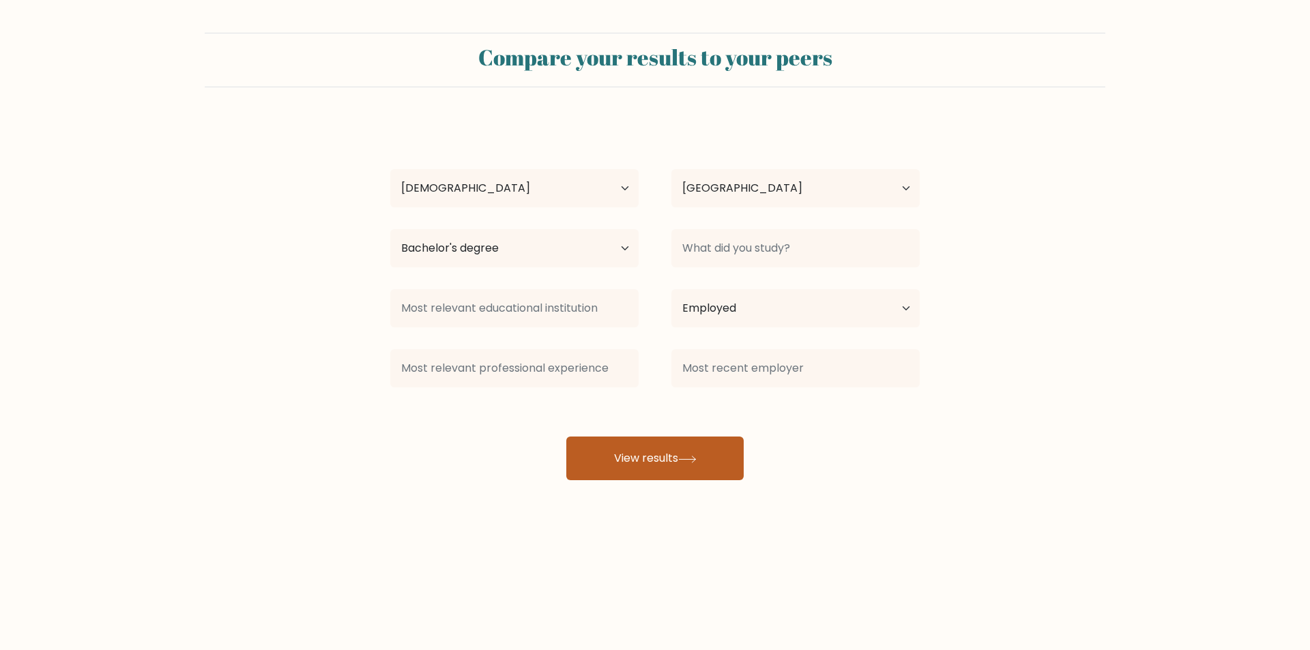
click at [625, 459] on button "View results" at bounding box center [654, 459] width 177 height 44
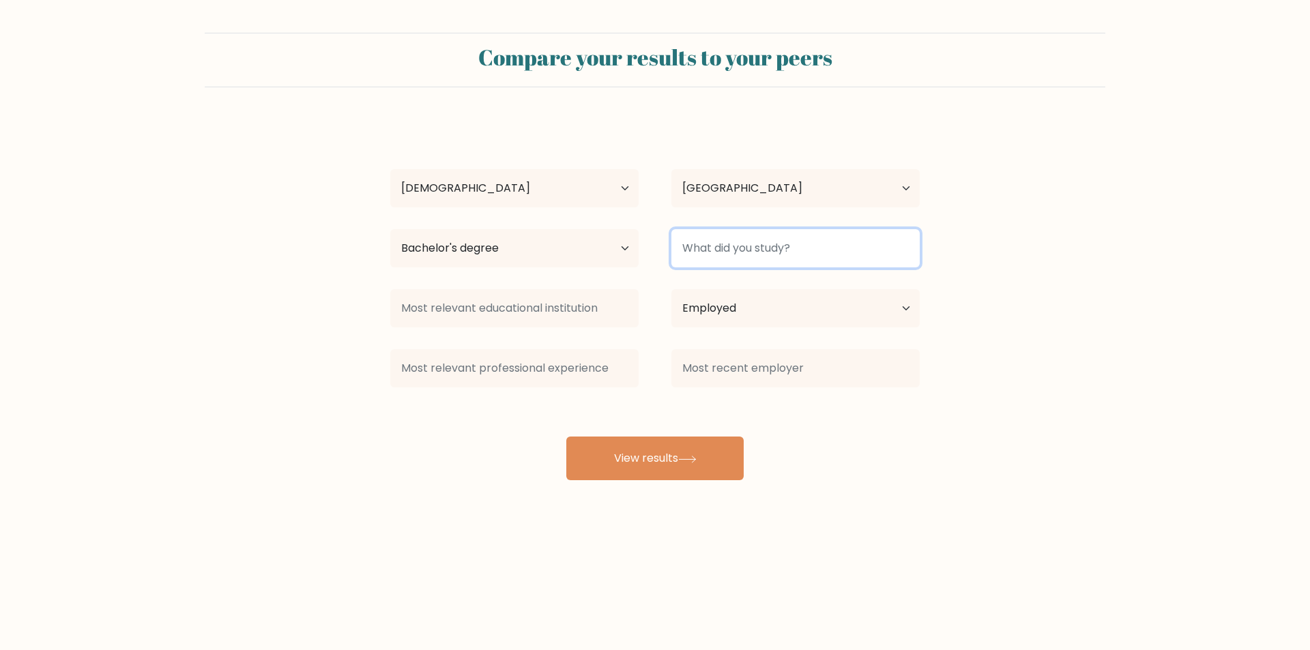
click at [708, 255] on input at bounding box center [796, 248] width 248 height 38
click at [707, 247] on input at bounding box center [796, 248] width 248 height 38
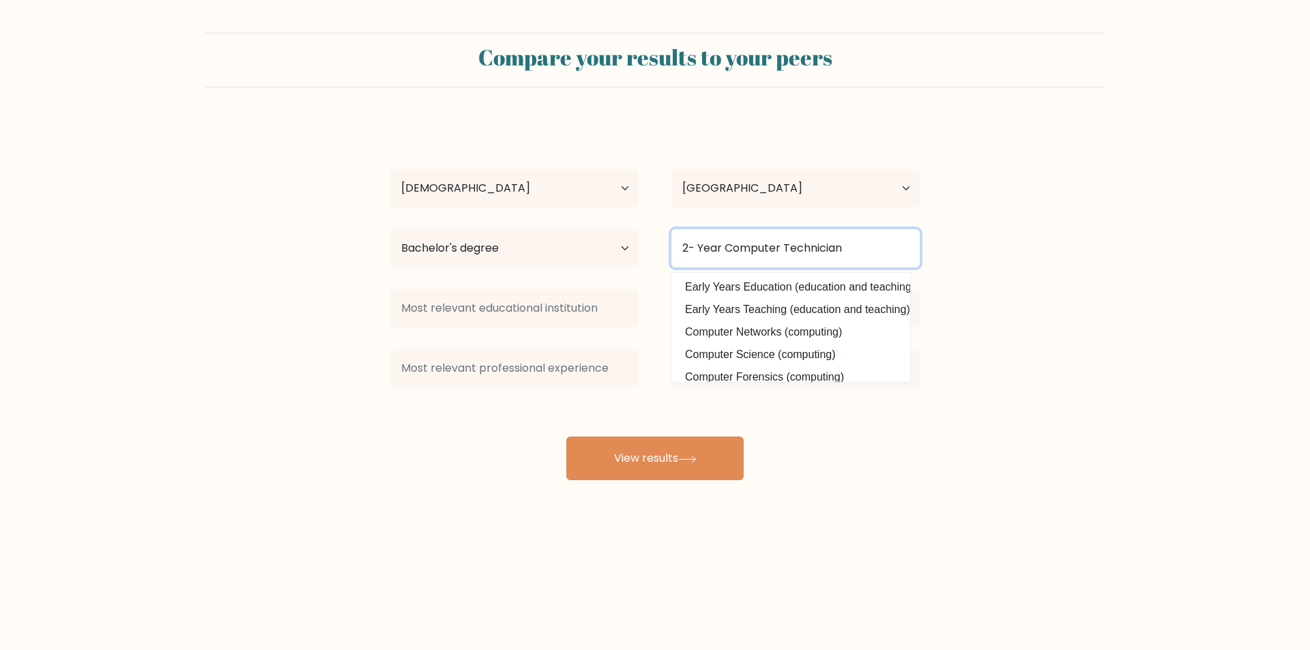
type input "2- Year Computer Technician"
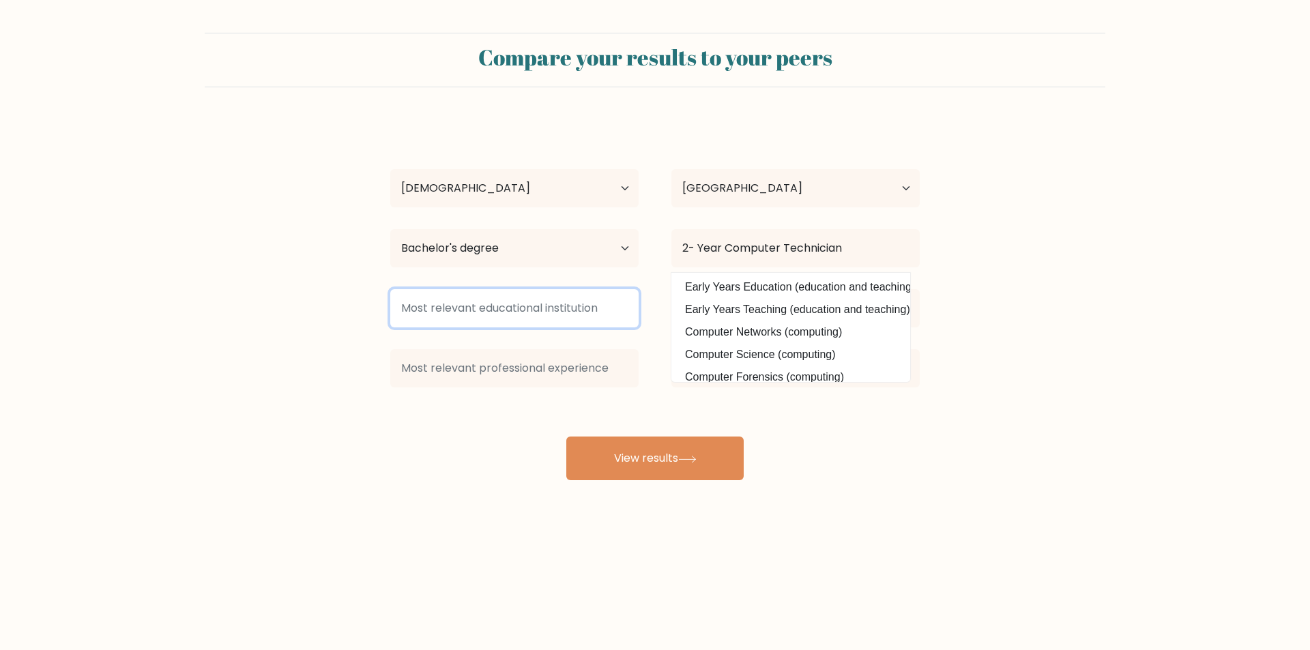
click at [523, 316] on input at bounding box center [514, 308] width 248 height 38
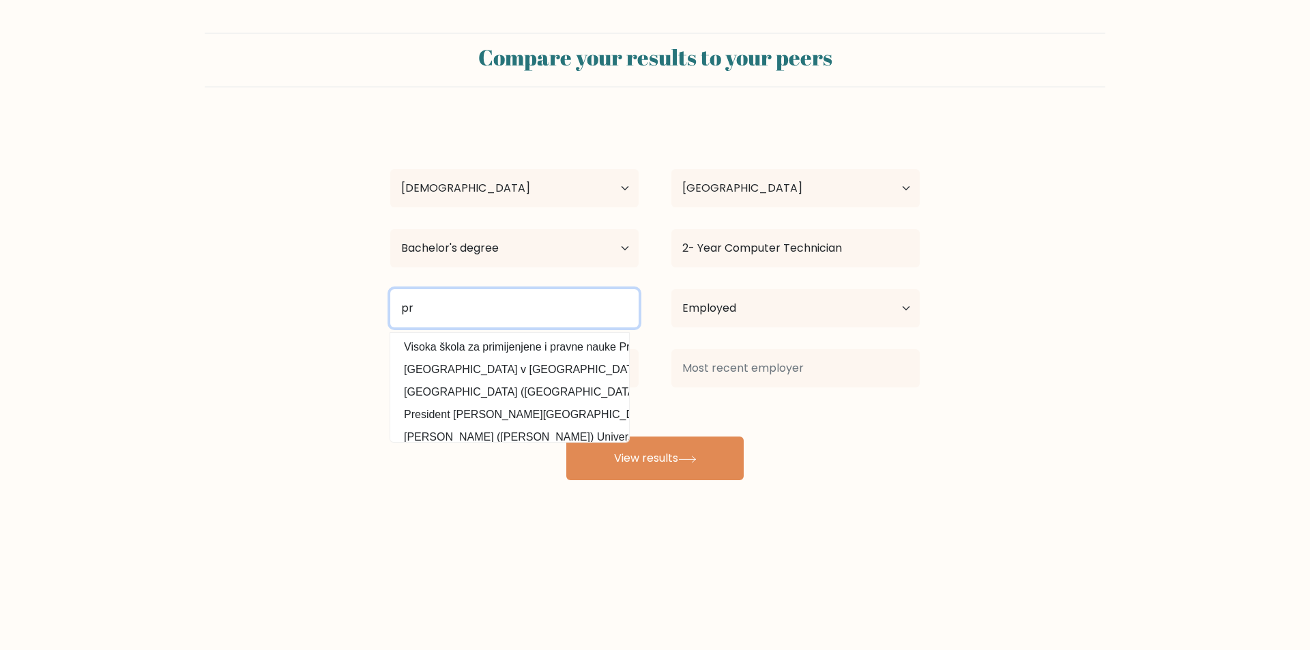
type input "p"
type input "Programming NC IV"
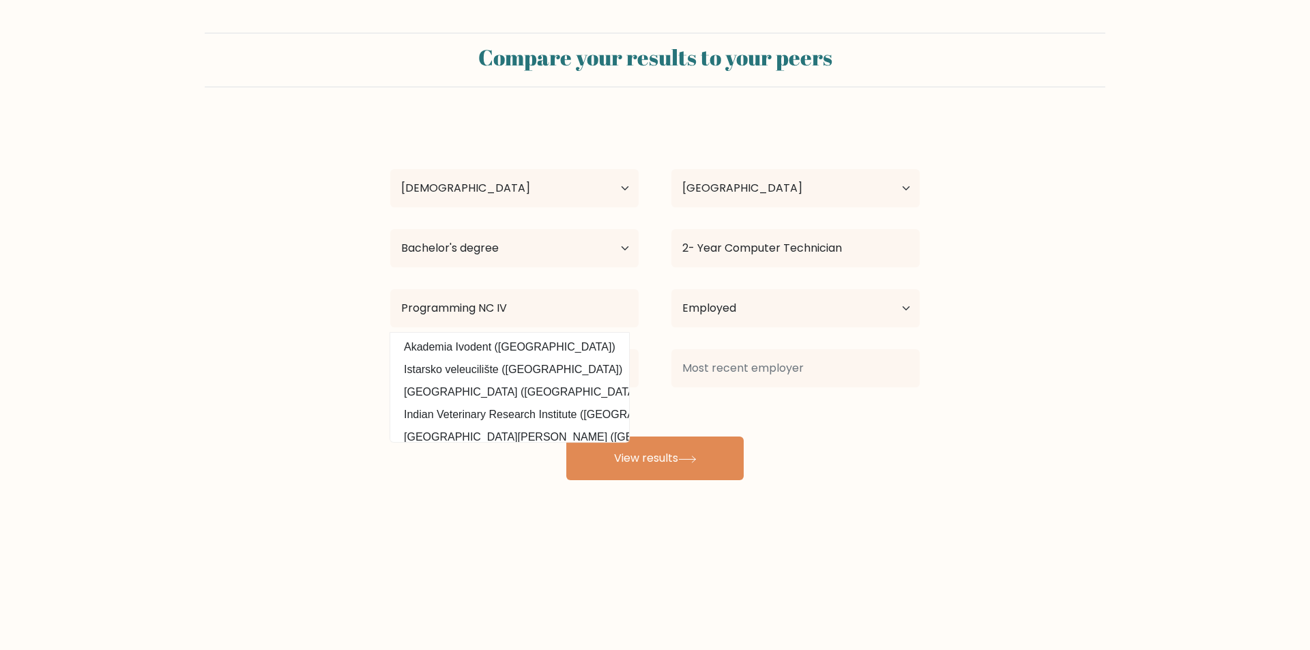
drag, startPoint x: 975, startPoint y: 489, endPoint x: 902, endPoint y: 487, distance: 72.4
click at [973, 489] on div "Compare your results to your peers Azur Paceno Age Under 18 years old 18-24 yea…" at bounding box center [655, 258] width 1310 height 517
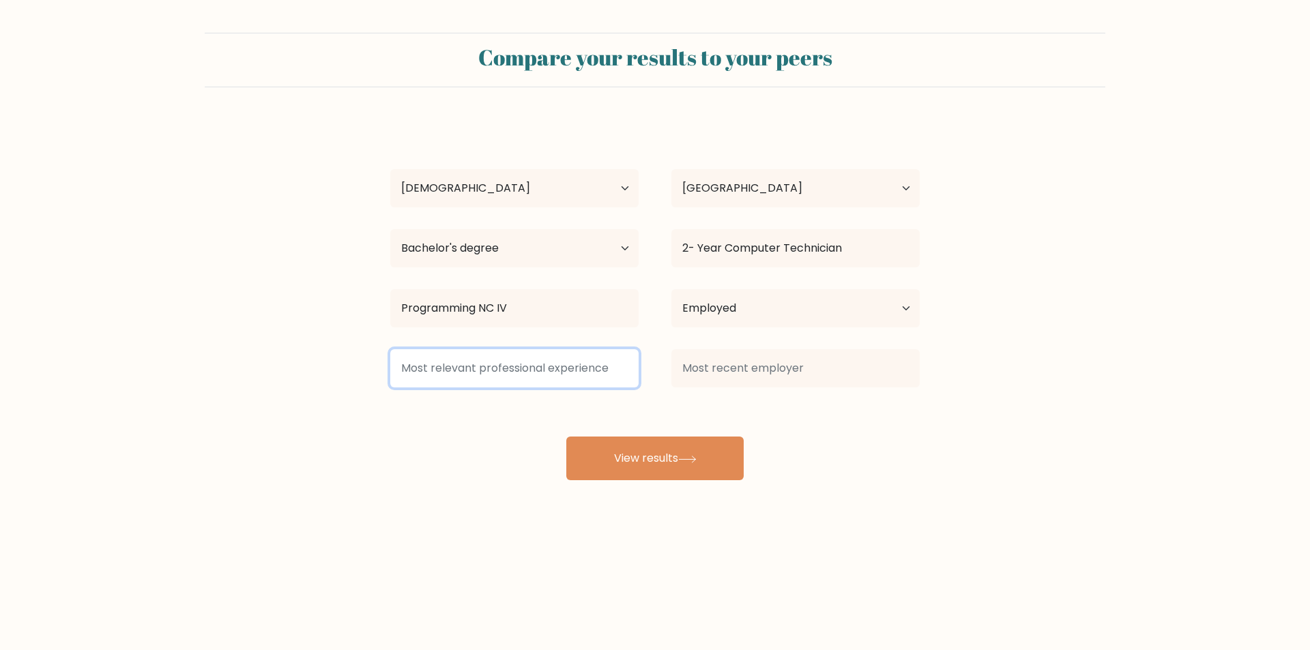
click at [600, 384] on input at bounding box center [514, 368] width 248 height 38
type input "2"
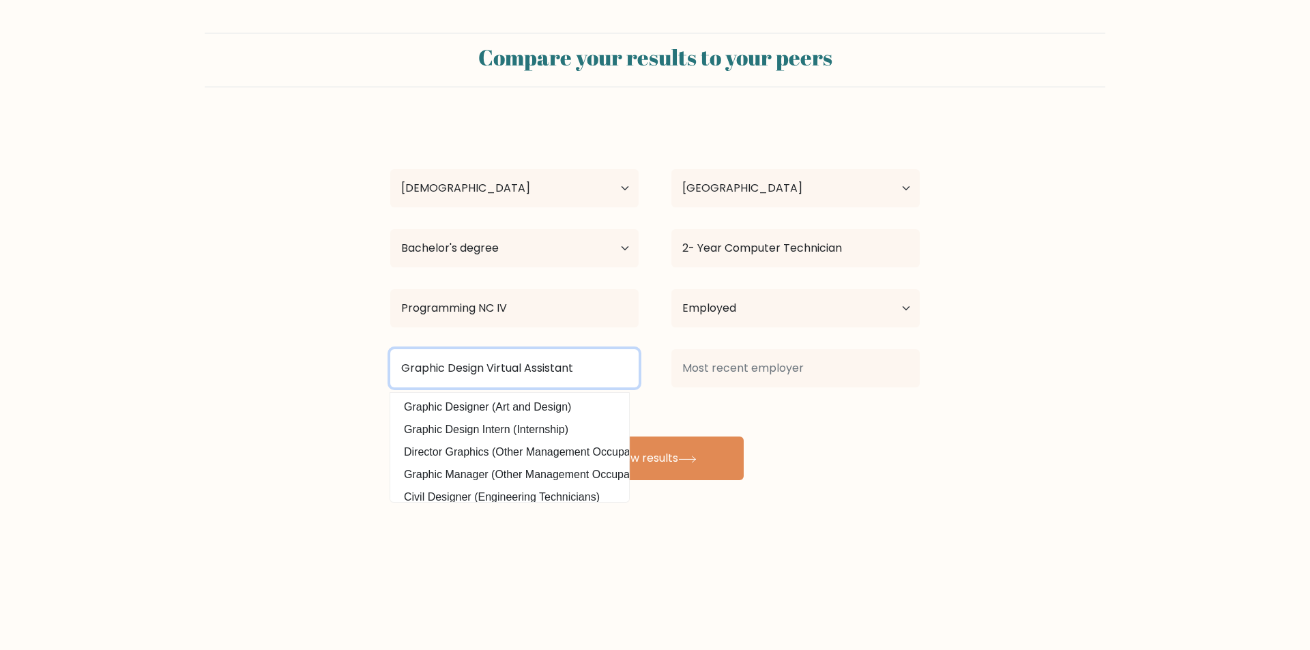
type input "Graphic Design Virtual Assistant"
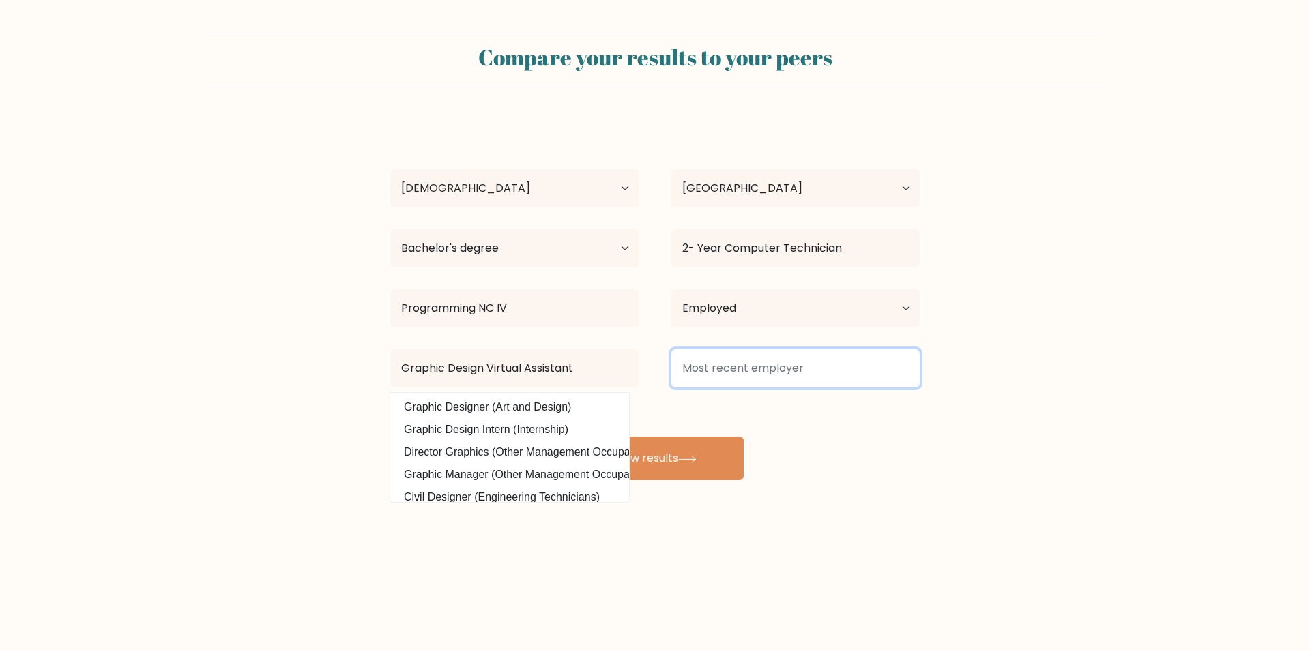
click at [812, 379] on input at bounding box center [796, 368] width 248 height 38
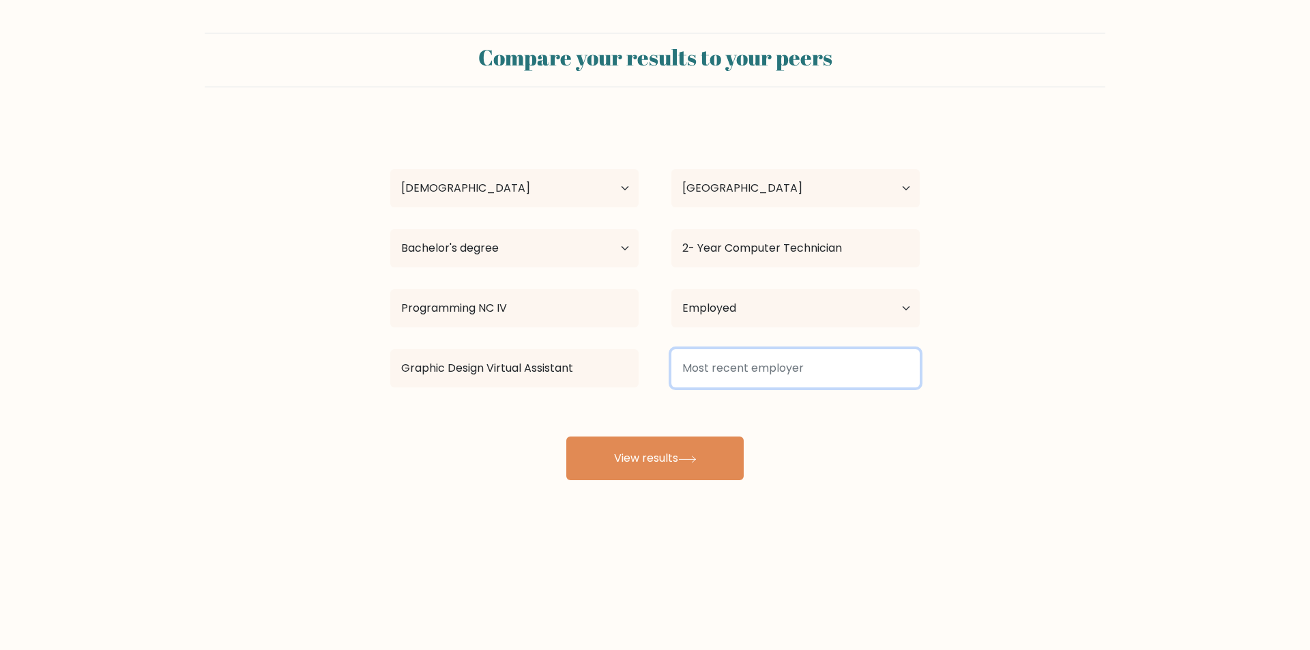
type input "m"
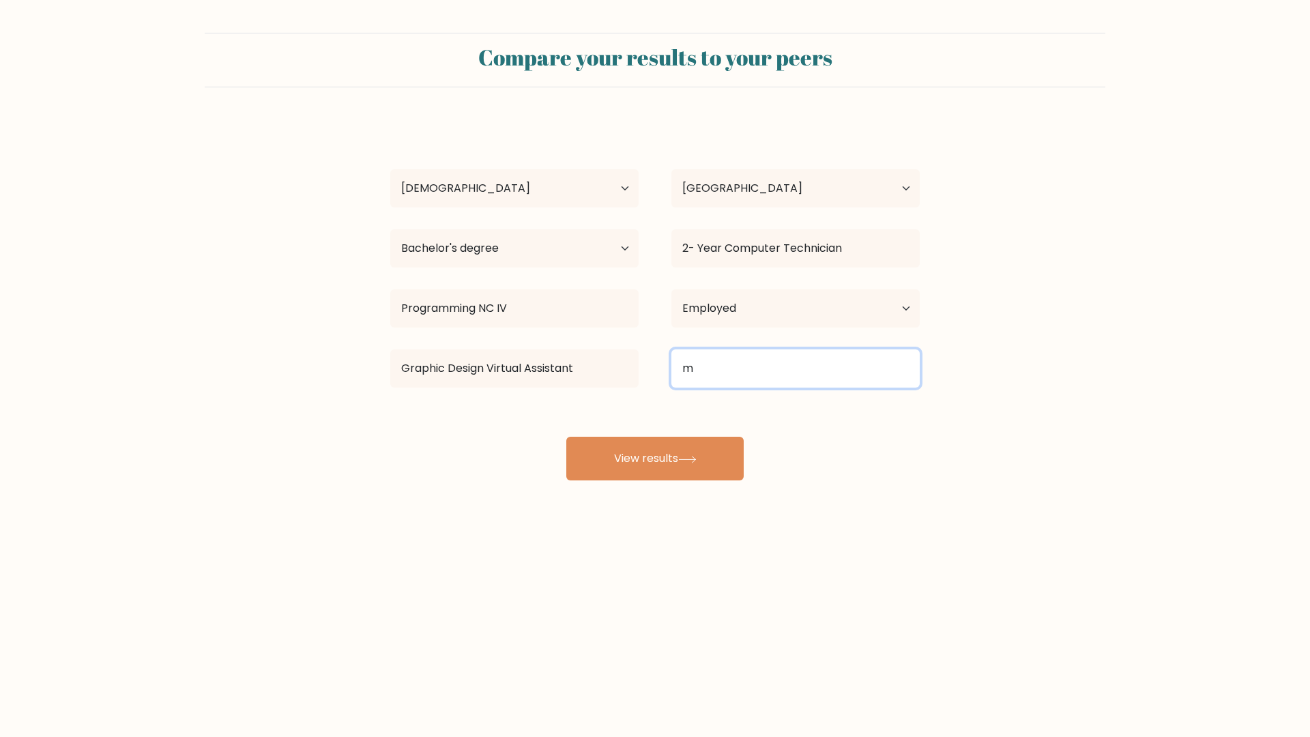
click at [725, 369] on input "m" at bounding box center [796, 368] width 248 height 38
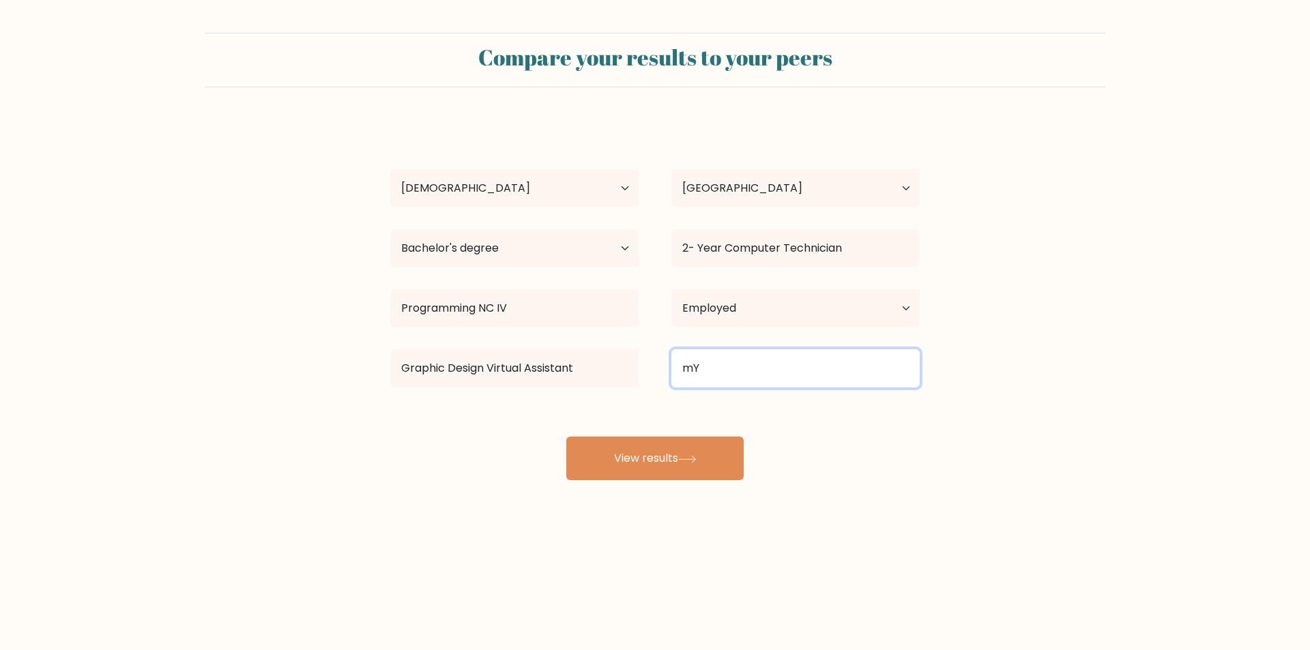
type input "m"
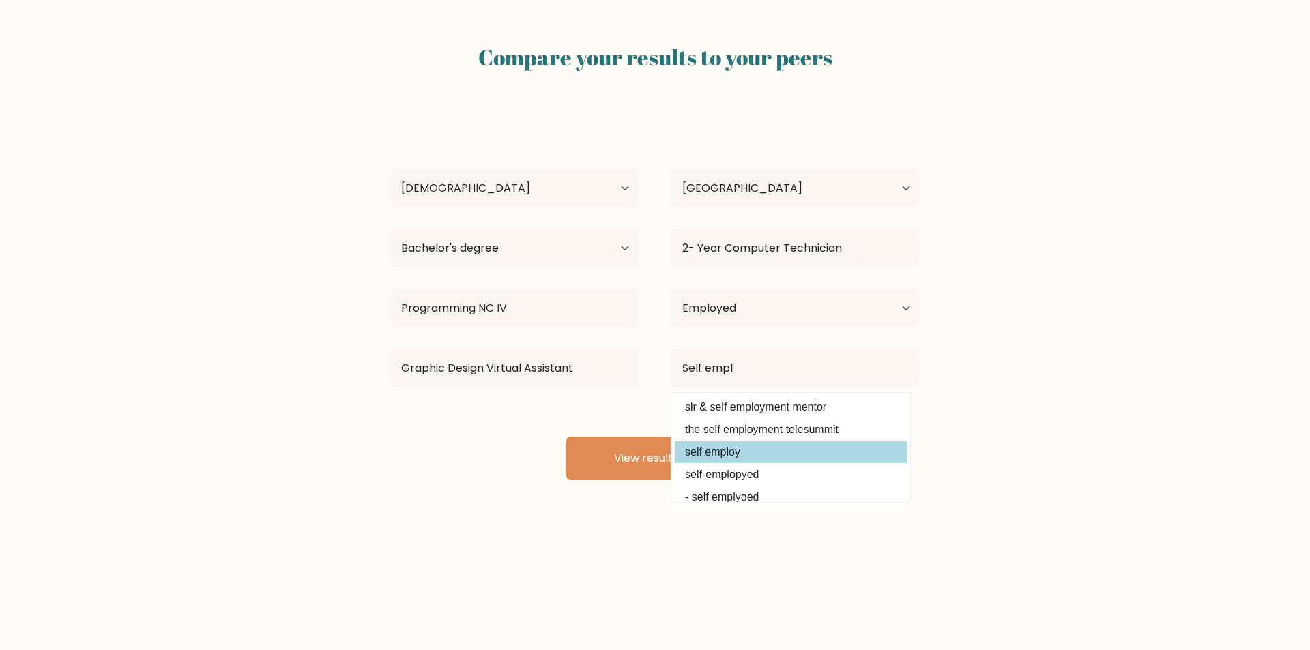
click at [721, 451] on option "self employ" at bounding box center [791, 453] width 232 height 22
type input "self employ"
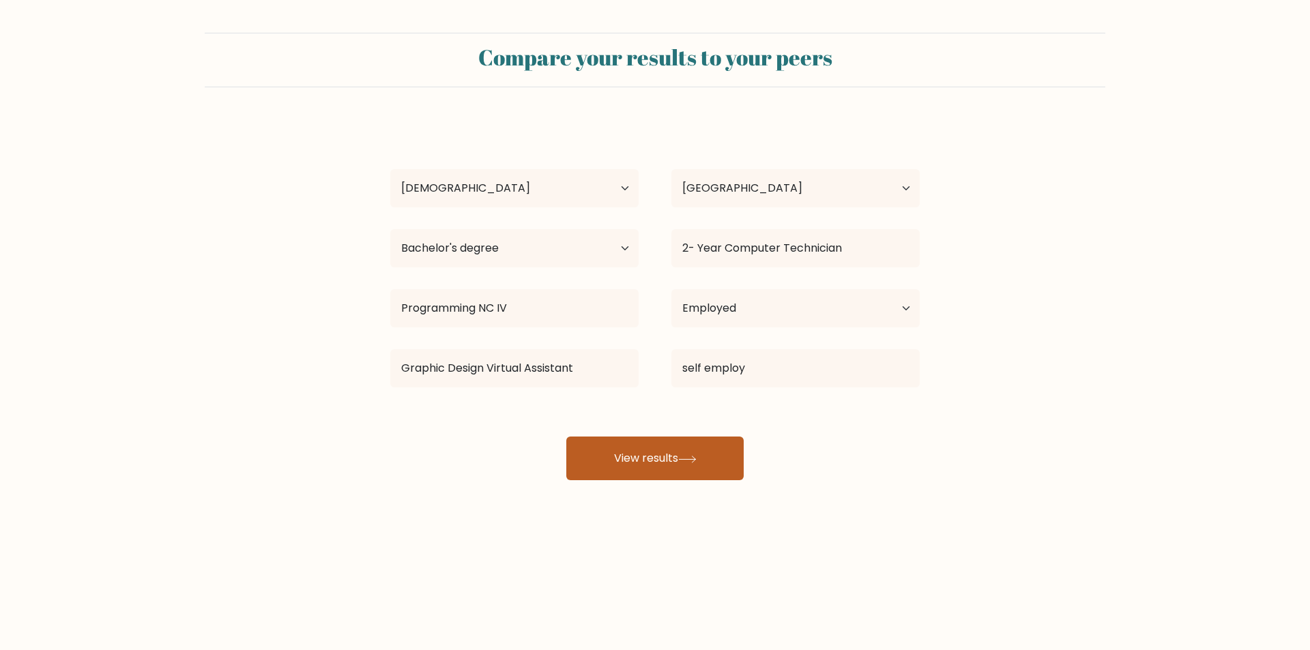
click at [721, 450] on button "View results" at bounding box center [654, 459] width 177 height 44
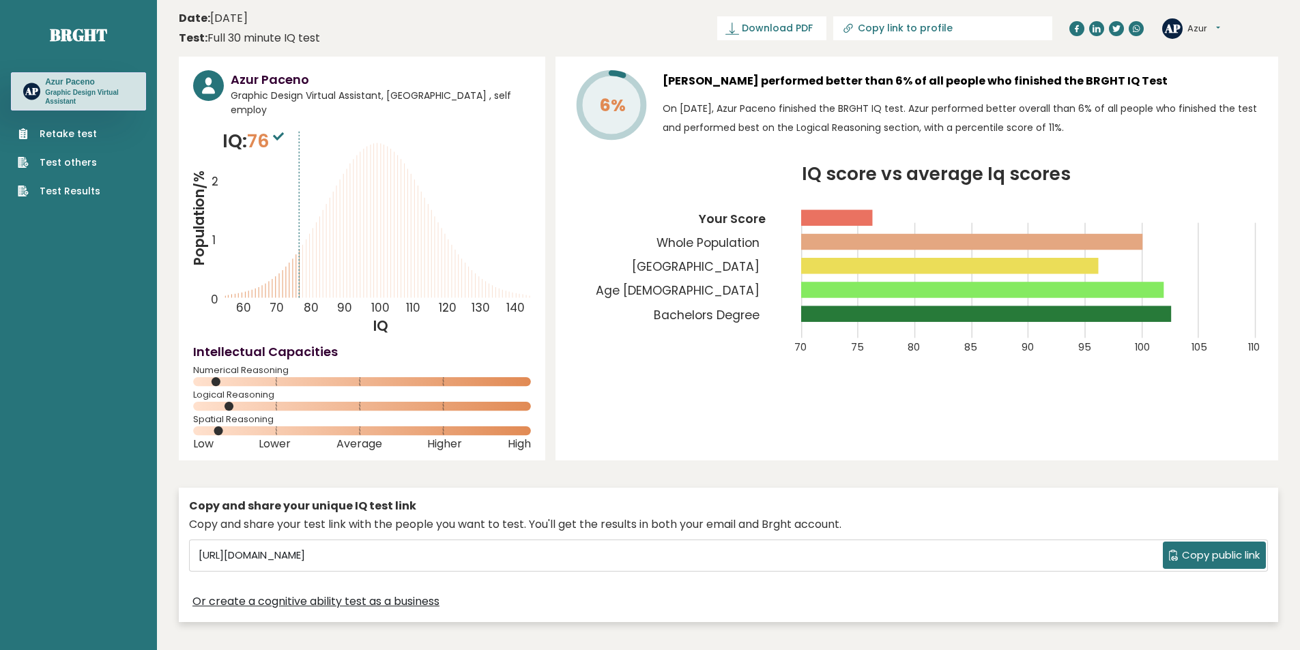
drag, startPoint x: 1108, startPoint y: 89, endPoint x: 664, endPoint y: 76, distance: 444.5
click at [664, 76] on h3 "Azur Paceno performed better than 6% of all people who finished the BRGHT IQ Te…" at bounding box center [963, 81] width 601 height 22
click at [659, 65] on div "6% Azur Paceno performed better than 6% of all people who finished the BRGHT IQ…" at bounding box center [917, 259] width 723 height 404
click at [693, 341] on icon "IQ score vs average Iq scores 70 75 80 85 90 95 100 105 110 Your Score Whole Po…" at bounding box center [917, 268] width 694 height 205
drag, startPoint x: 794, startPoint y: 214, endPoint x: 922, endPoint y: 210, distance: 128.4
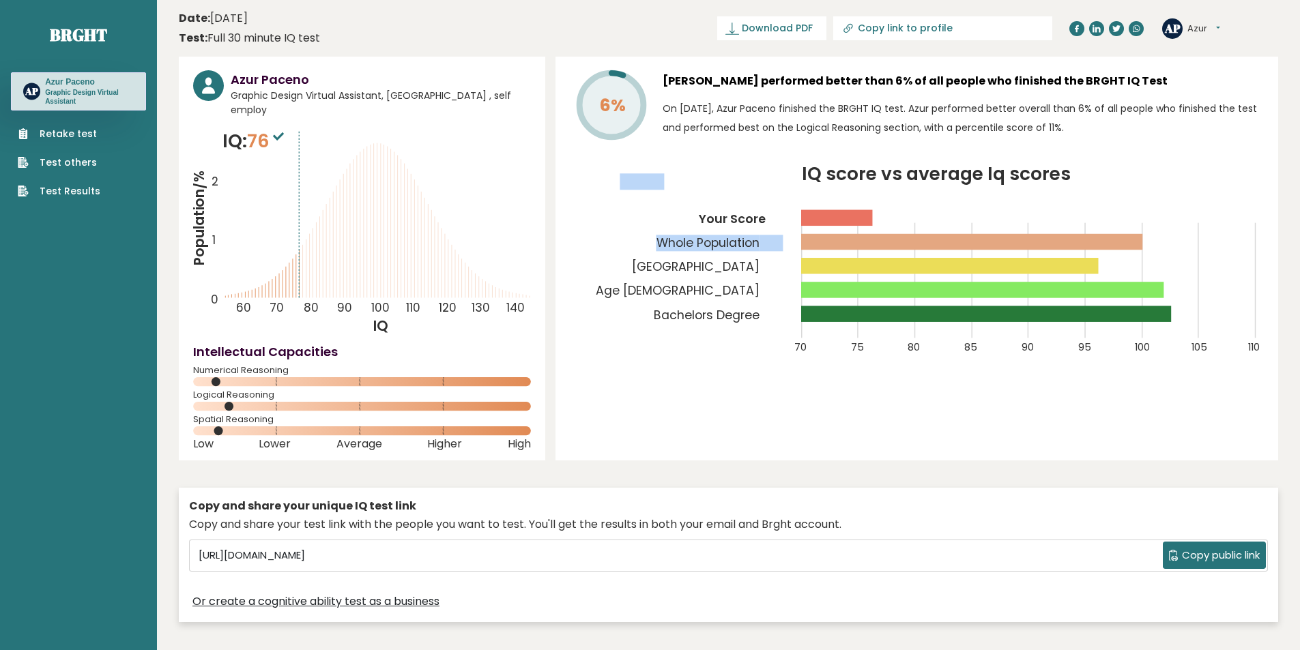
click at [865, 216] on icon "IQ score vs average Iq scores 70 75 80 85 90 95 100 105 110 Your Score Whole Po…" at bounding box center [917, 268] width 694 height 205
click at [947, 209] on icon "IQ score vs average Iq scores 70 75 80 85 90 95 100 105 110 Your Score Whole Po…" at bounding box center [917, 268] width 694 height 205
drag, startPoint x: 670, startPoint y: 74, endPoint x: 1136, endPoint y: 91, distance: 465.8
click at [1136, 91] on h3 "Azur Paceno performed better than 6% of all people who finished the BRGHT IQ Te…" at bounding box center [963, 81] width 601 height 22
click at [1165, 74] on h3 "Azur Paceno performed better than 6% of all people who finished the BRGHT IQ Te…" at bounding box center [963, 81] width 601 height 22
